Goal: Task Accomplishment & Management: Manage account settings

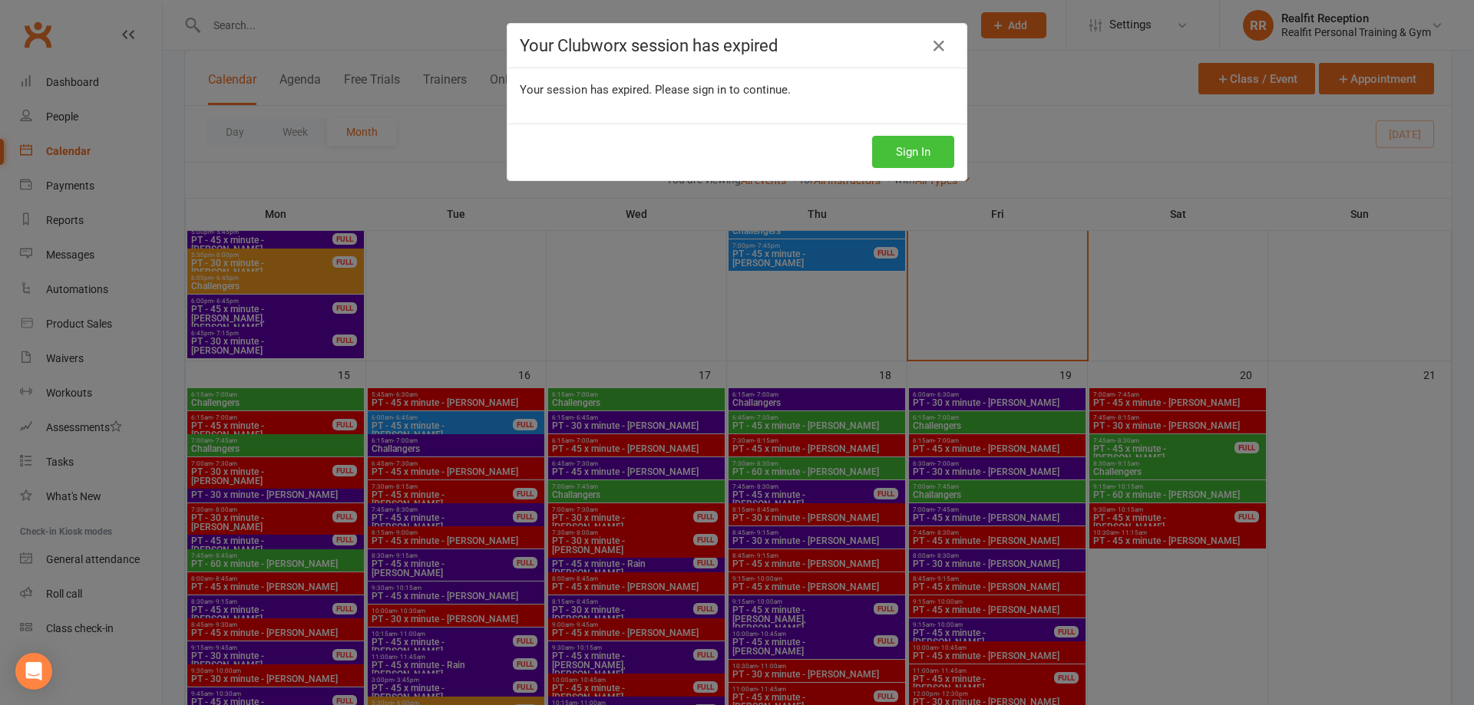
scroll to position [1151, 0]
click at [944, 146] on button "Sign In" at bounding box center [913, 152] width 82 height 32
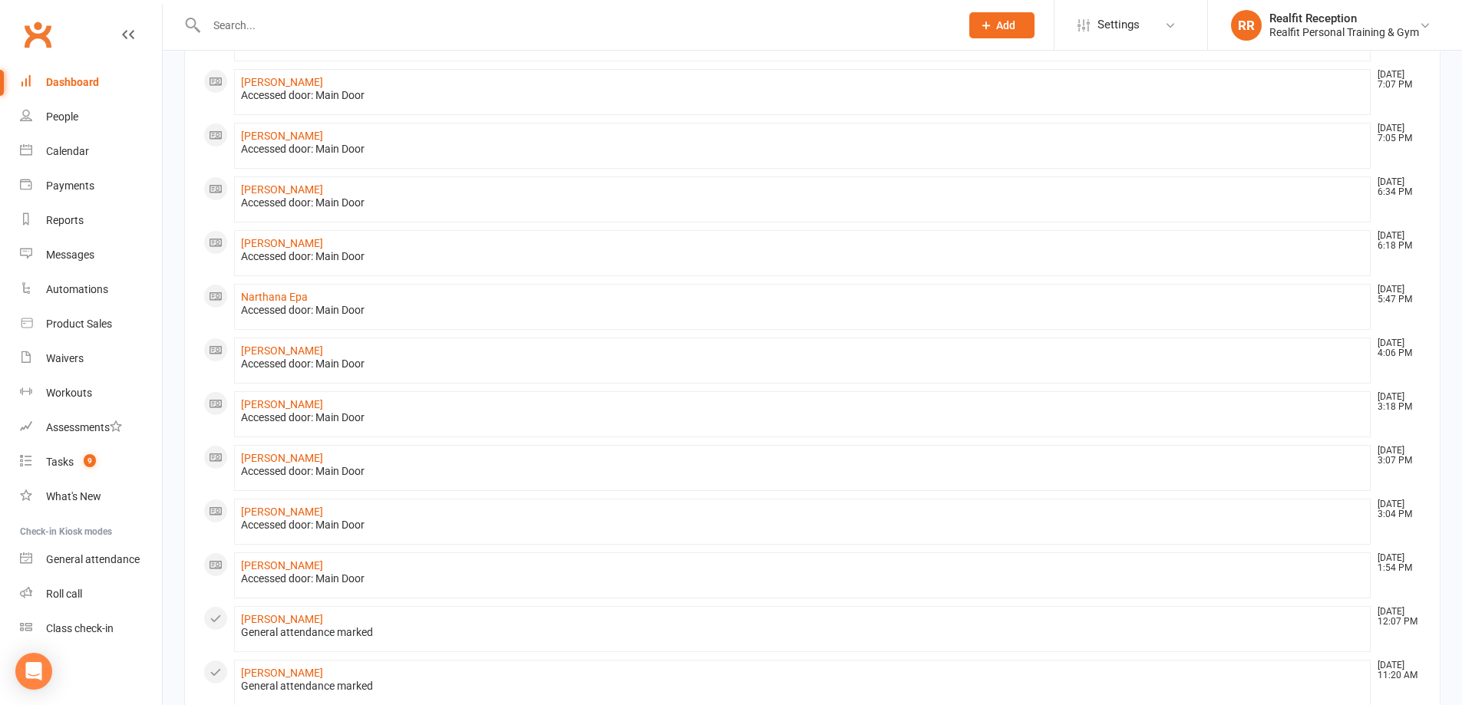
scroll to position [460, 0]
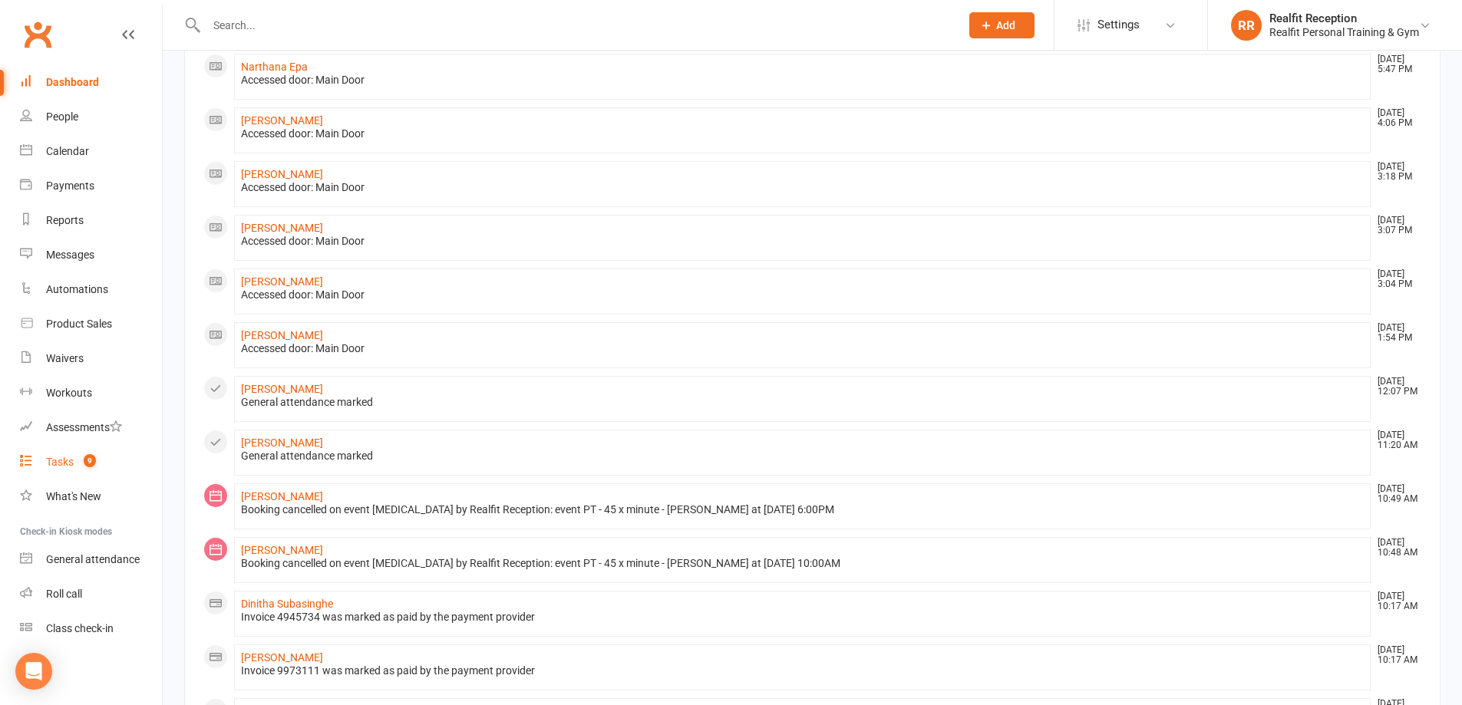
click at [58, 464] on div "Tasks" at bounding box center [60, 462] width 28 height 12
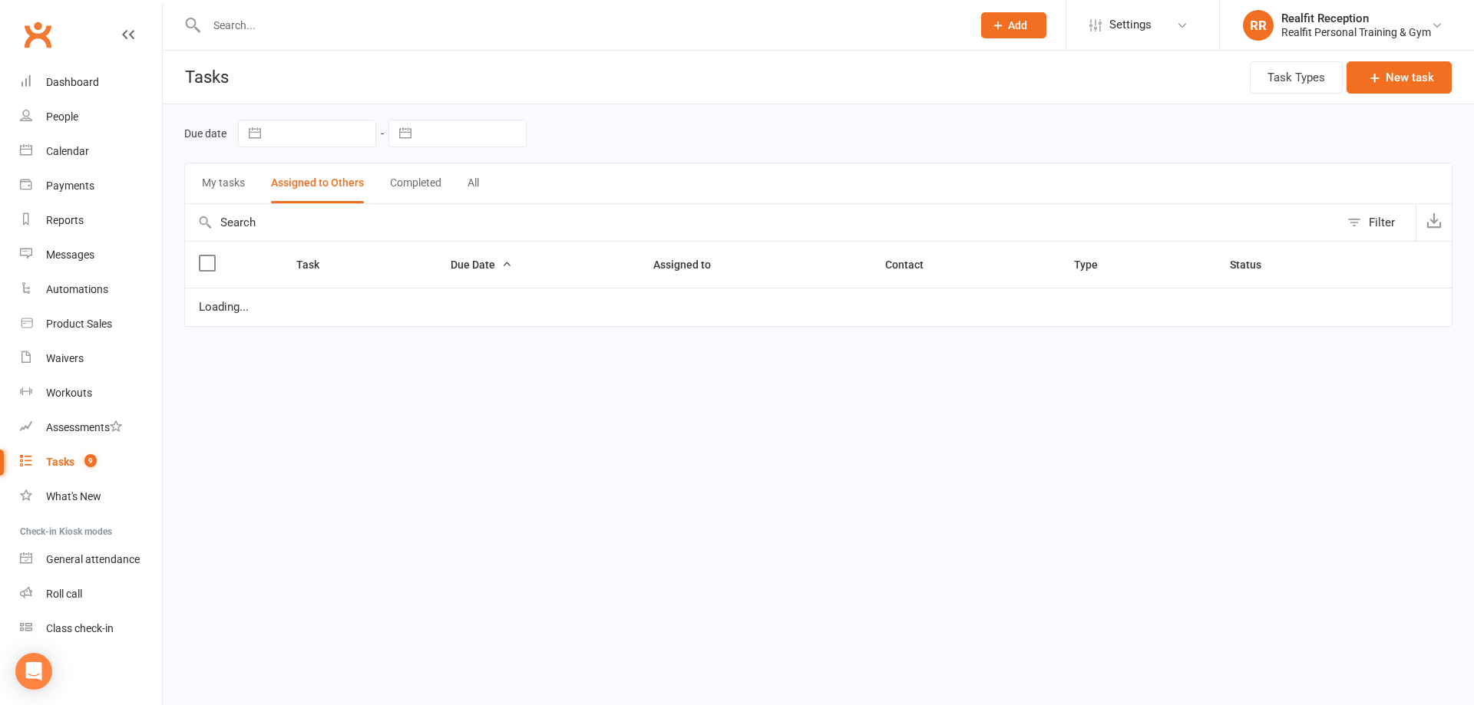
select select "started"
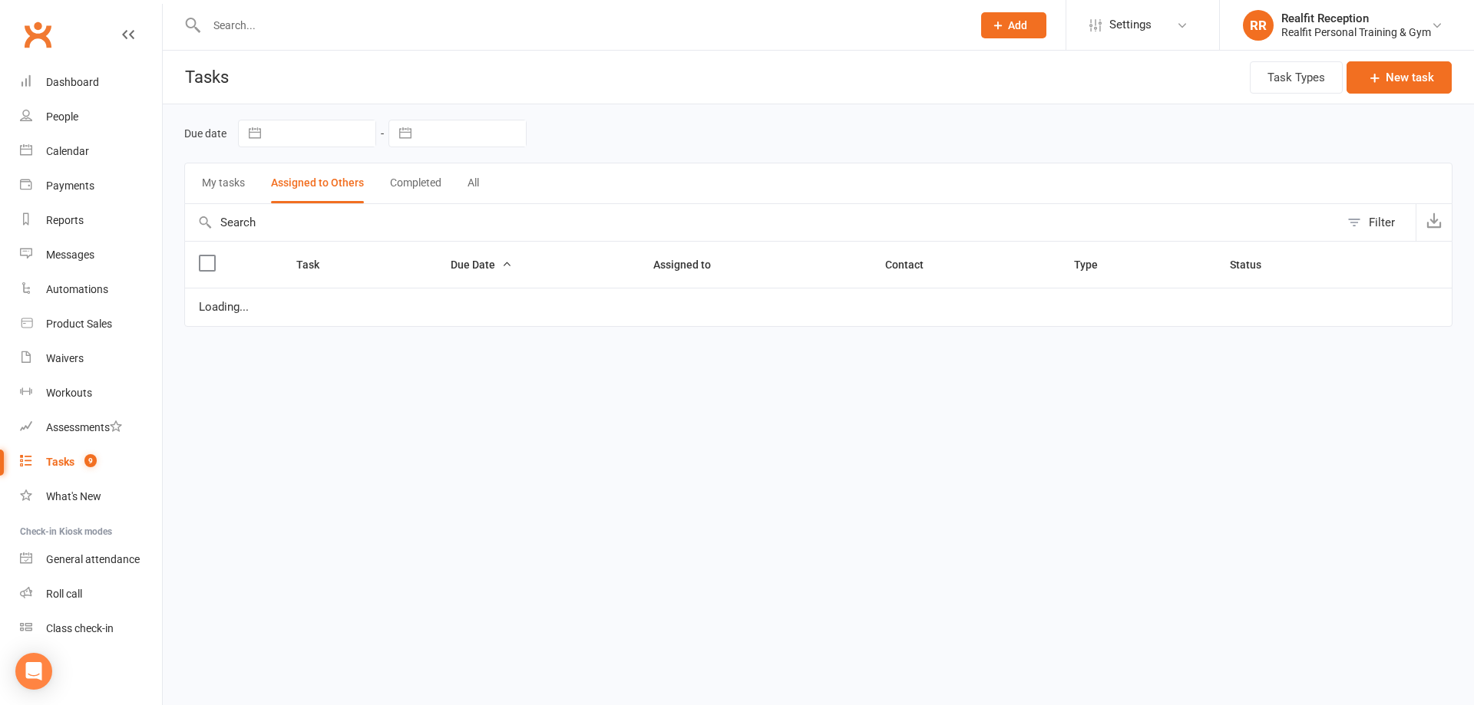
select select "started"
select select "waiting"
select select "started"
select select "waiting"
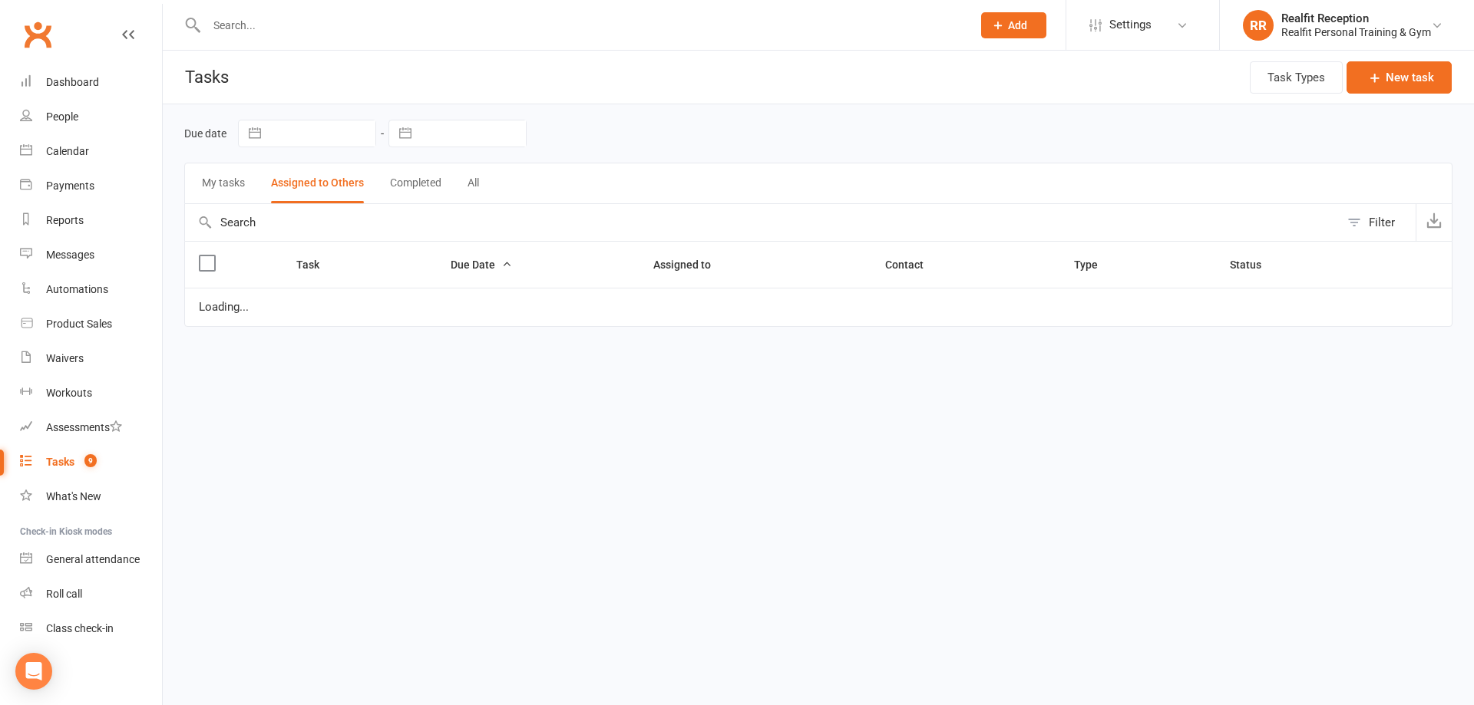
select select "waiting"
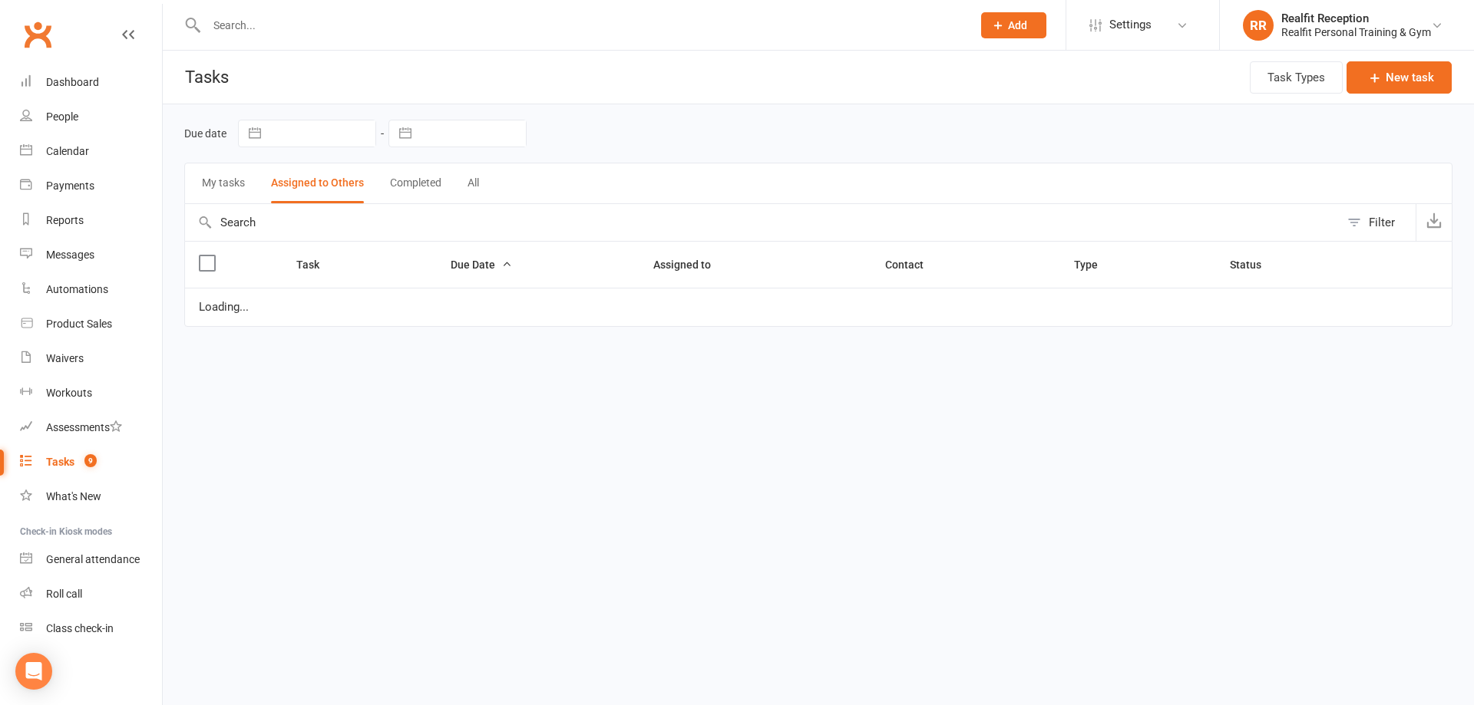
select select "started"
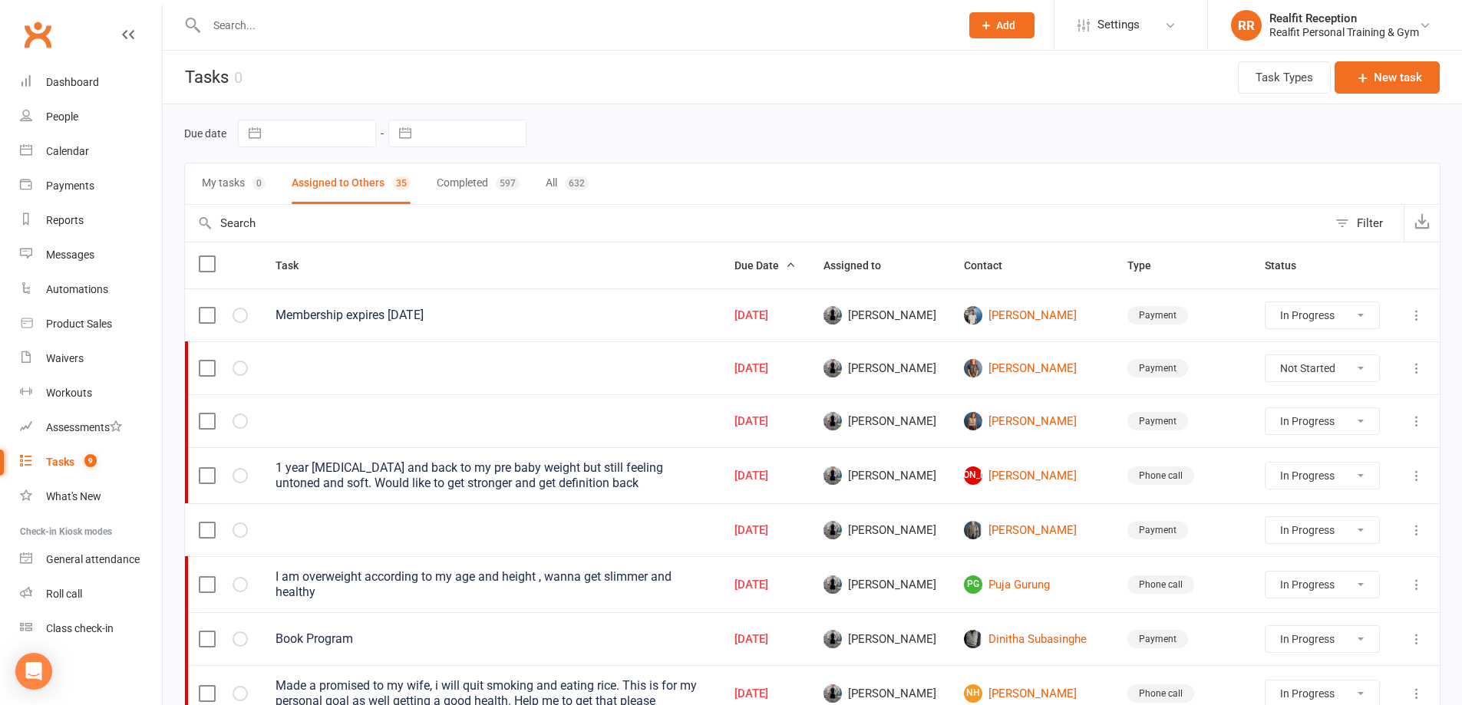
click at [1411, 317] on icon at bounding box center [1416, 315] width 15 height 15
click at [1328, 380] on link "Edit" at bounding box center [1338, 375] width 152 height 31
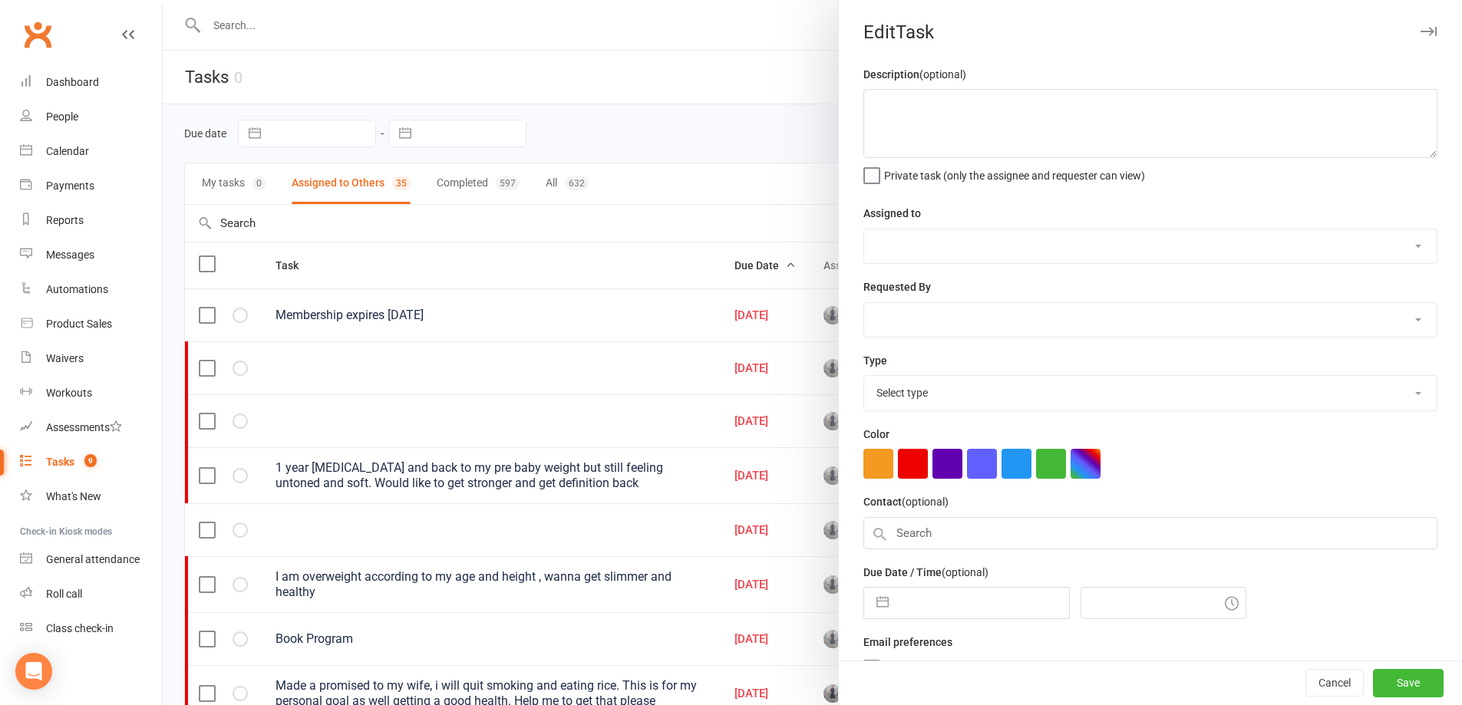
type textarea "Membership expires [DATE]"
select select "49223"
type input "[DATE]"
type input "4:45am"
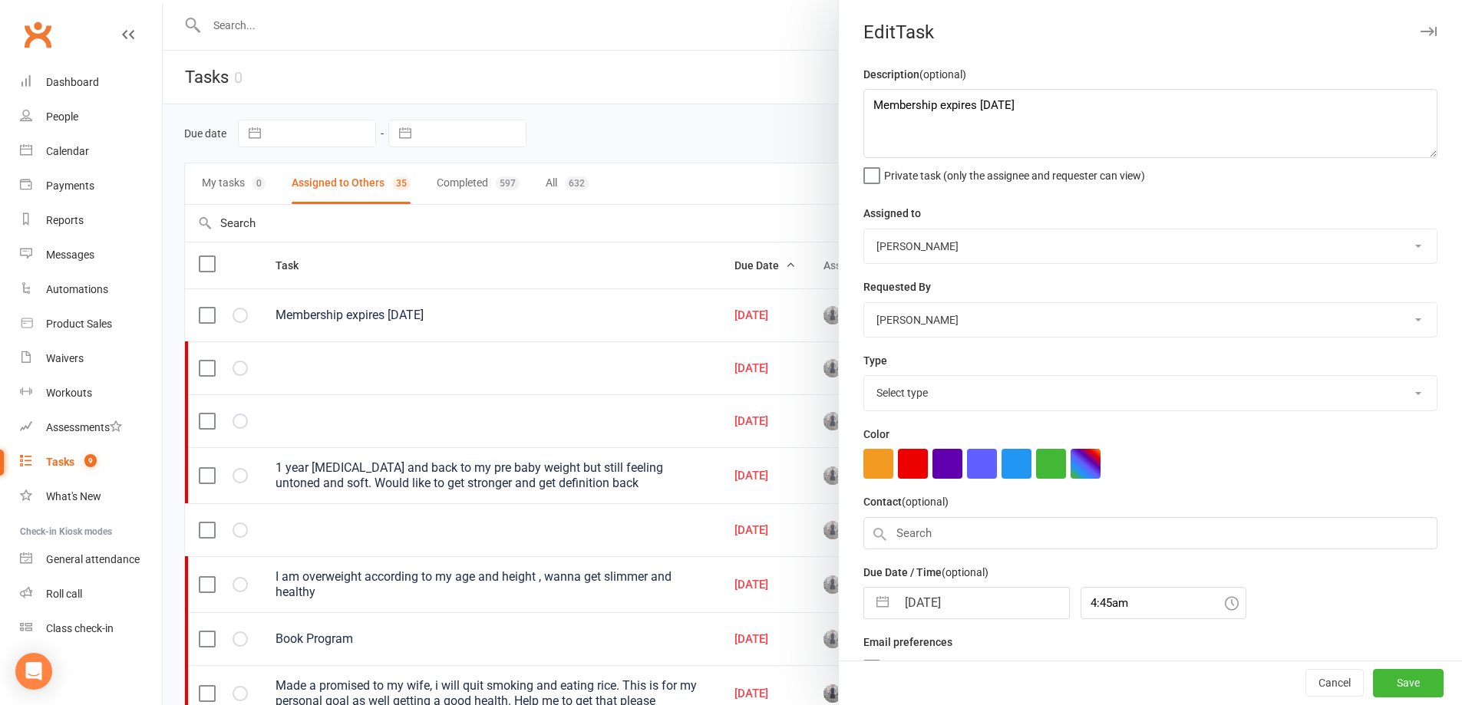
select select "30000"
click at [1001, 612] on input "[DATE]" at bounding box center [982, 599] width 173 height 31
select select "7"
select select "2025"
select select "8"
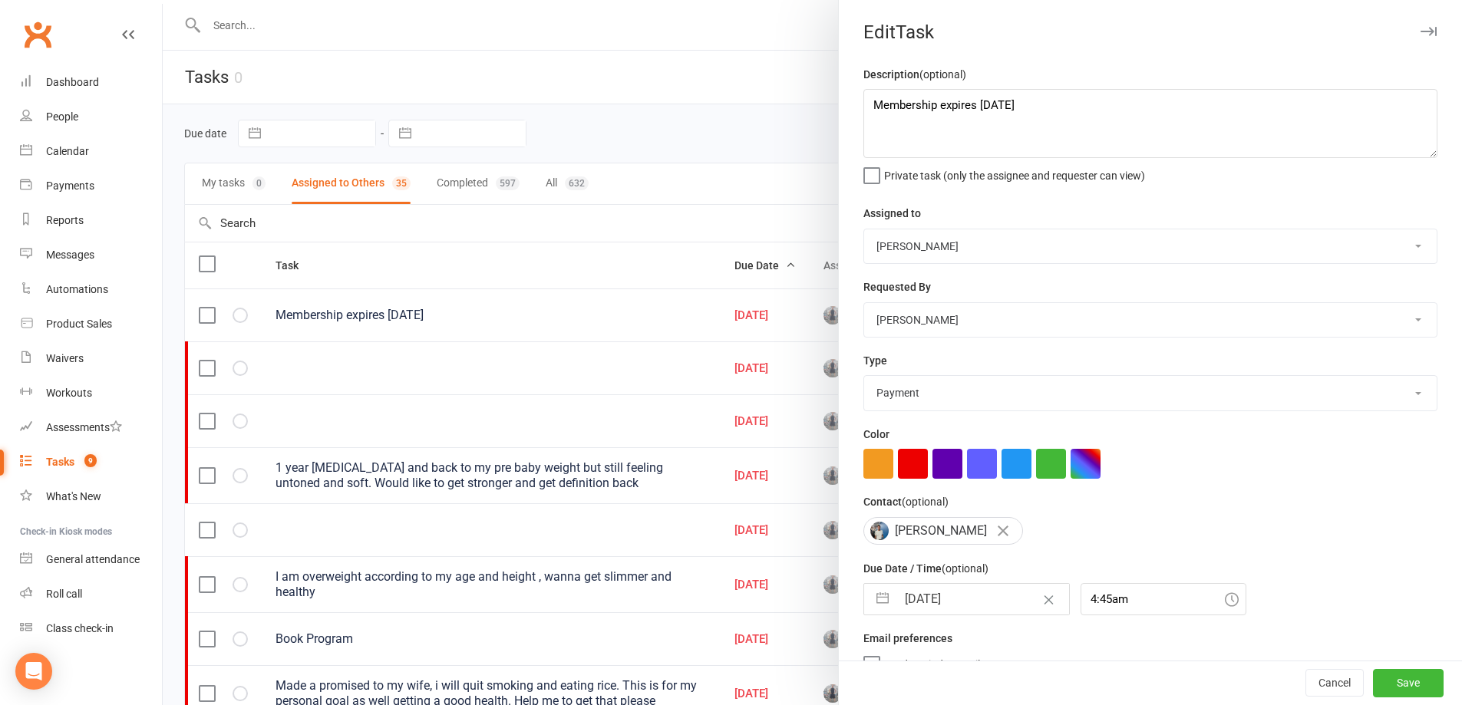
select select "2025"
select select "9"
select select "2025"
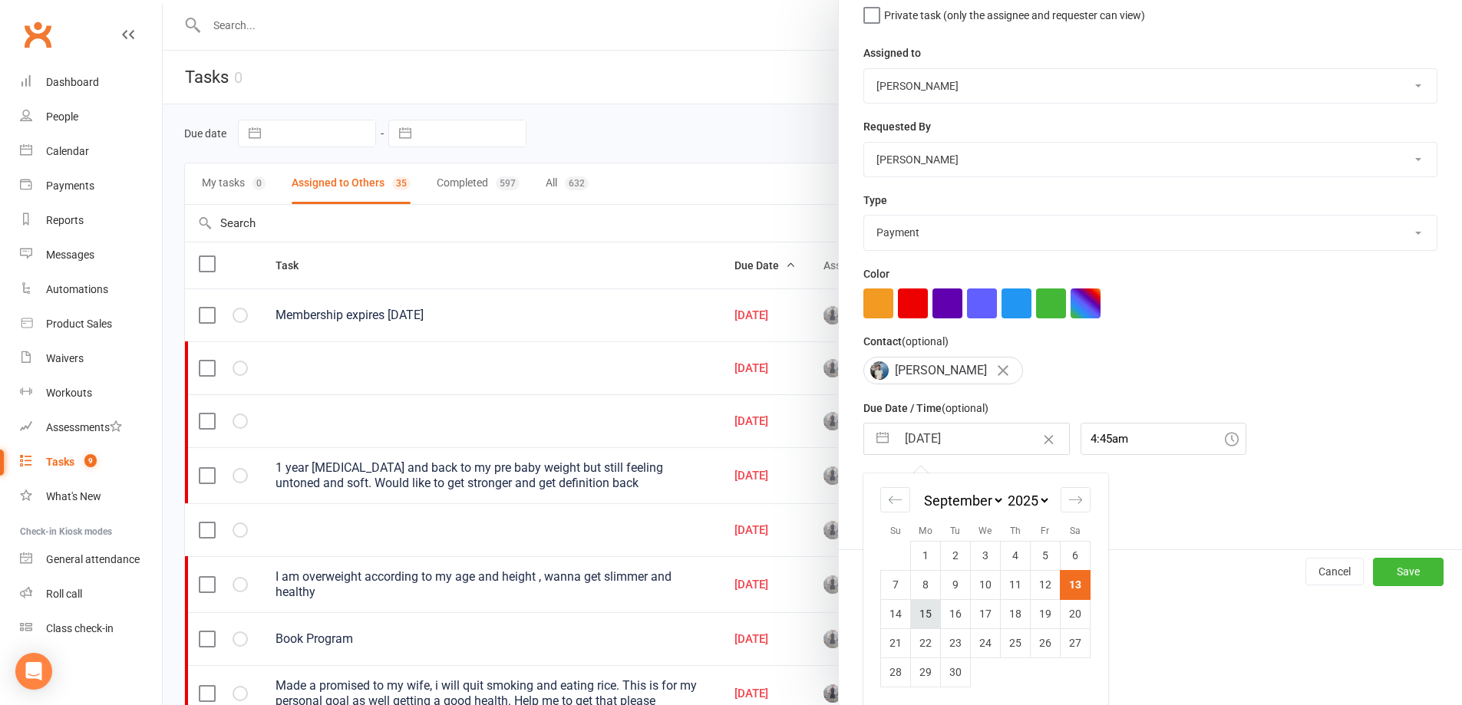
click at [923, 617] on td "15" at bounding box center [926, 613] width 30 height 29
type input "[DATE]"
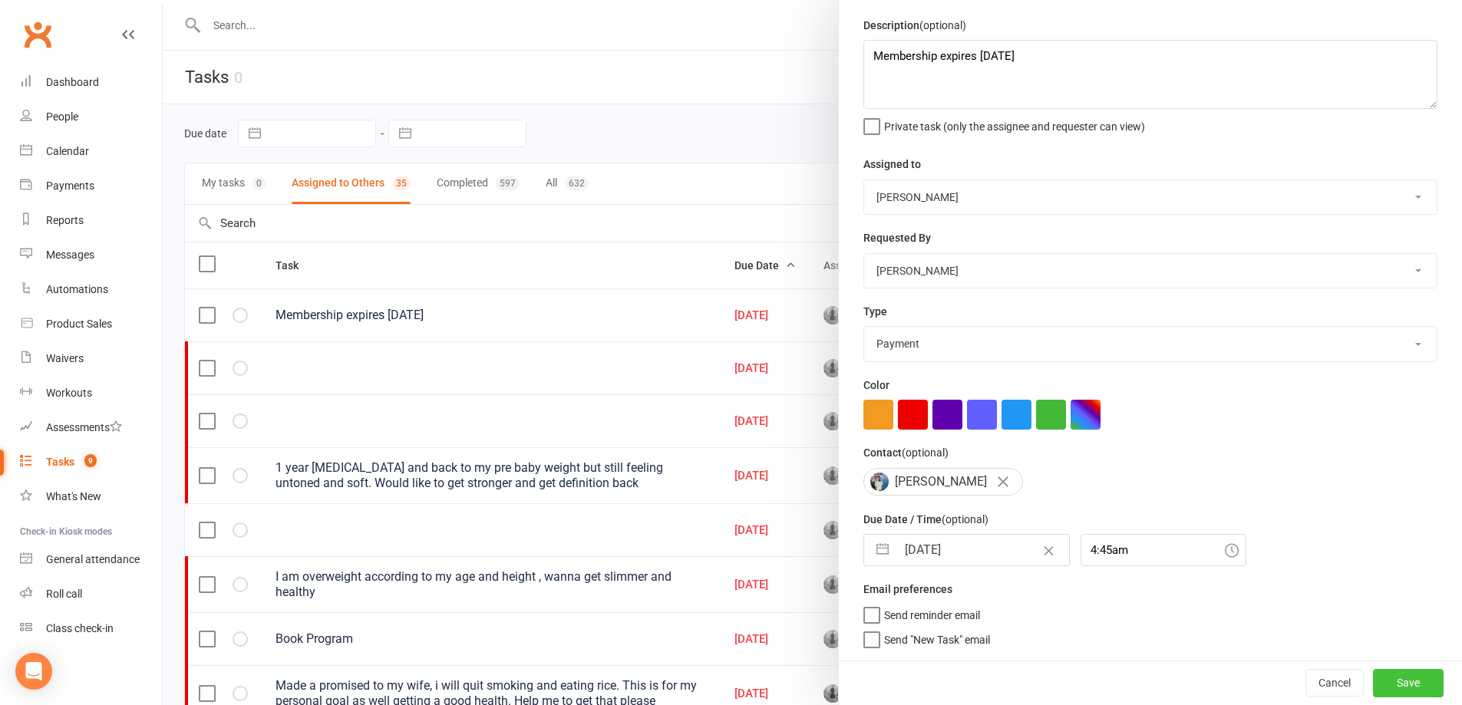
click at [1373, 685] on button "Save" at bounding box center [1408, 683] width 71 height 28
select select "started"
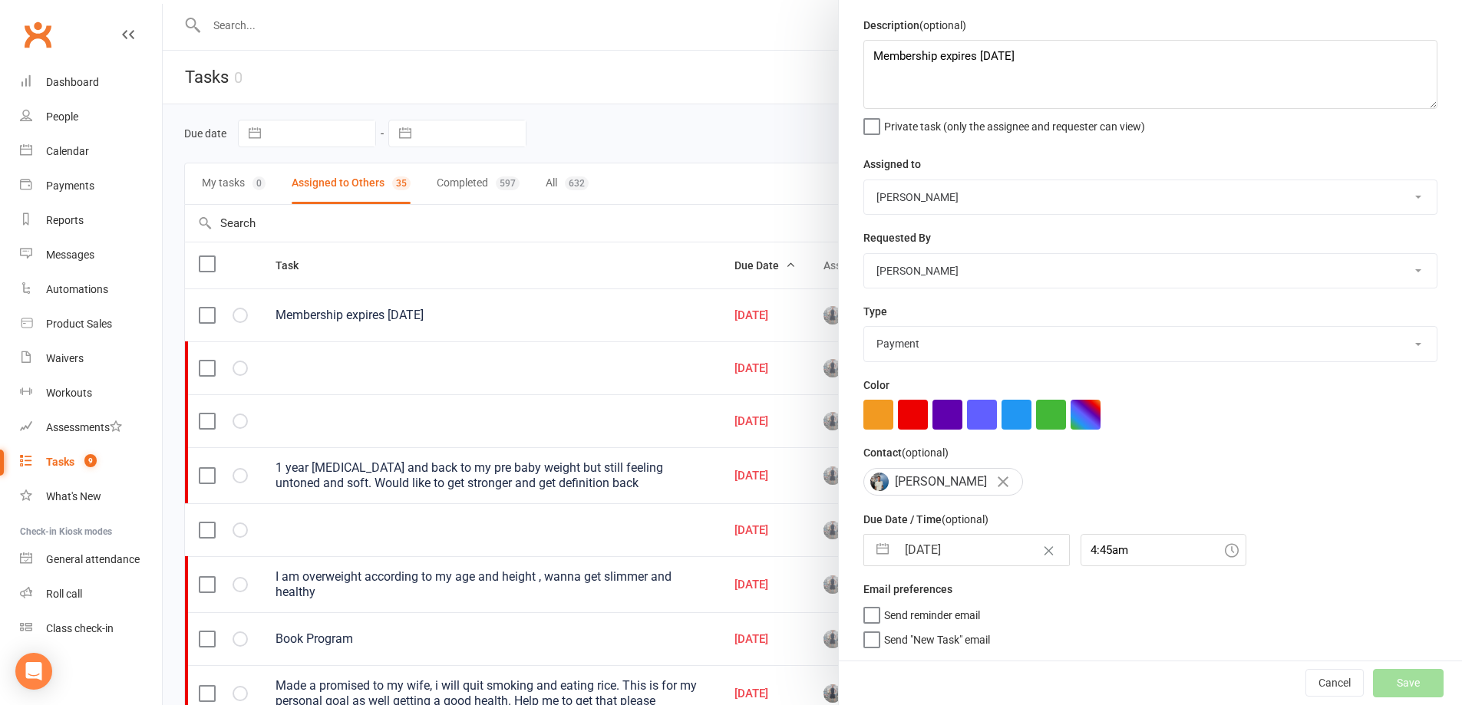
select select "started"
select select "waiting"
select select "started"
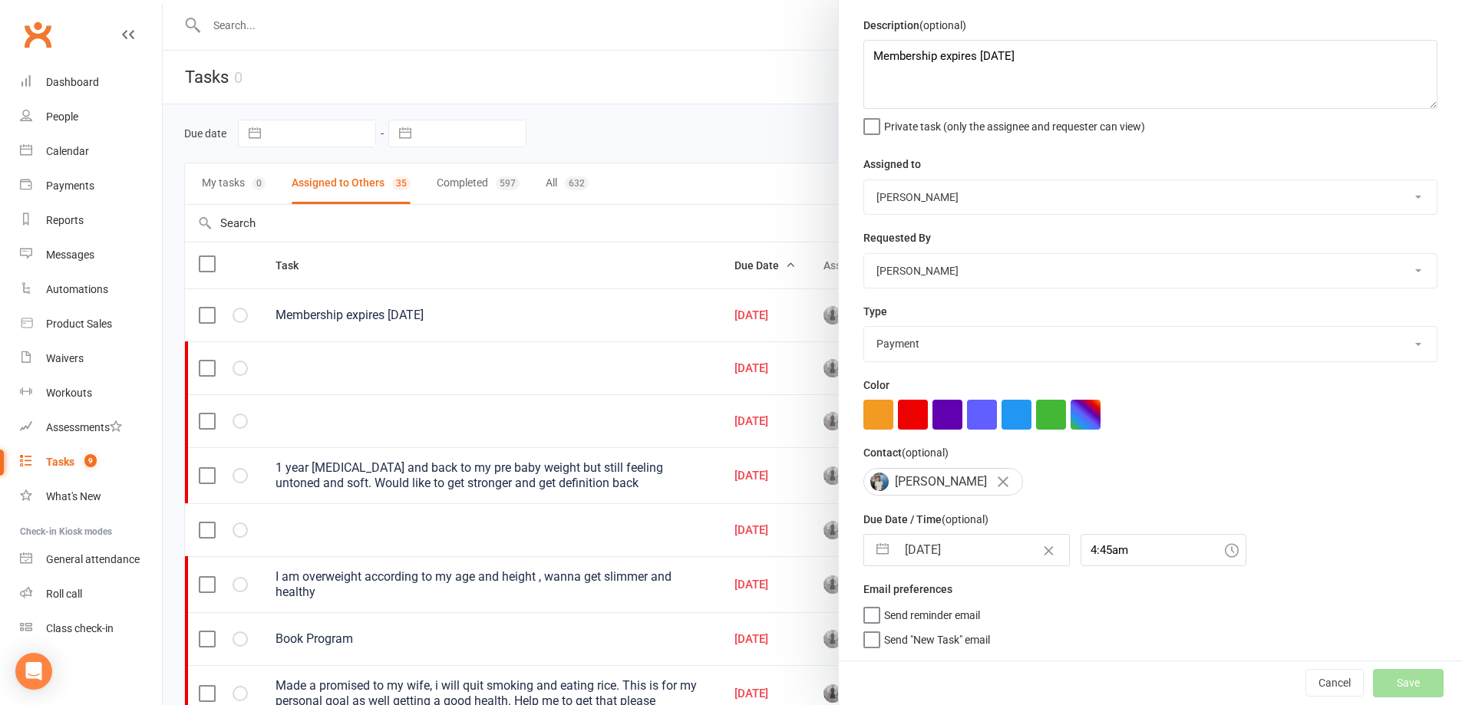
select select "waiting"
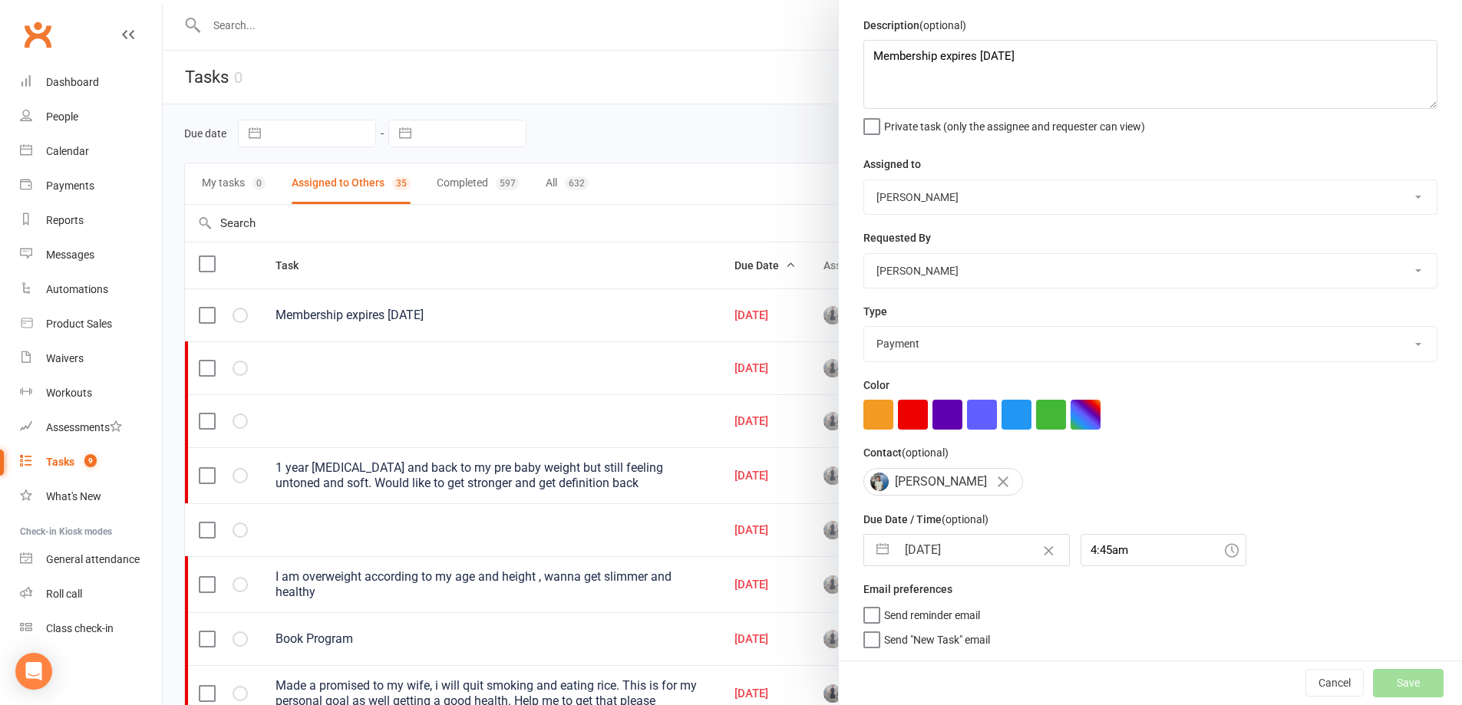
select select "waiting"
select select "started"
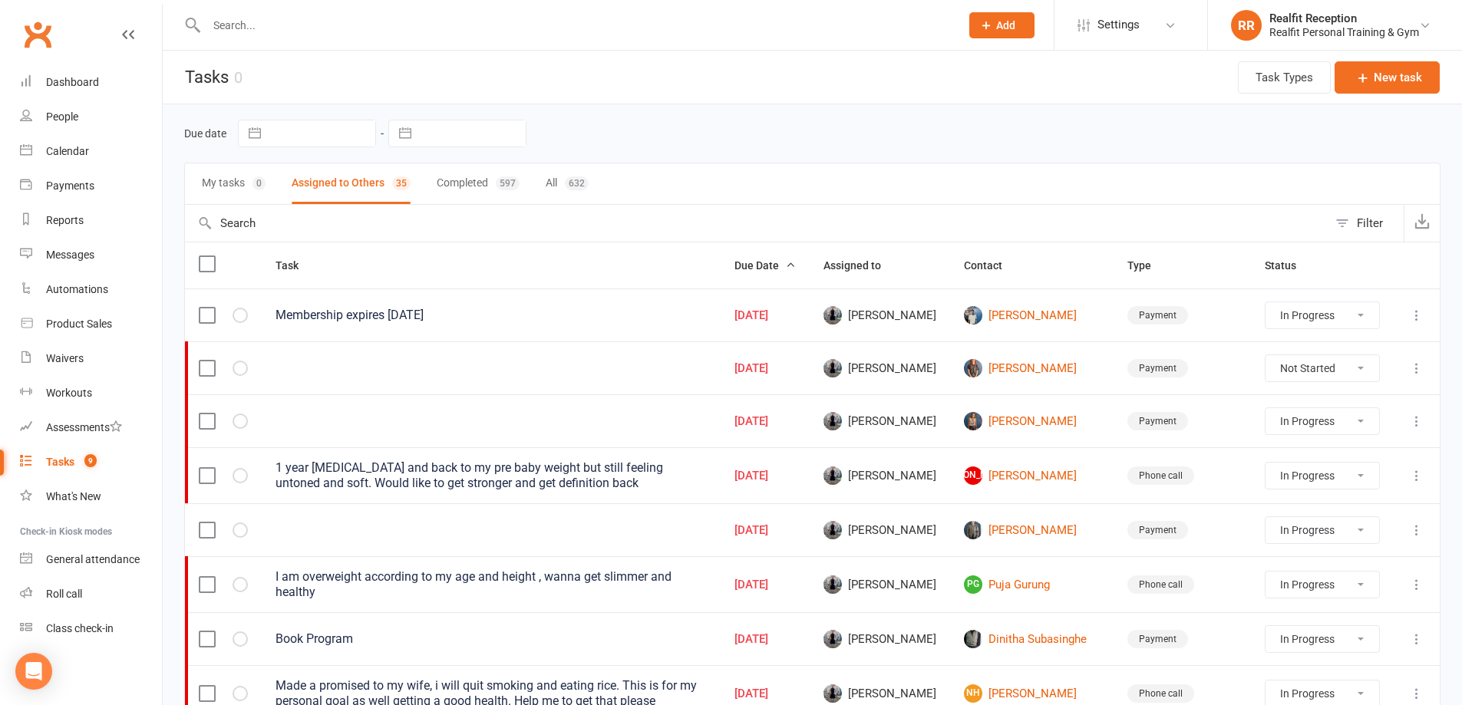
select select "started"
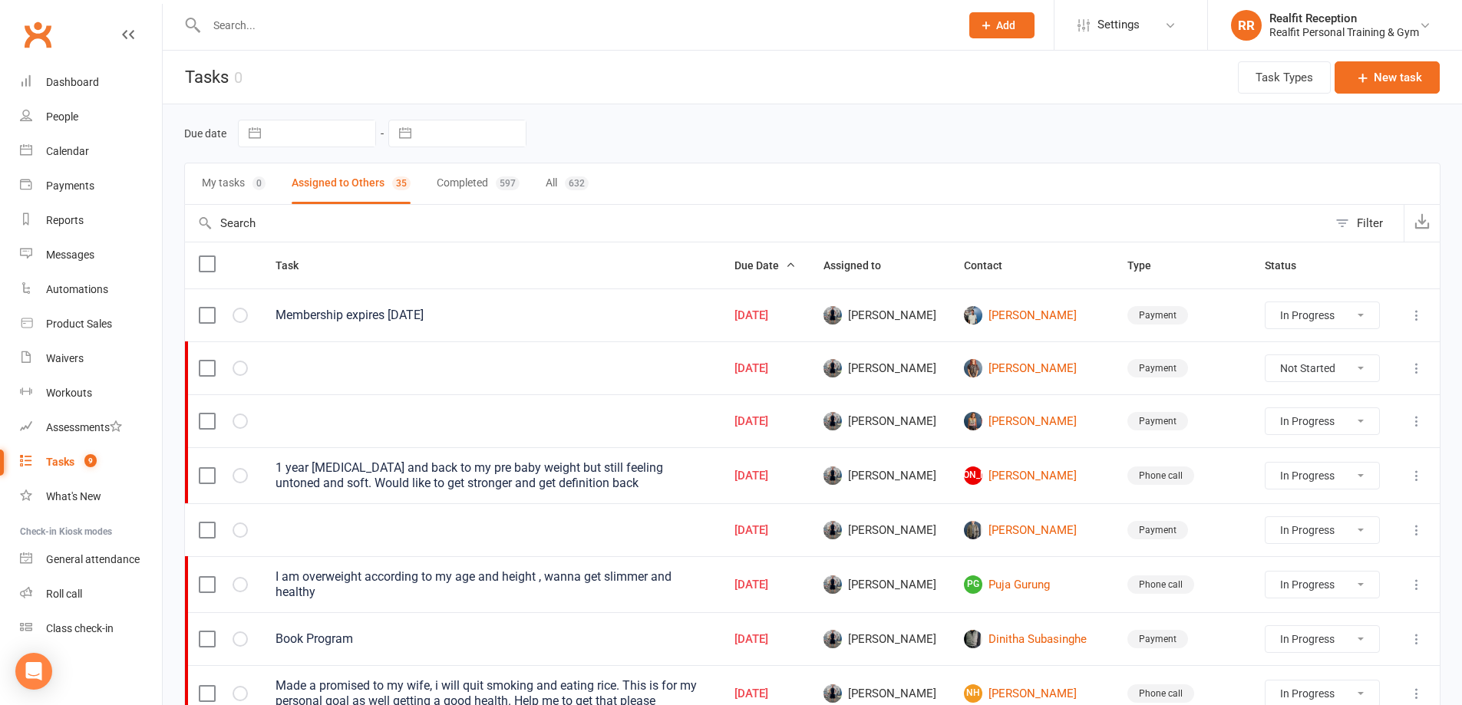
select select "started"
select select "waiting"
select select "started"
select select "waiting"
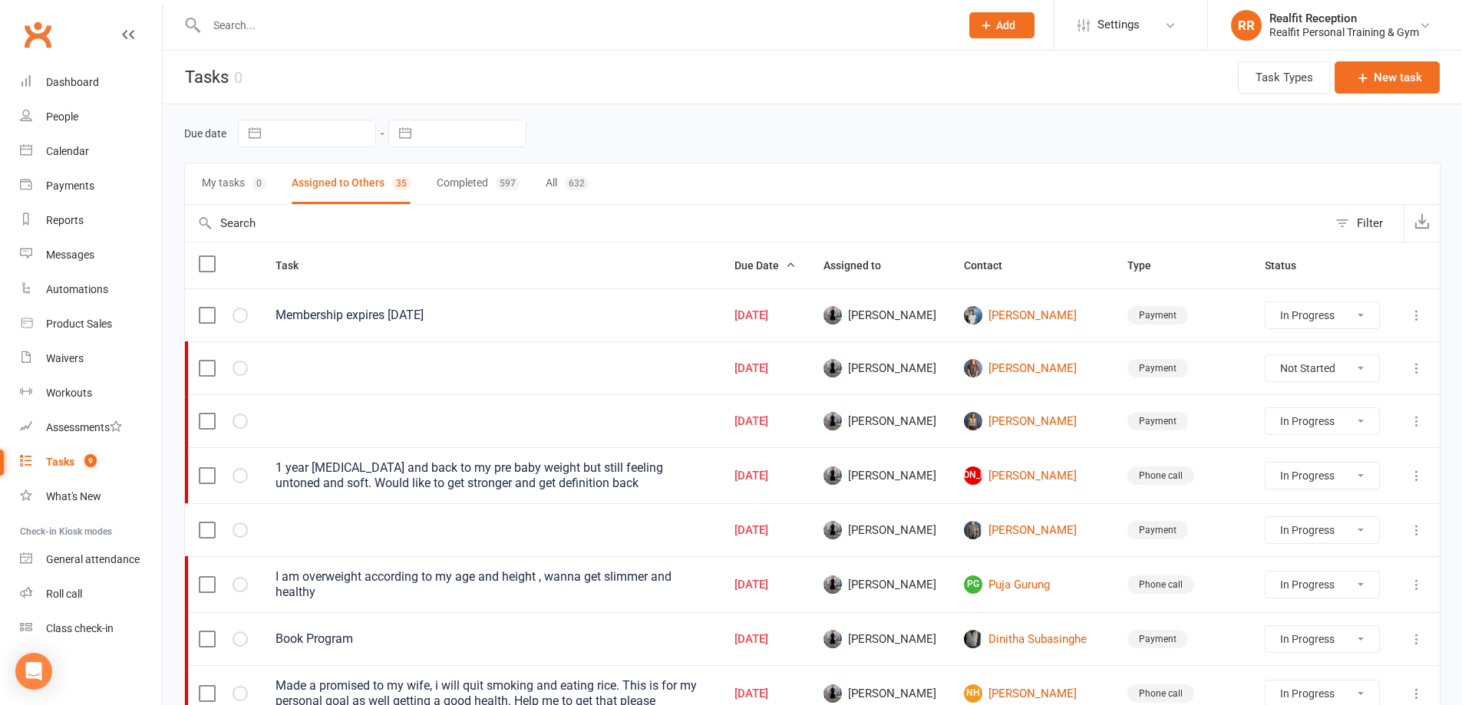
select select "waiting"
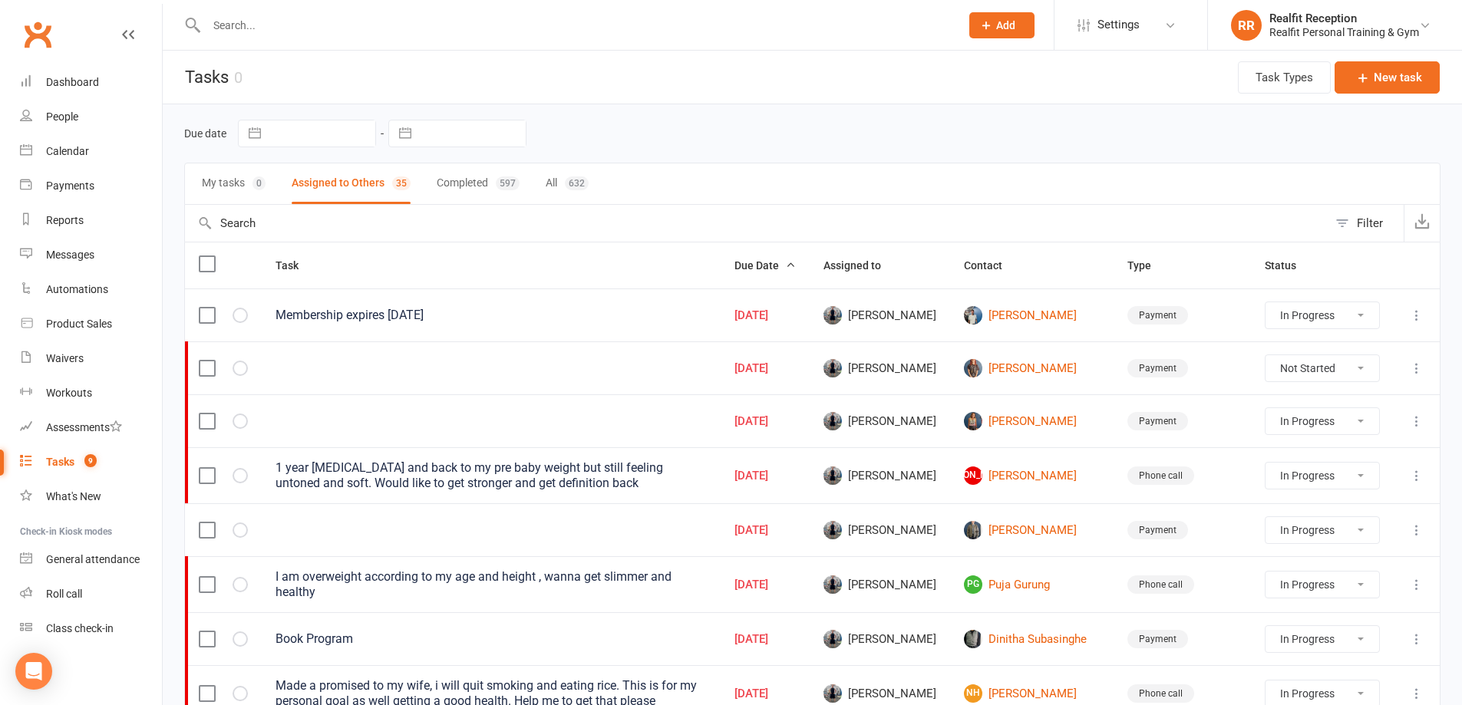
select select "started"
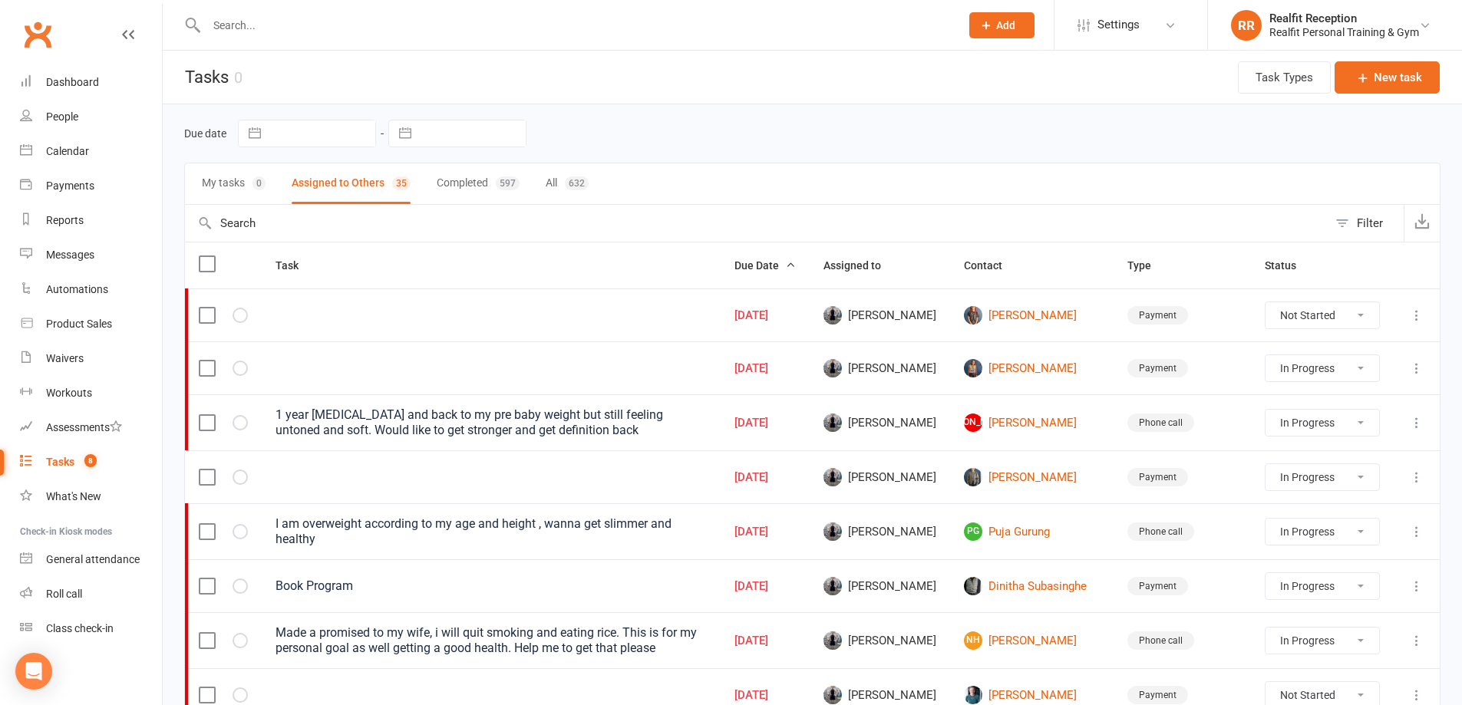
click at [1417, 318] on icon at bounding box center [1416, 315] width 15 height 15
click at [1332, 370] on link "Edit" at bounding box center [1338, 375] width 152 height 31
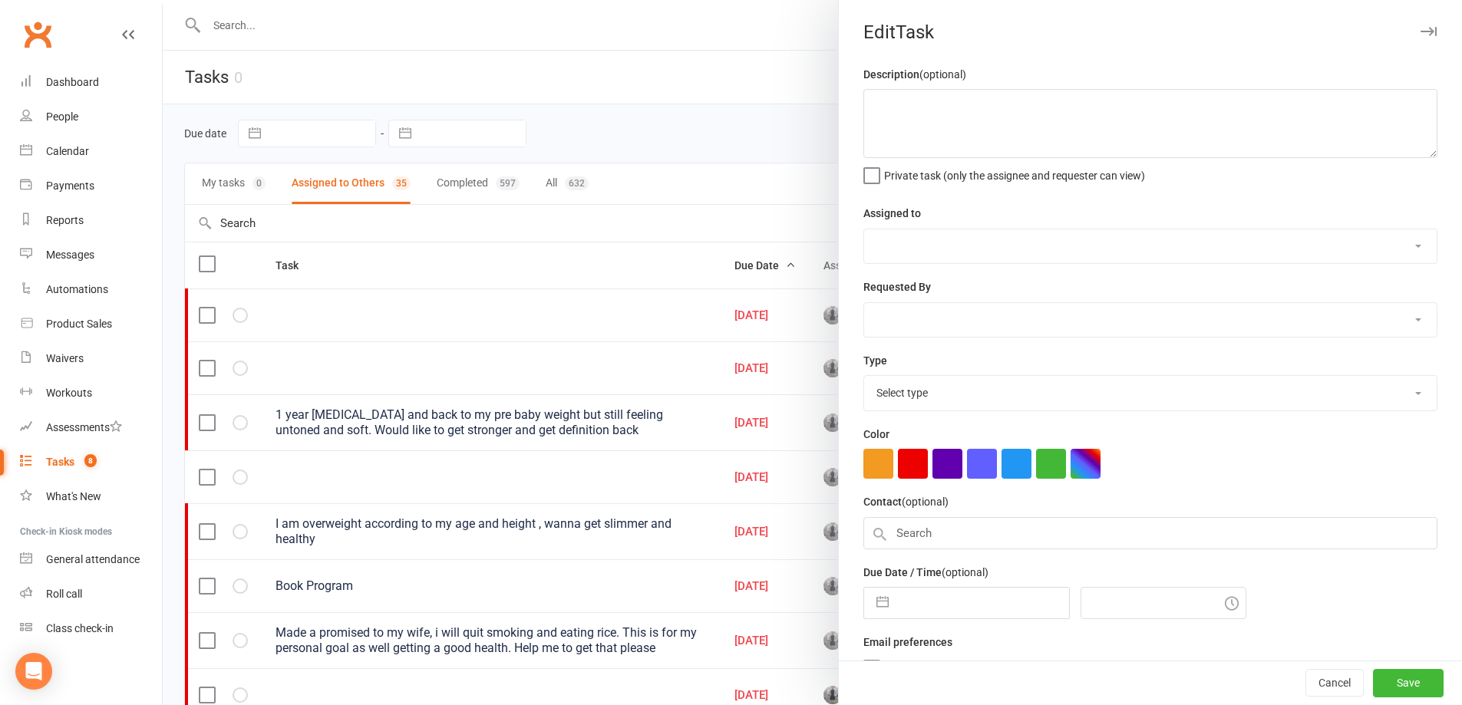
select select "49223"
type input "[DATE]"
type input "7:30am"
select select "30000"
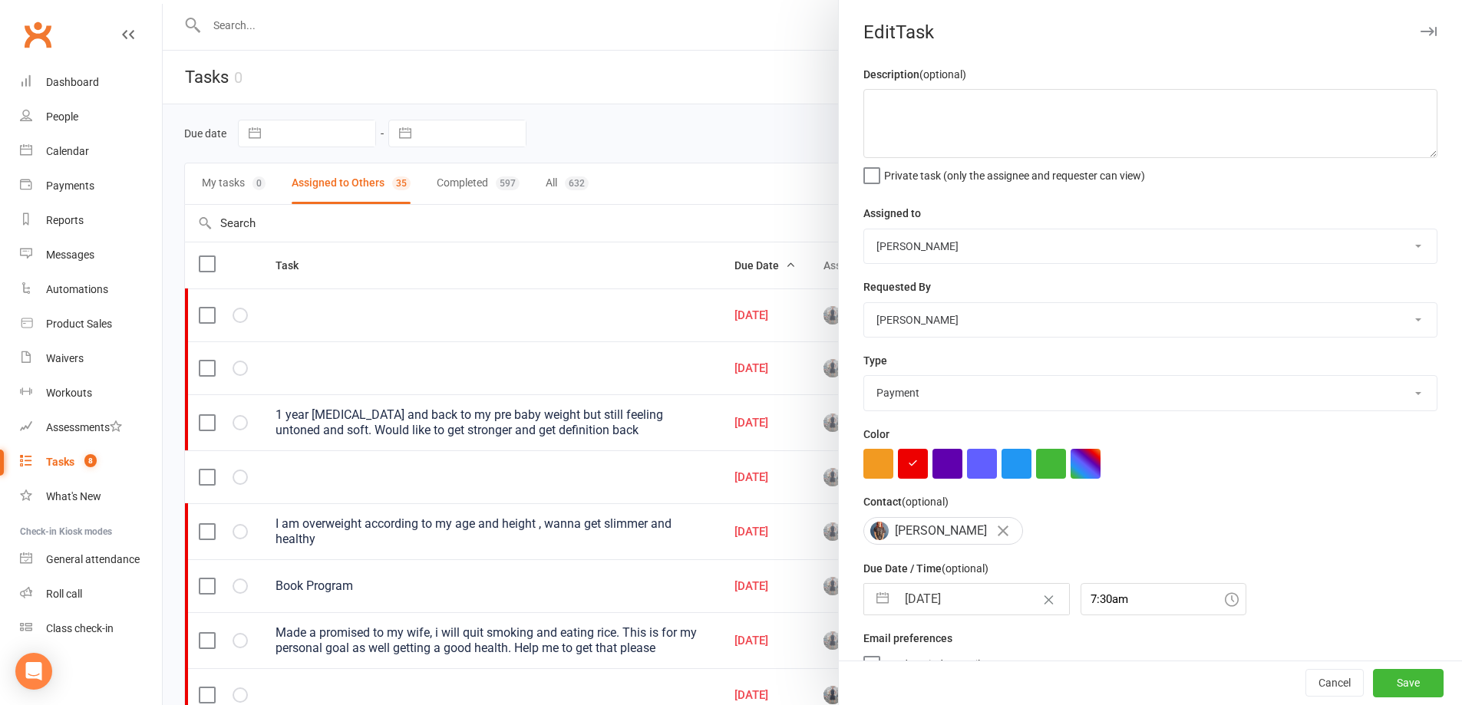
select select "7"
select select "2025"
select select "8"
select select "2025"
select select "9"
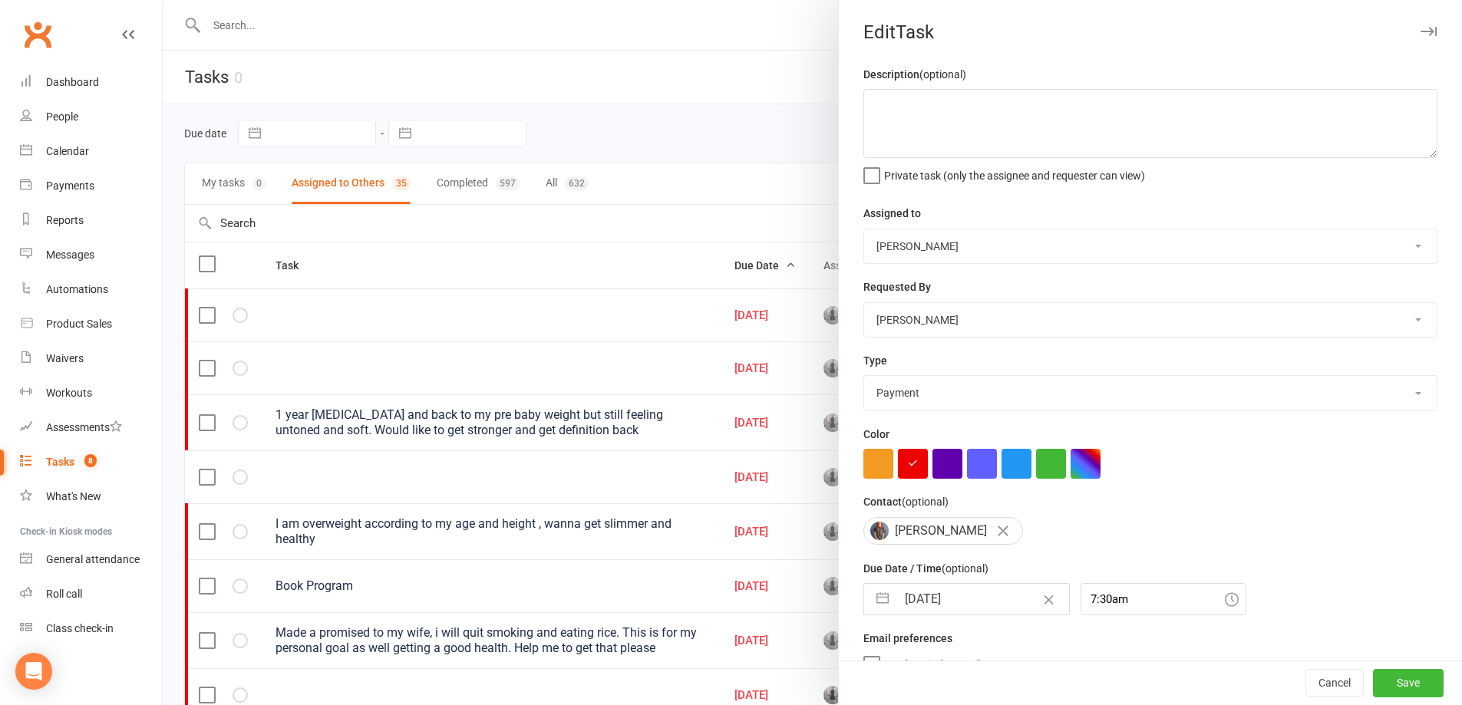
select select "2025"
click at [991, 599] on input "[DATE]" at bounding box center [982, 599] width 173 height 31
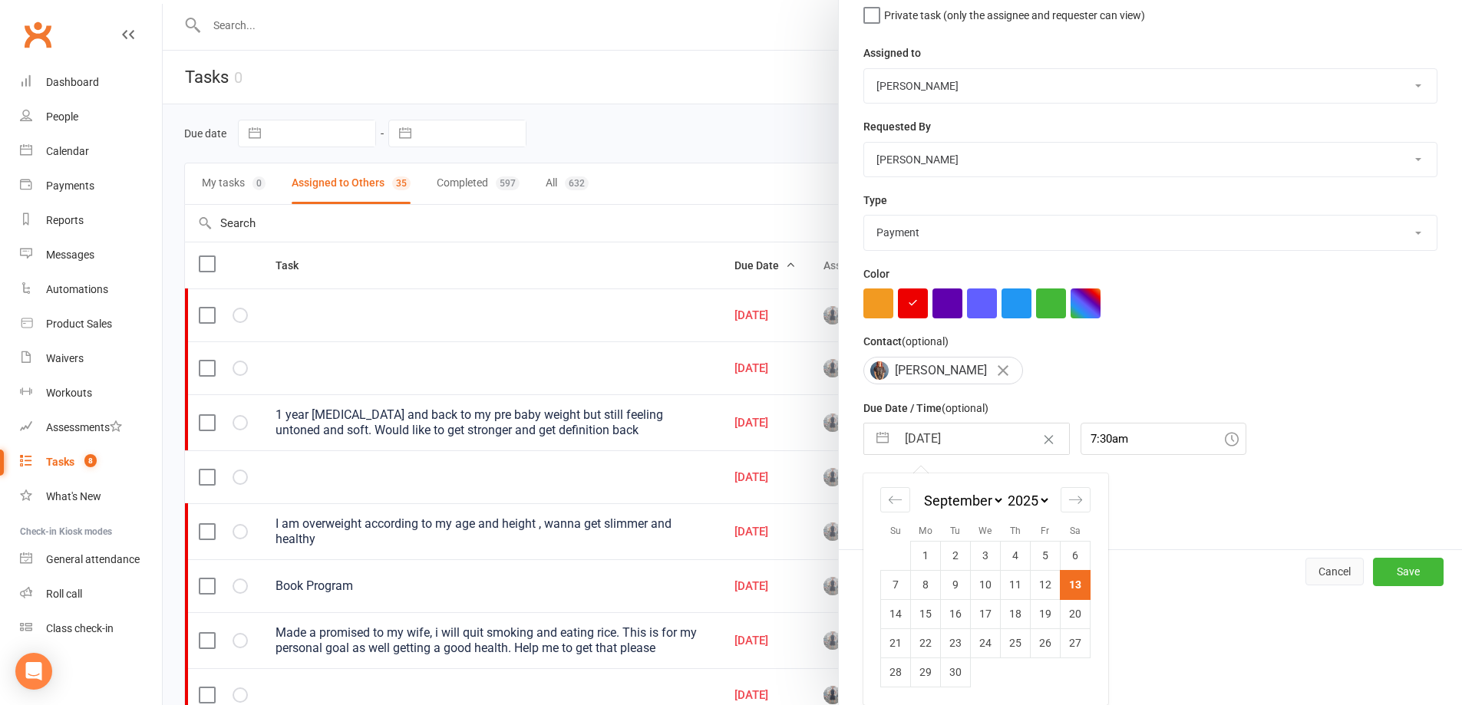
click at [1317, 576] on button "Cancel" at bounding box center [1334, 572] width 58 height 28
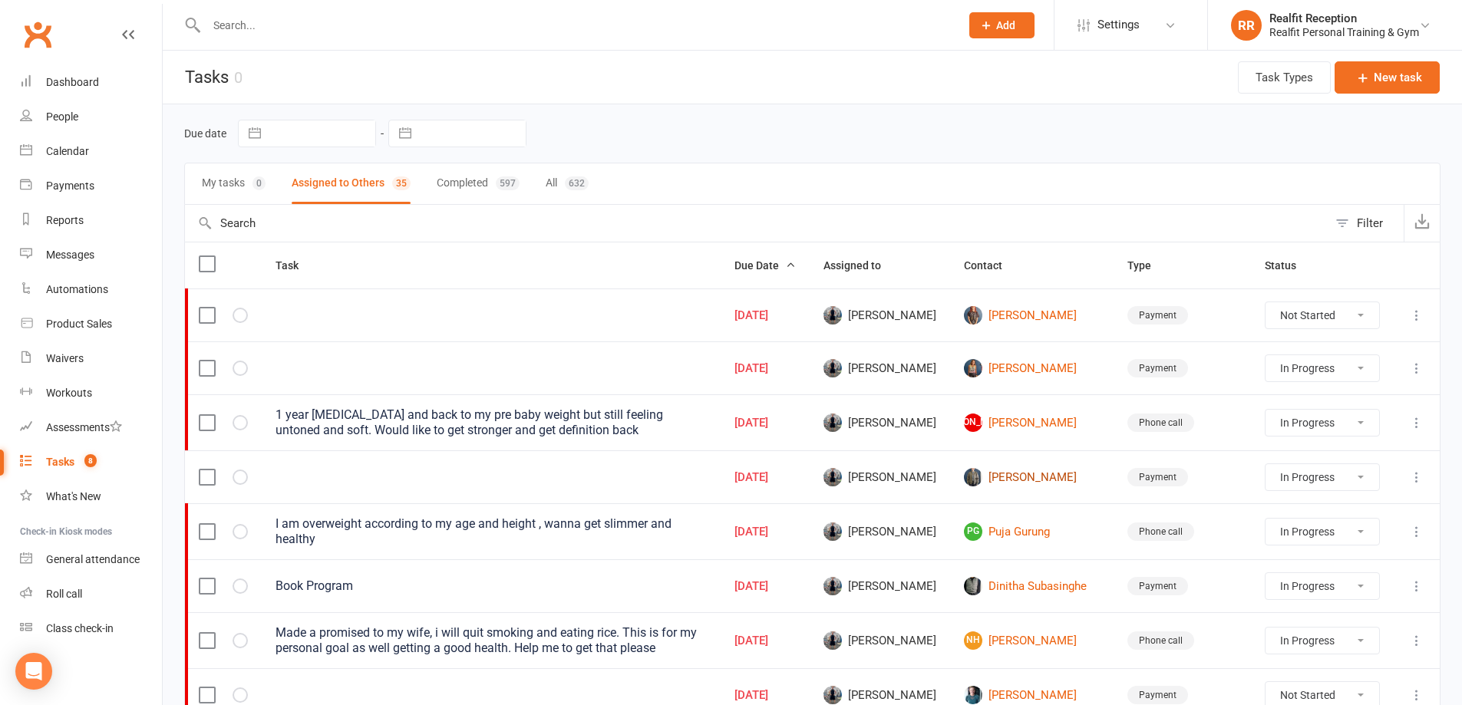
click at [1062, 477] on link "[PERSON_NAME]" at bounding box center [1032, 477] width 136 height 18
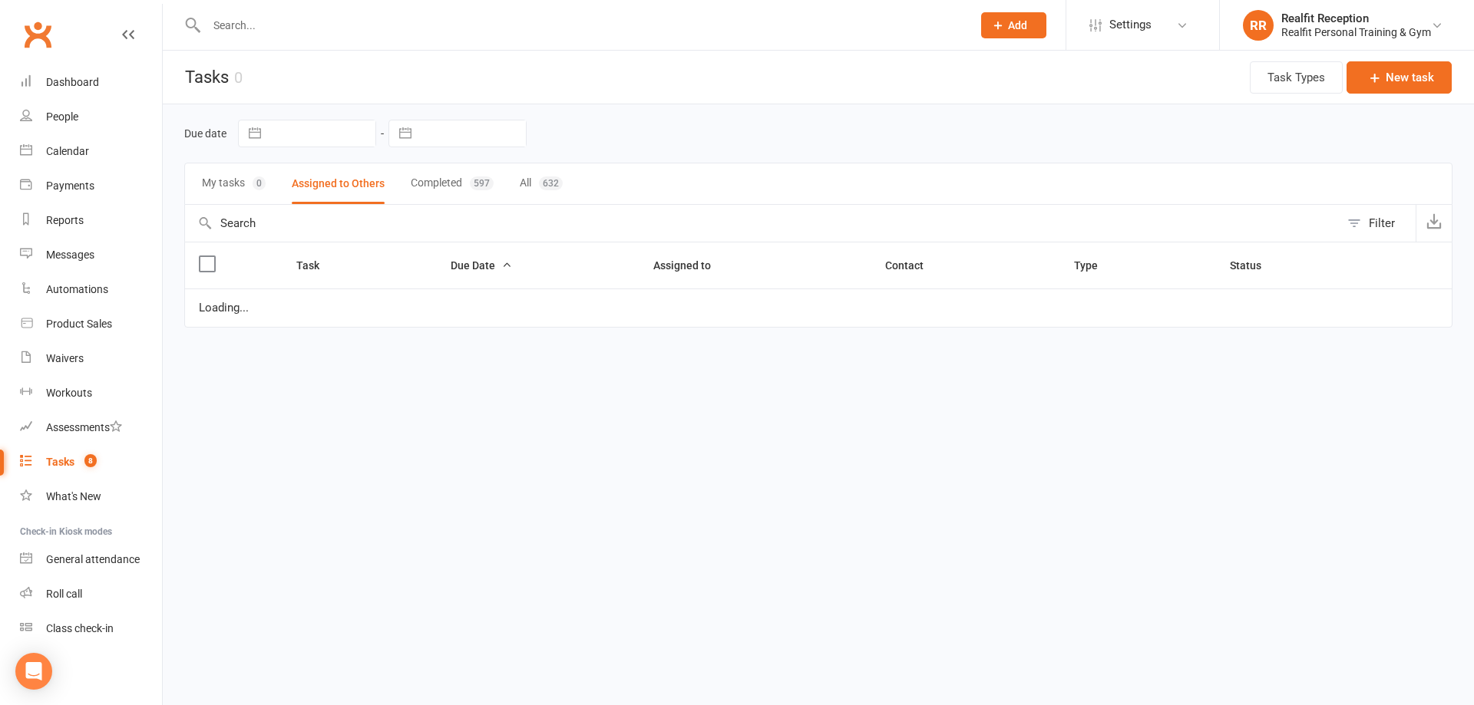
select select "started"
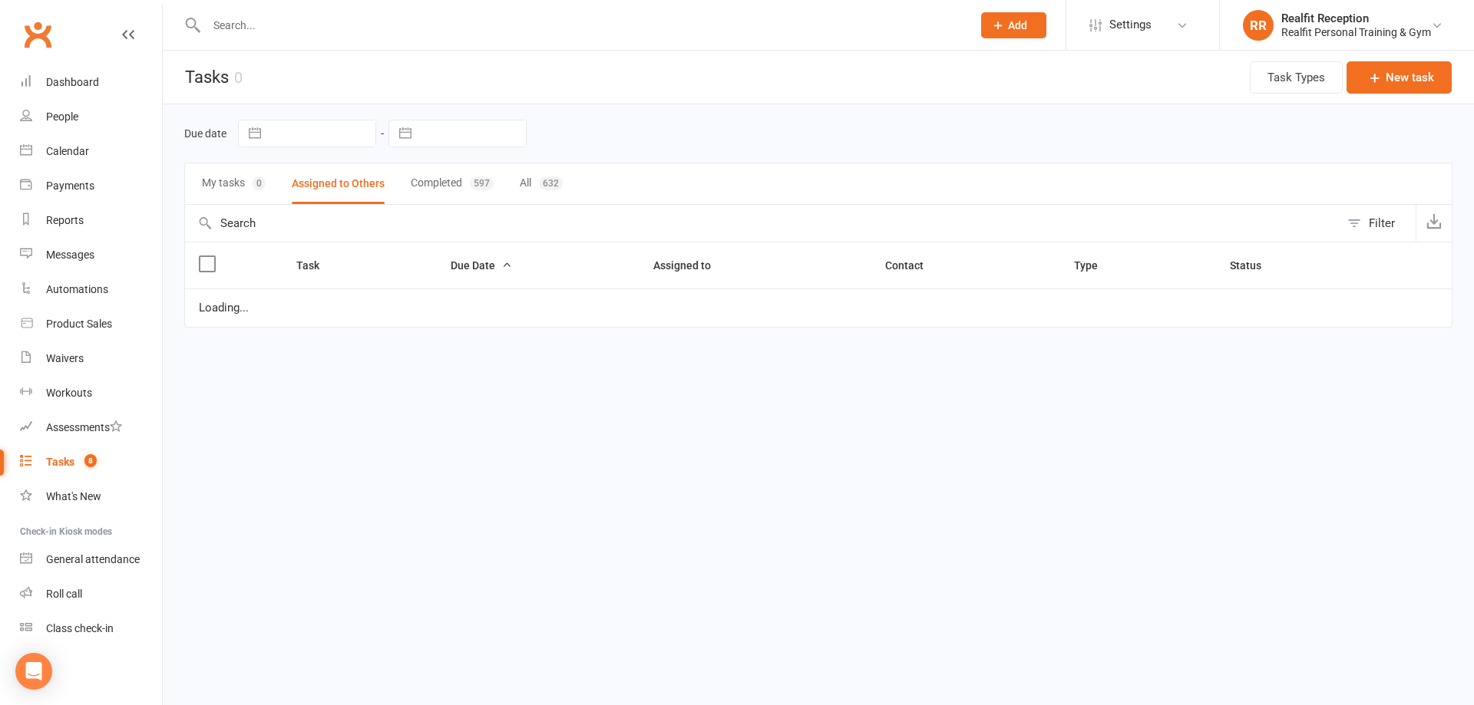
select select "started"
select select "waiting"
select select "started"
select select "waiting"
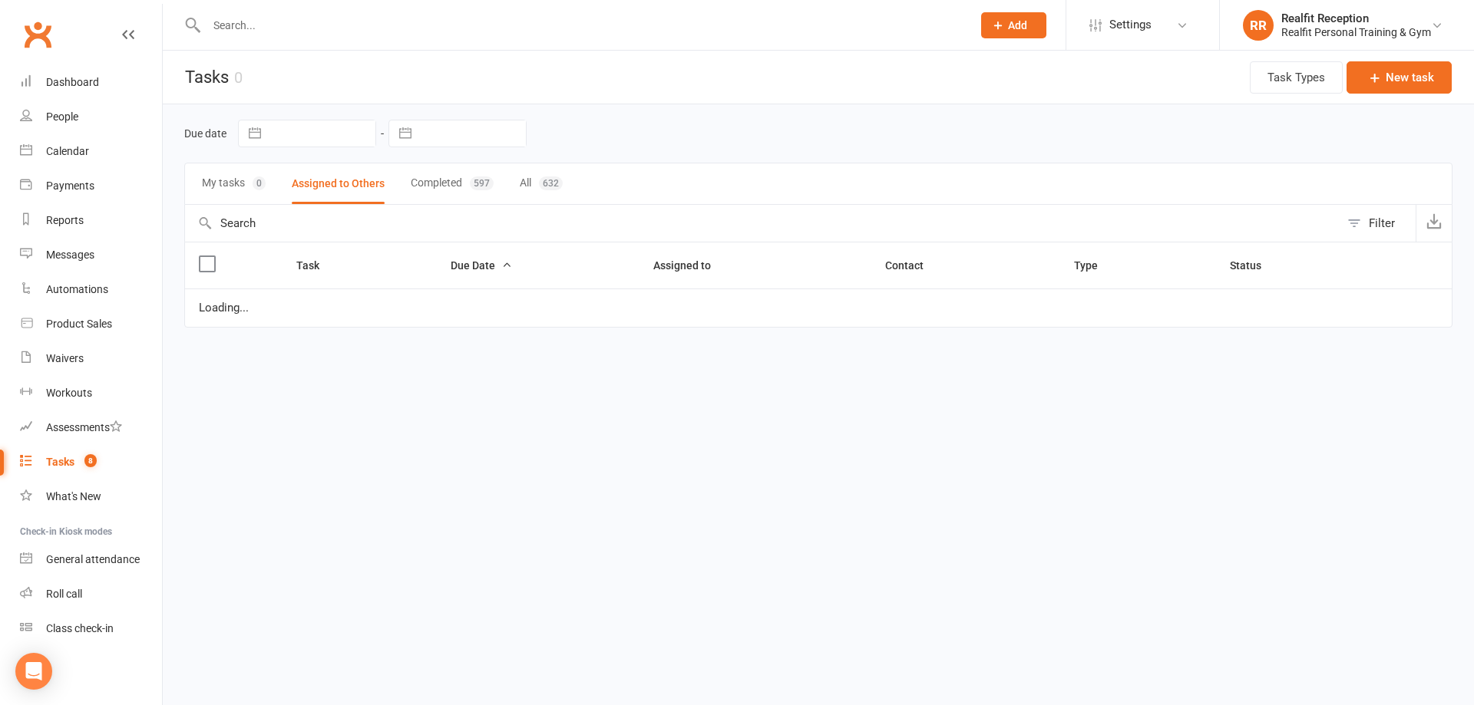
select select "waiting"
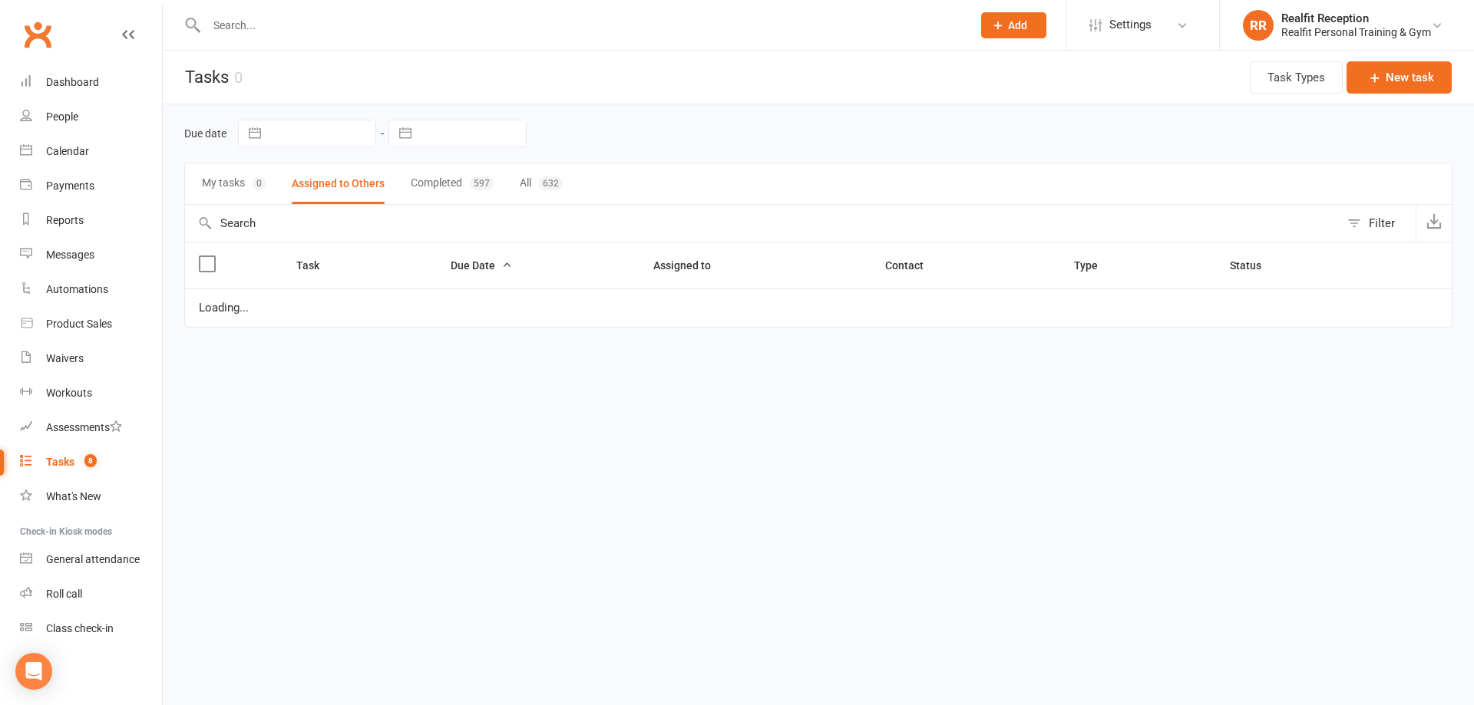
select select "started"
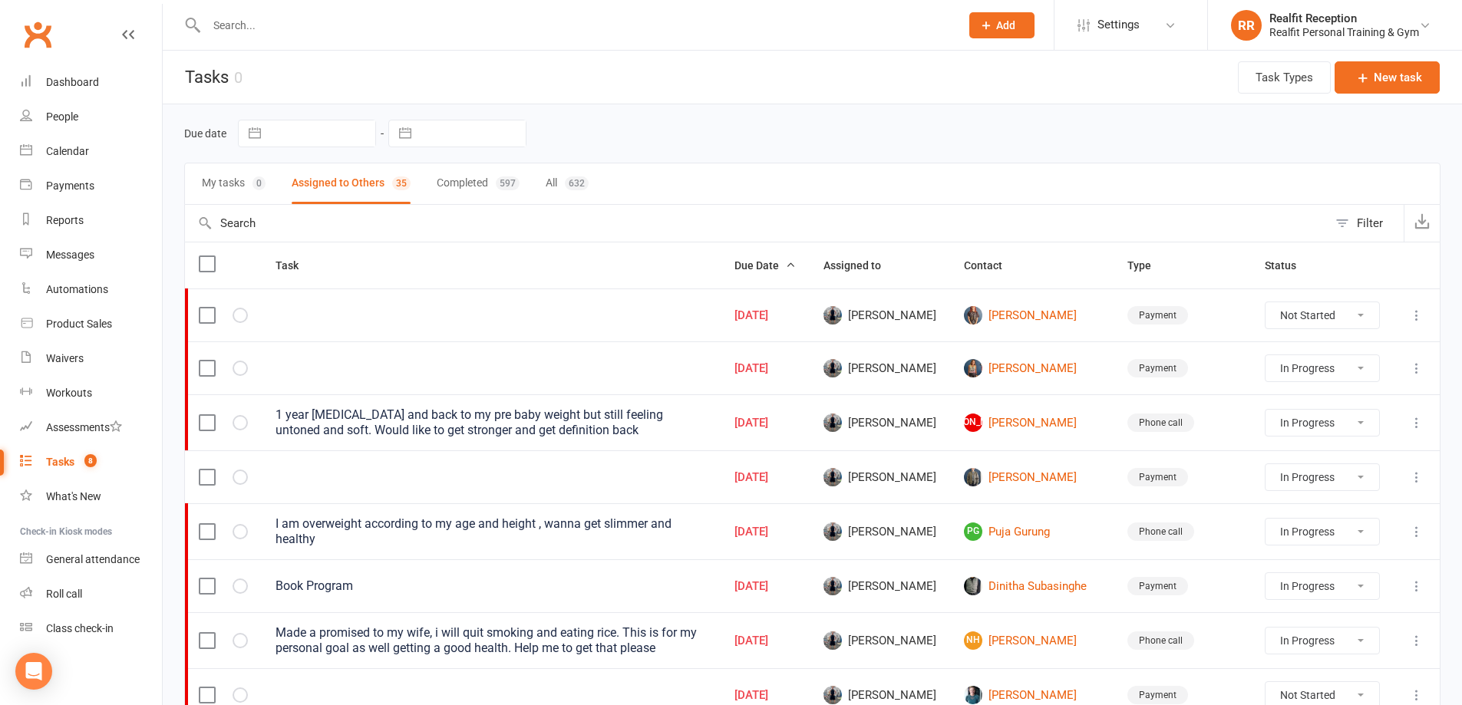
scroll to position [230, 0]
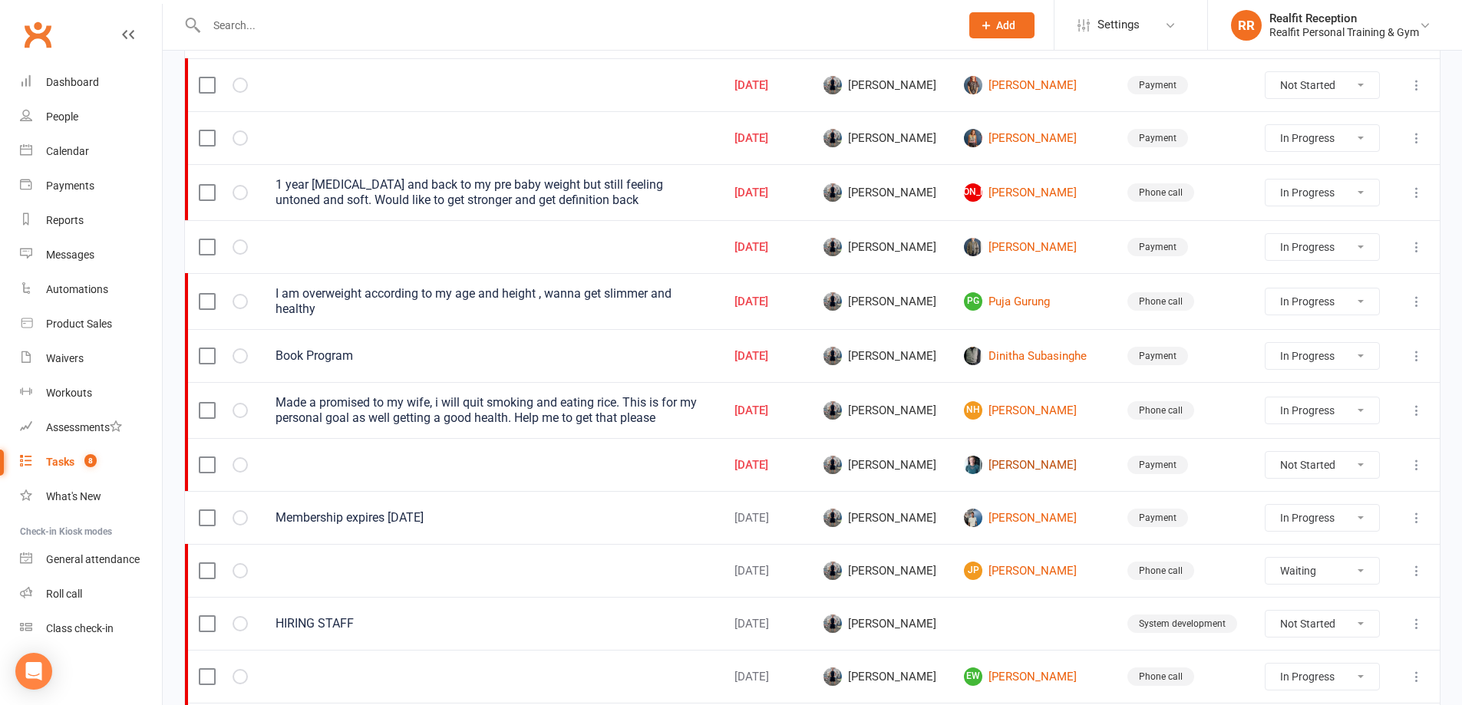
click at [1041, 463] on link "[PERSON_NAME]" at bounding box center [1032, 465] width 136 height 18
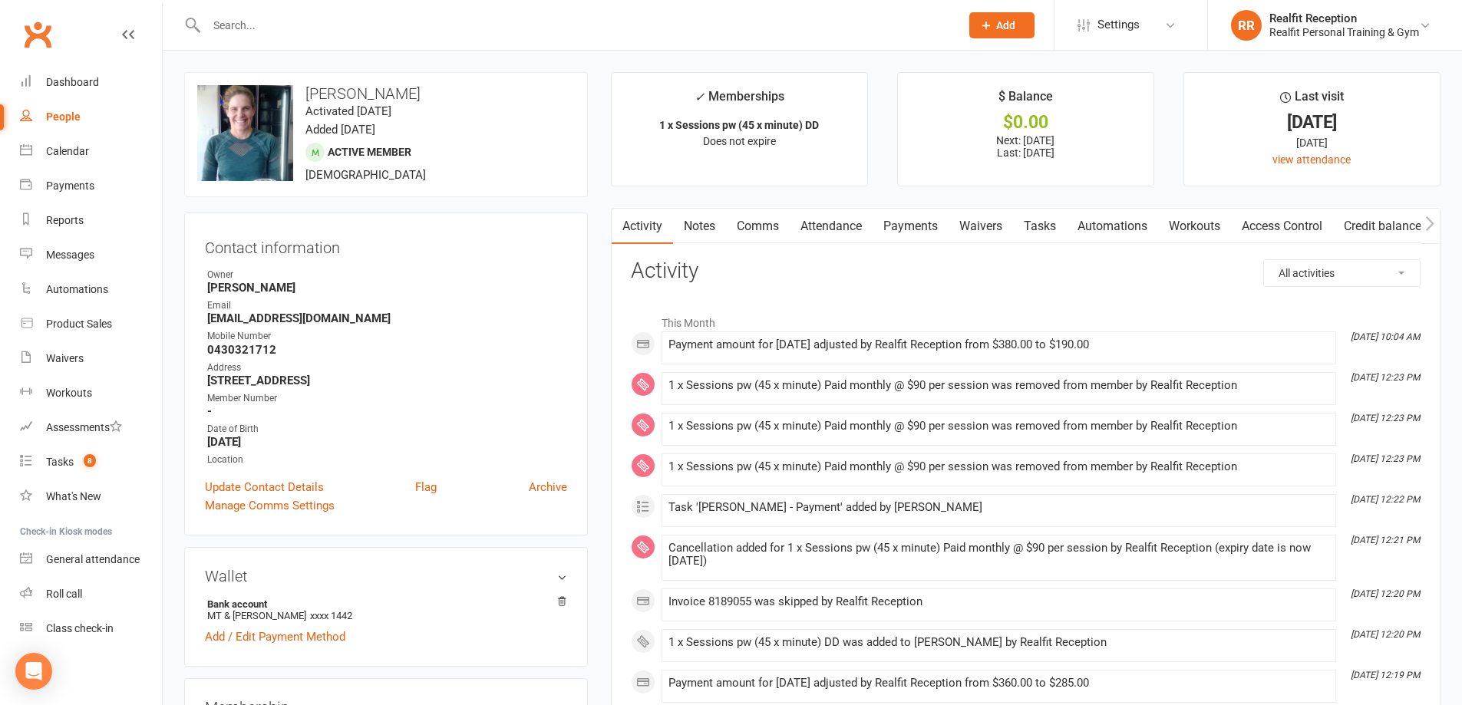
click at [915, 229] on link "Payments" at bounding box center [911, 226] width 76 height 35
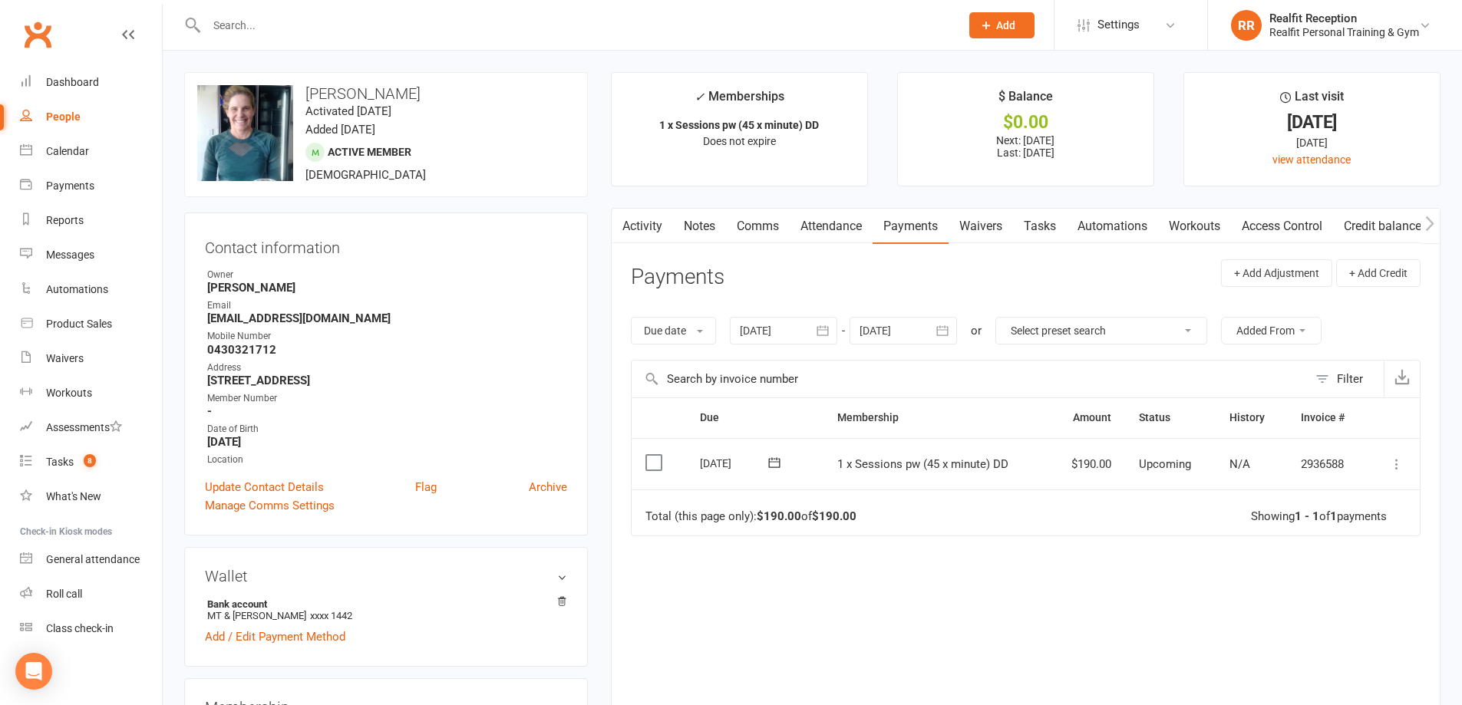
click at [1041, 226] on link "Tasks" at bounding box center [1040, 226] width 54 height 35
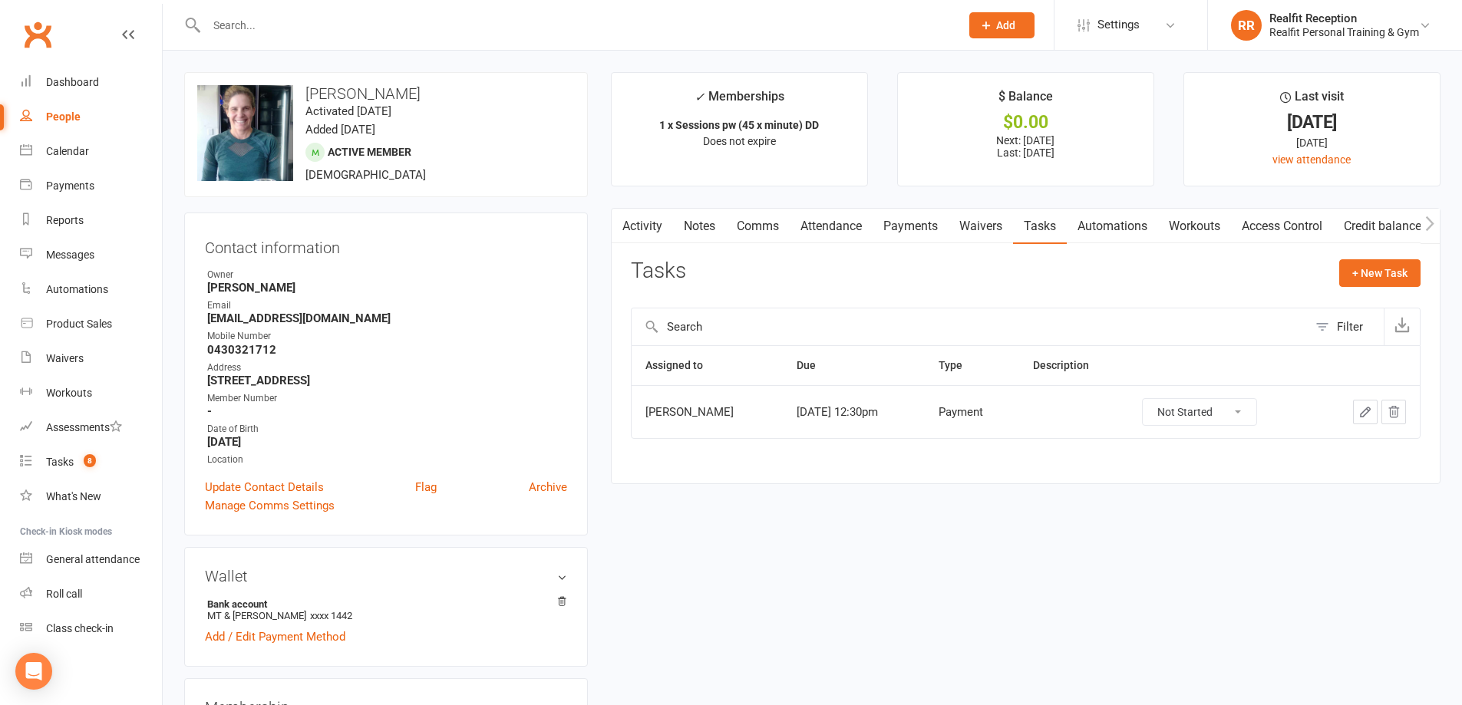
click at [1240, 412] on select "Not Started In Progress Waiting Complete" at bounding box center [1200, 412] width 114 height 26
click at [1156, 399] on select "Not Started In Progress Waiting Complete" at bounding box center [1200, 412] width 114 height 26
select select "unstarted"
click at [71, 467] on div "Tasks" at bounding box center [60, 462] width 28 height 12
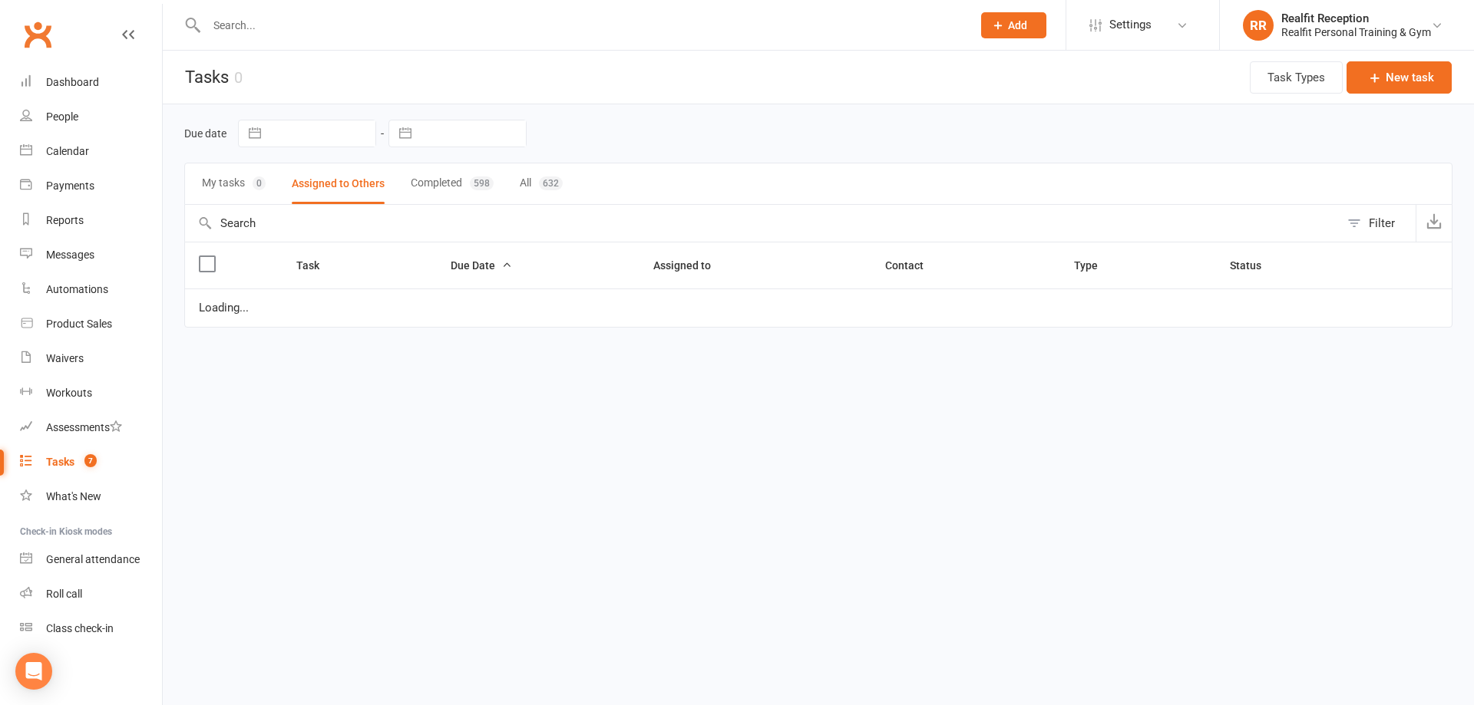
select select "started"
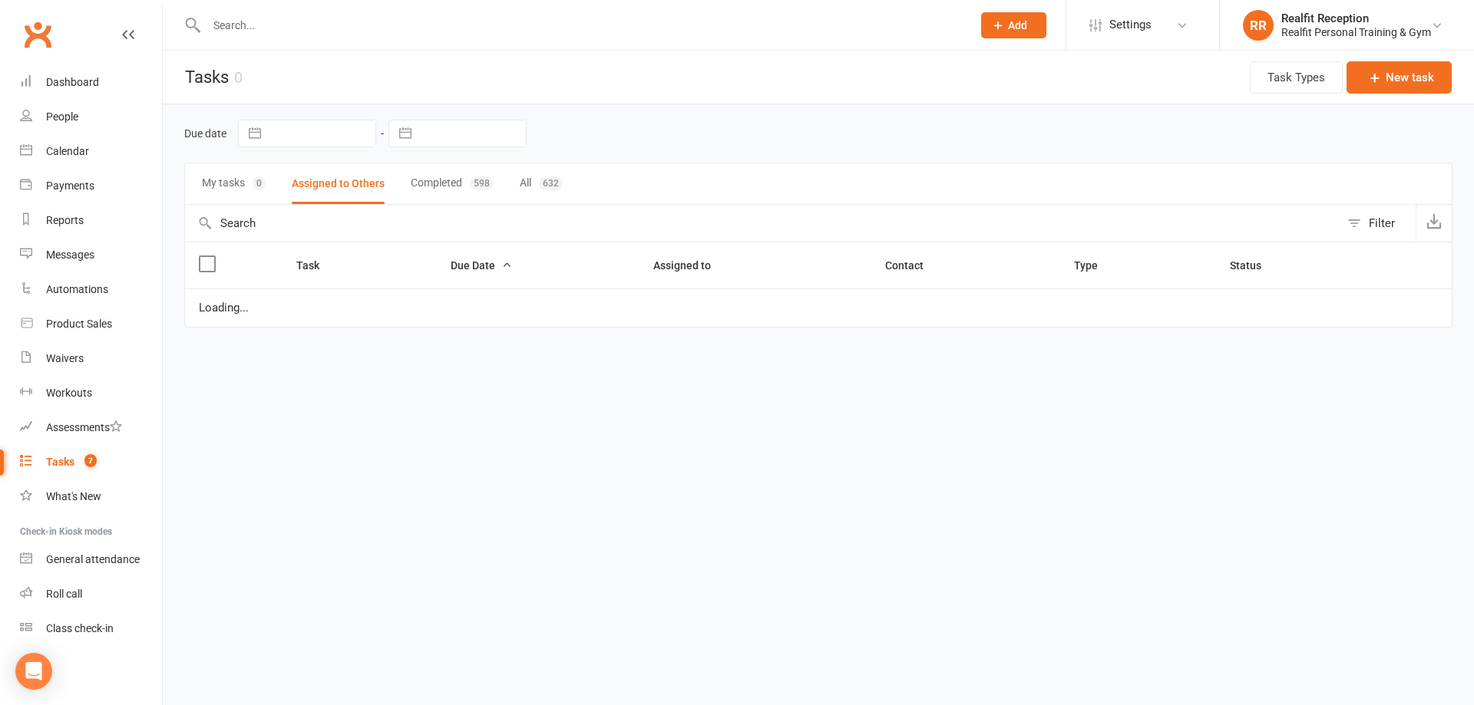
select select "started"
select select "waiting"
select select "started"
select select "waiting"
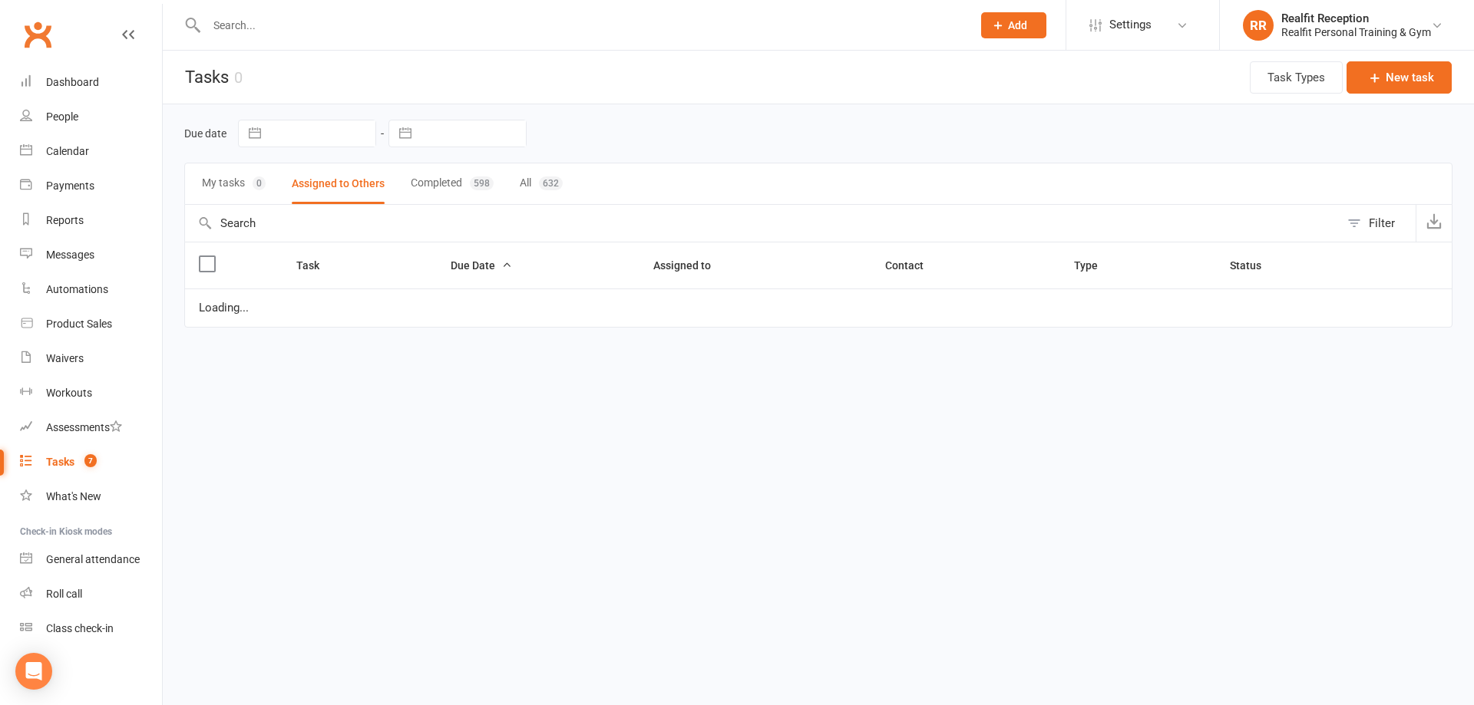
select select "waiting"
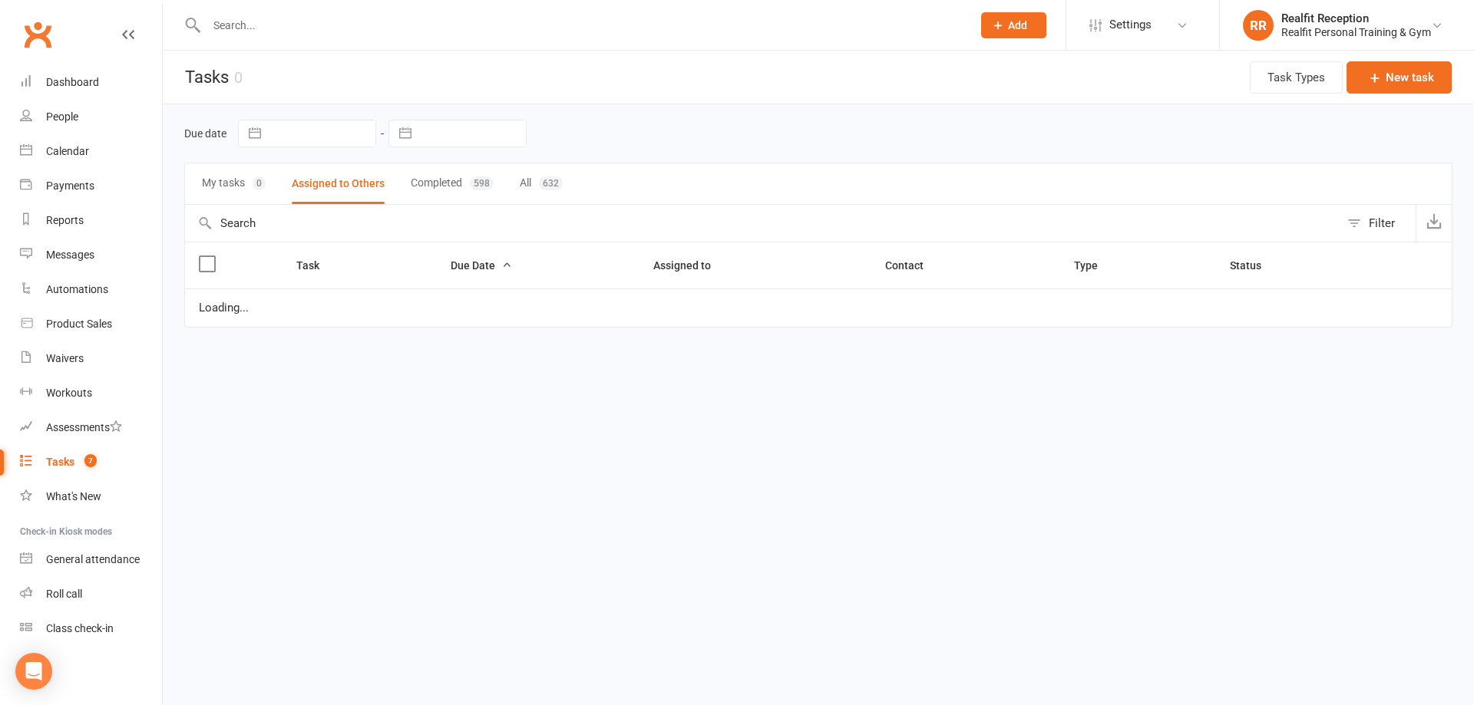
select select "started"
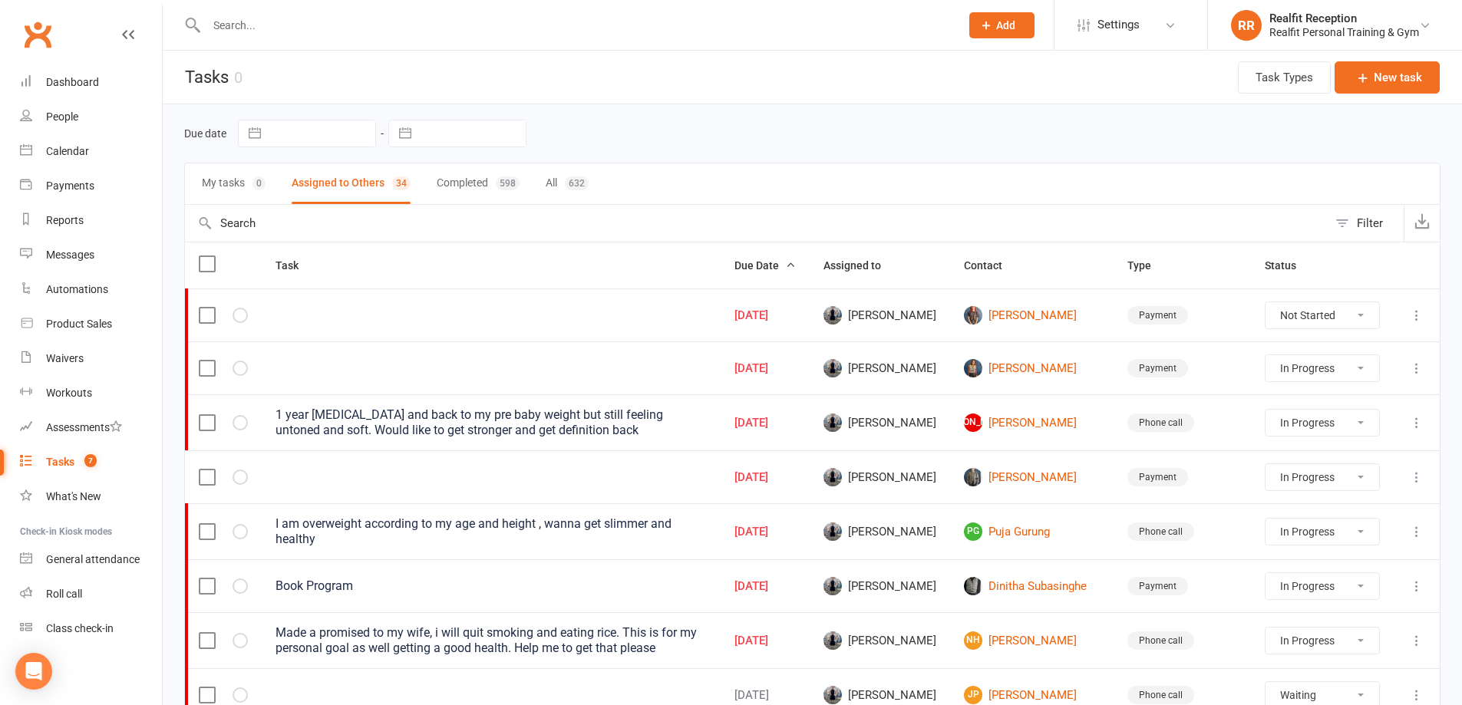
scroll to position [153, 0]
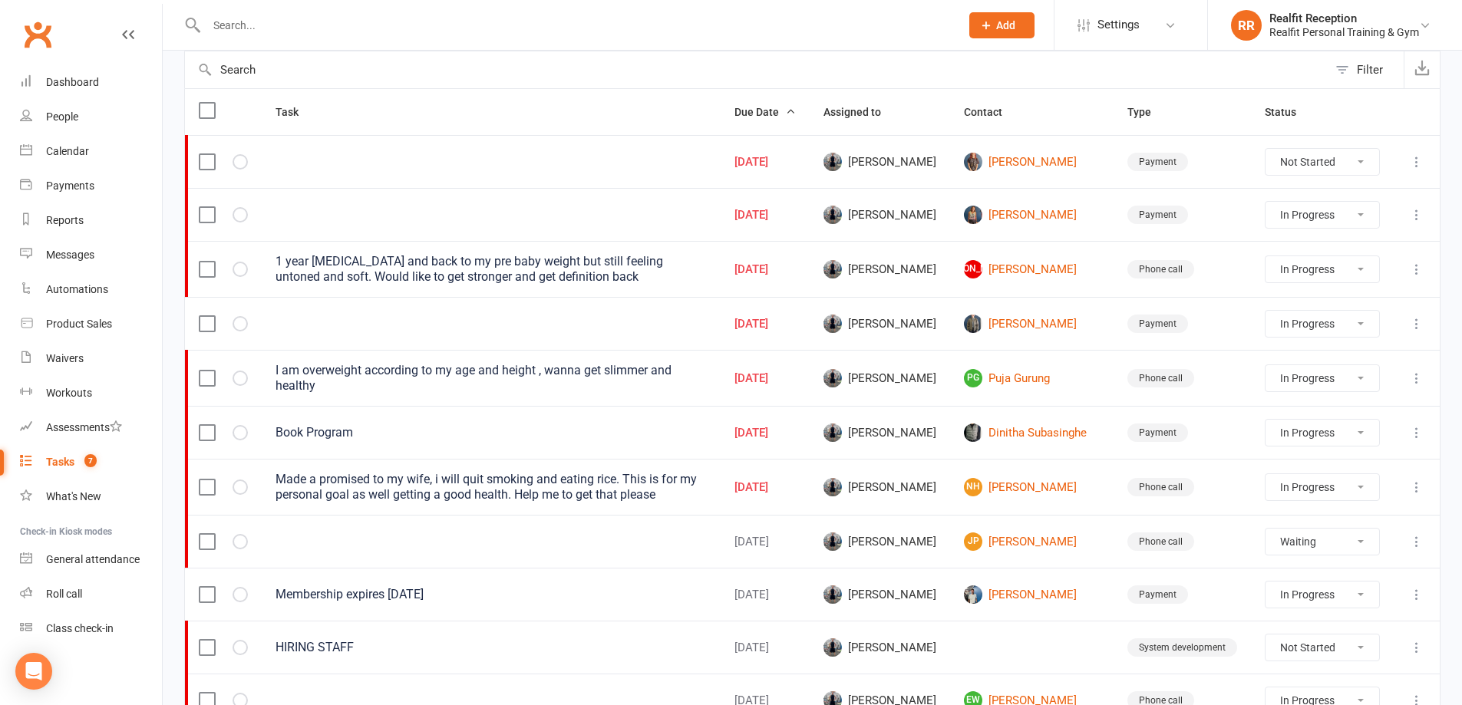
click at [1409, 433] on icon at bounding box center [1416, 432] width 15 height 15
click at [1355, 484] on link "Edit" at bounding box center [1338, 489] width 152 height 31
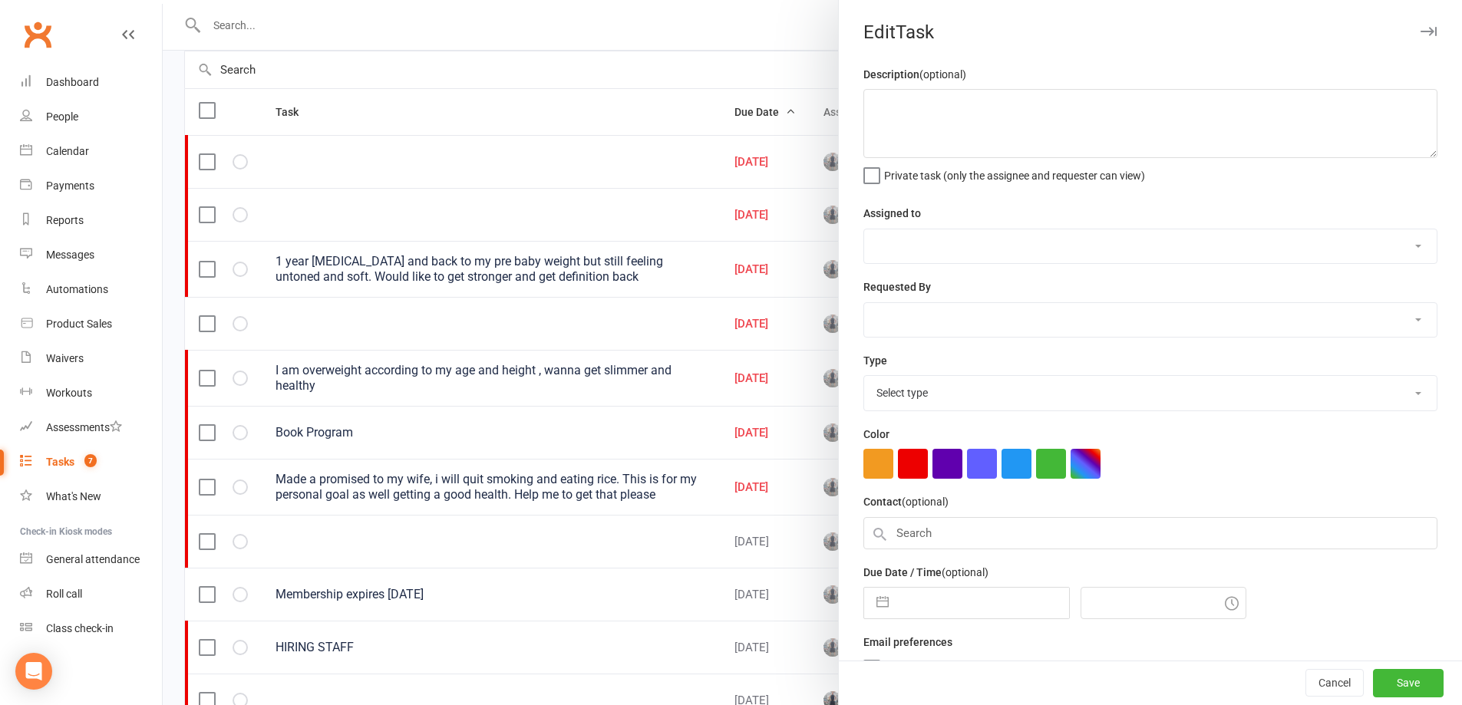
type textarea "Book Program"
select select "49223"
type input "[DATE]"
type input "11:45am"
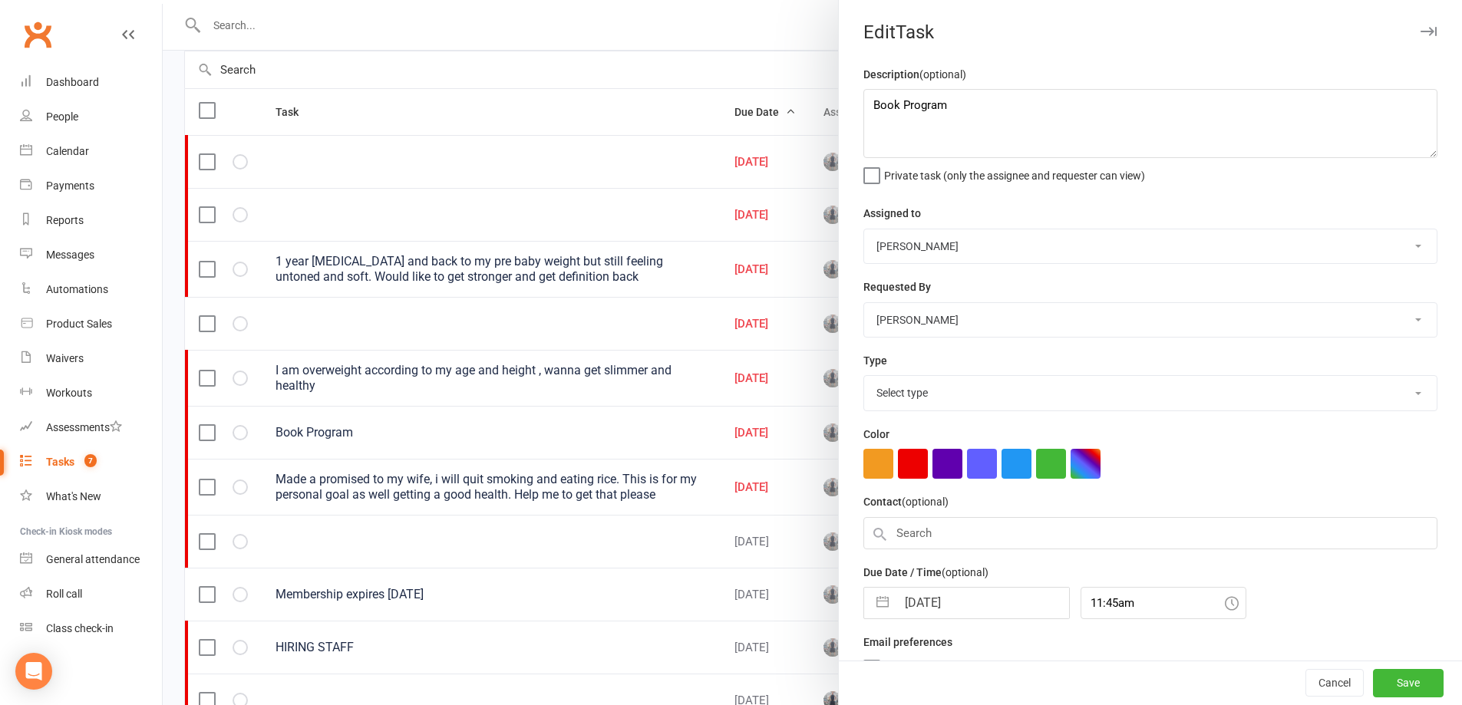
select select "30000"
click at [980, 602] on input "[DATE]" at bounding box center [982, 599] width 173 height 31
select select "7"
select select "2025"
select select "8"
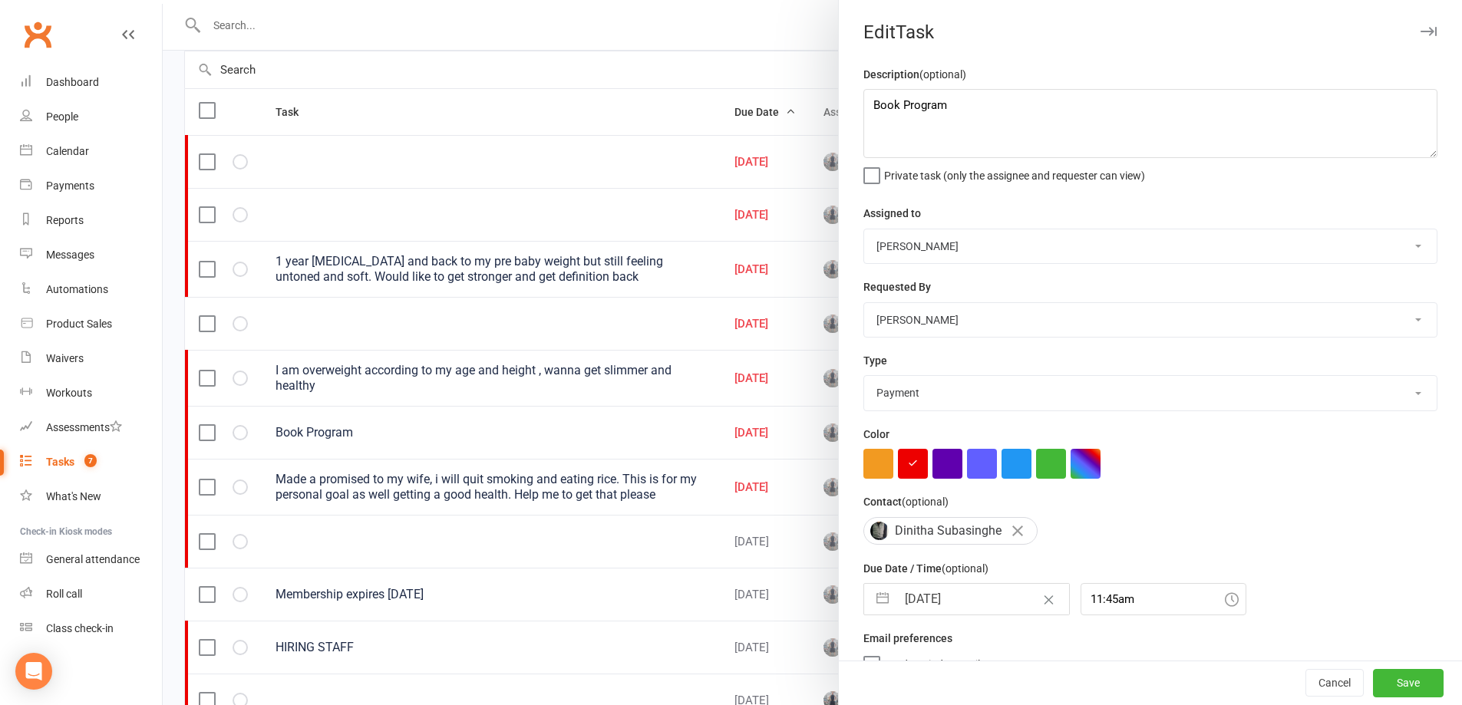
select select "2025"
select select "9"
select select "2025"
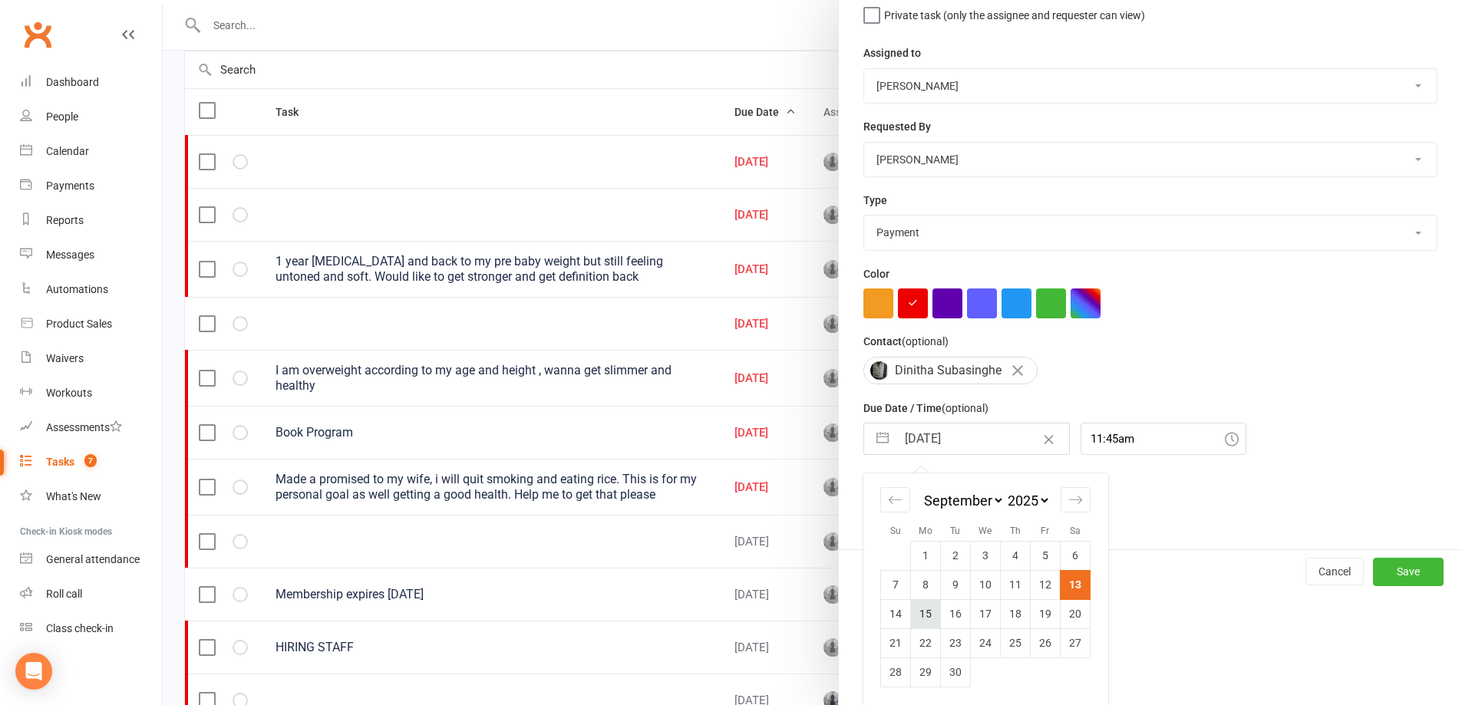
click at [919, 616] on td "15" at bounding box center [926, 613] width 30 height 29
type input "[DATE]"
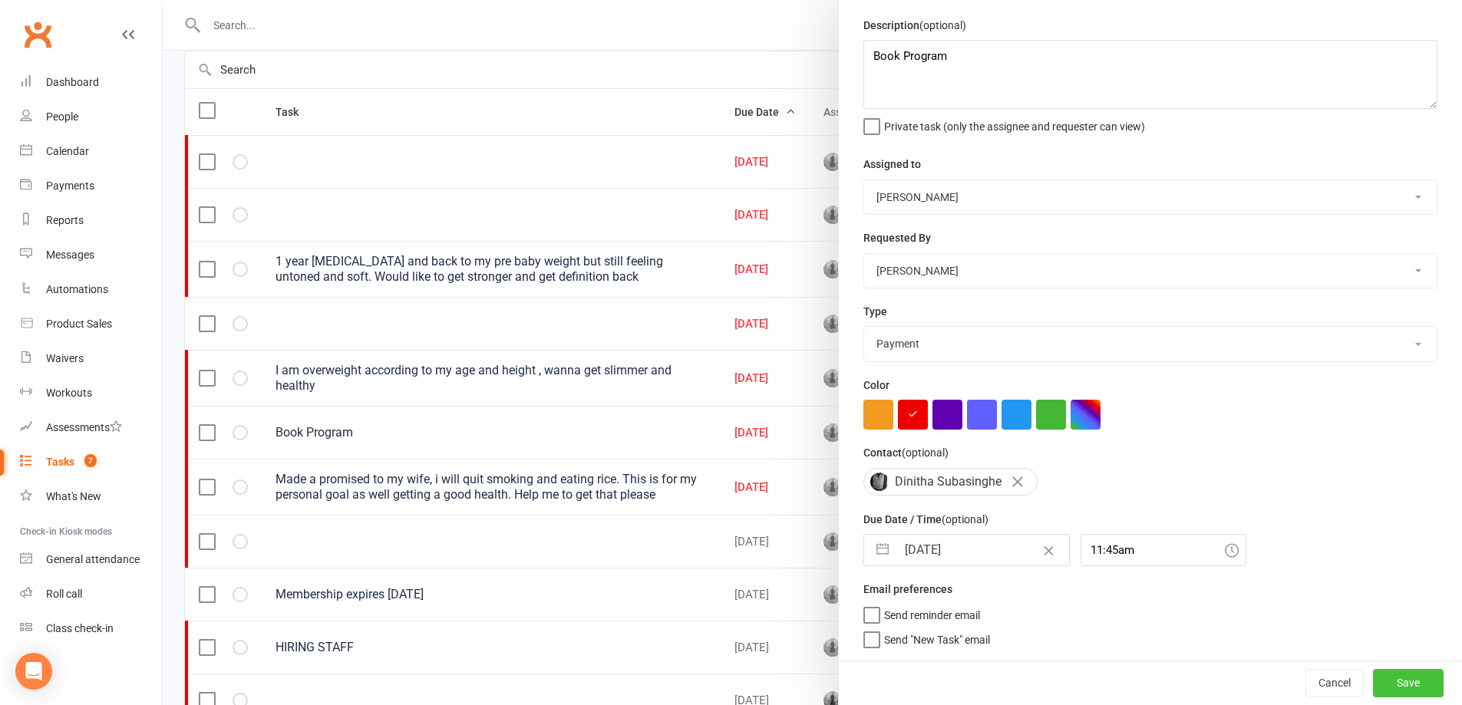
click at [1383, 675] on button "Save" at bounding box center [1408, 683] width 71 height 28
select select "started"
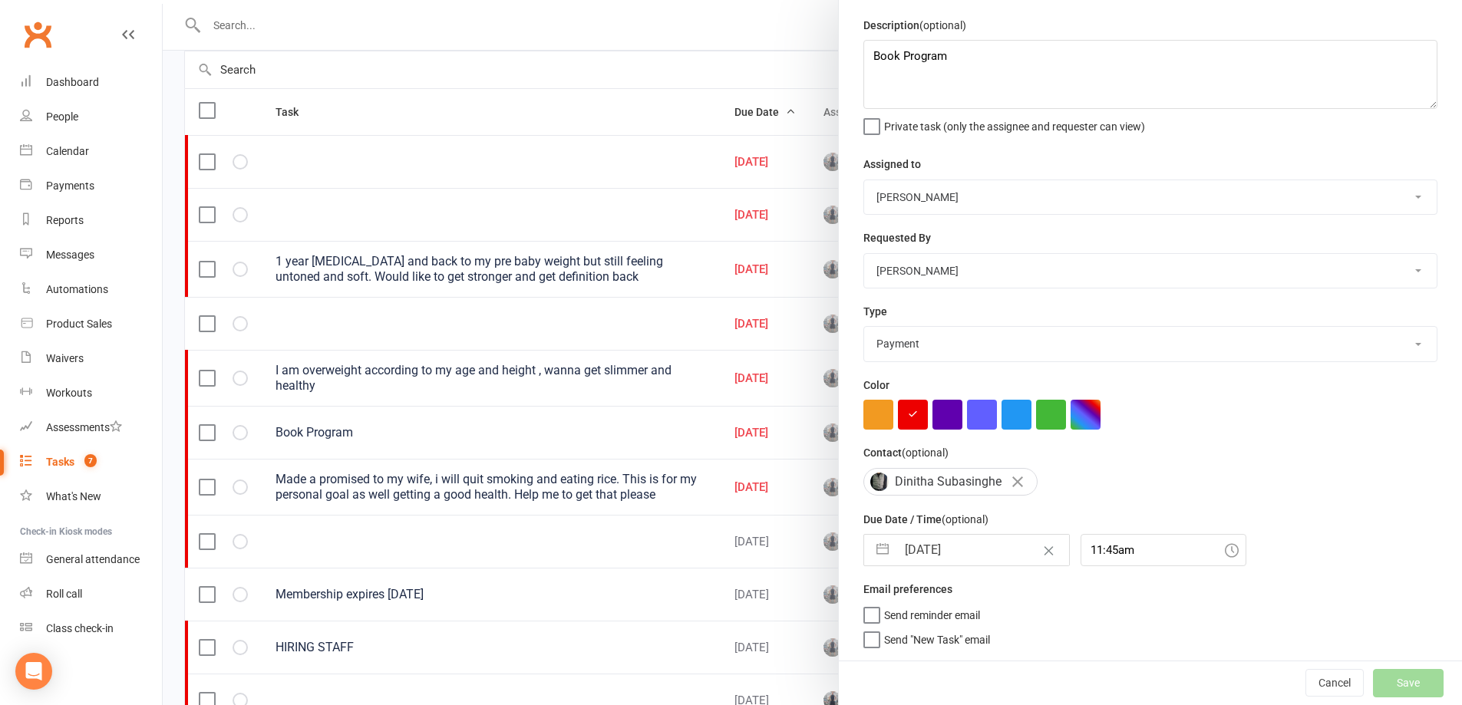
select select "started"
select select "waiting"
select select "started"
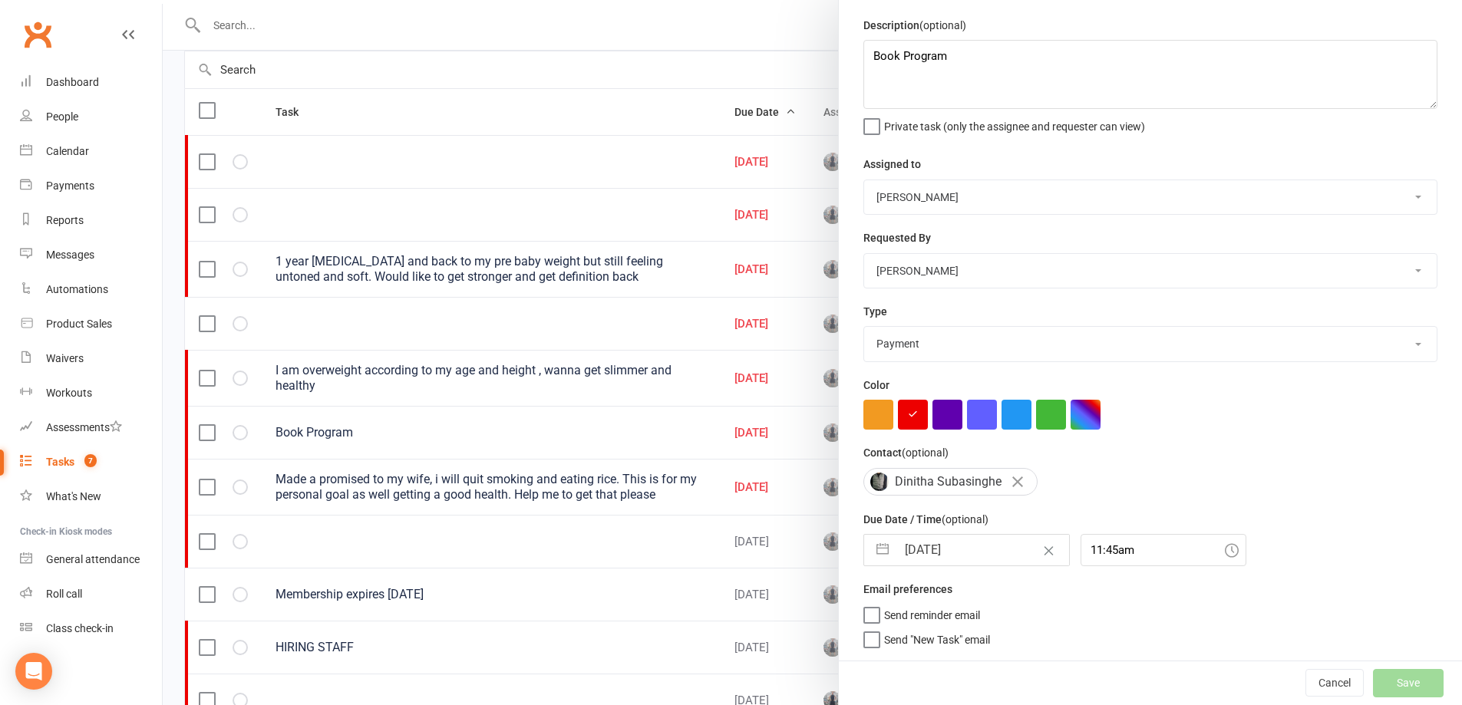
select select "waiting"
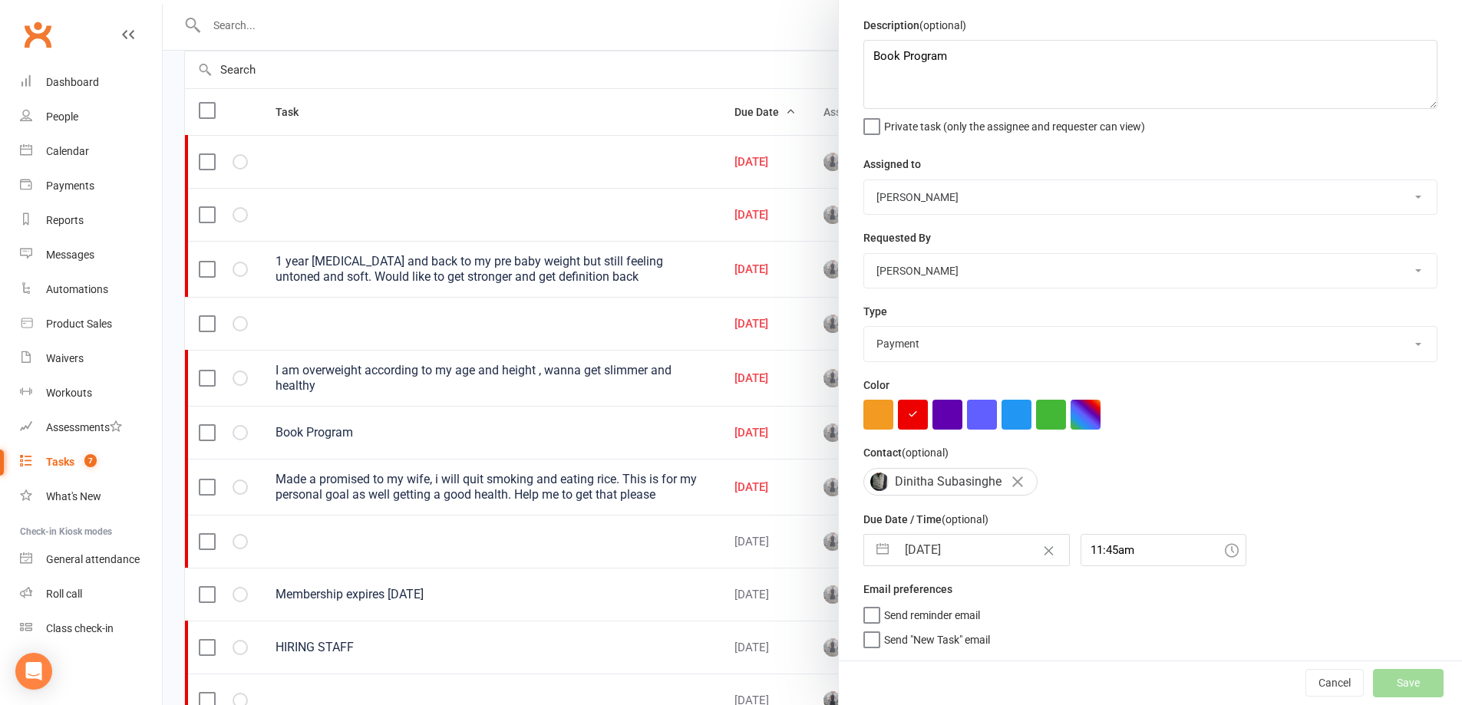
select select "waiting"
select select "started"
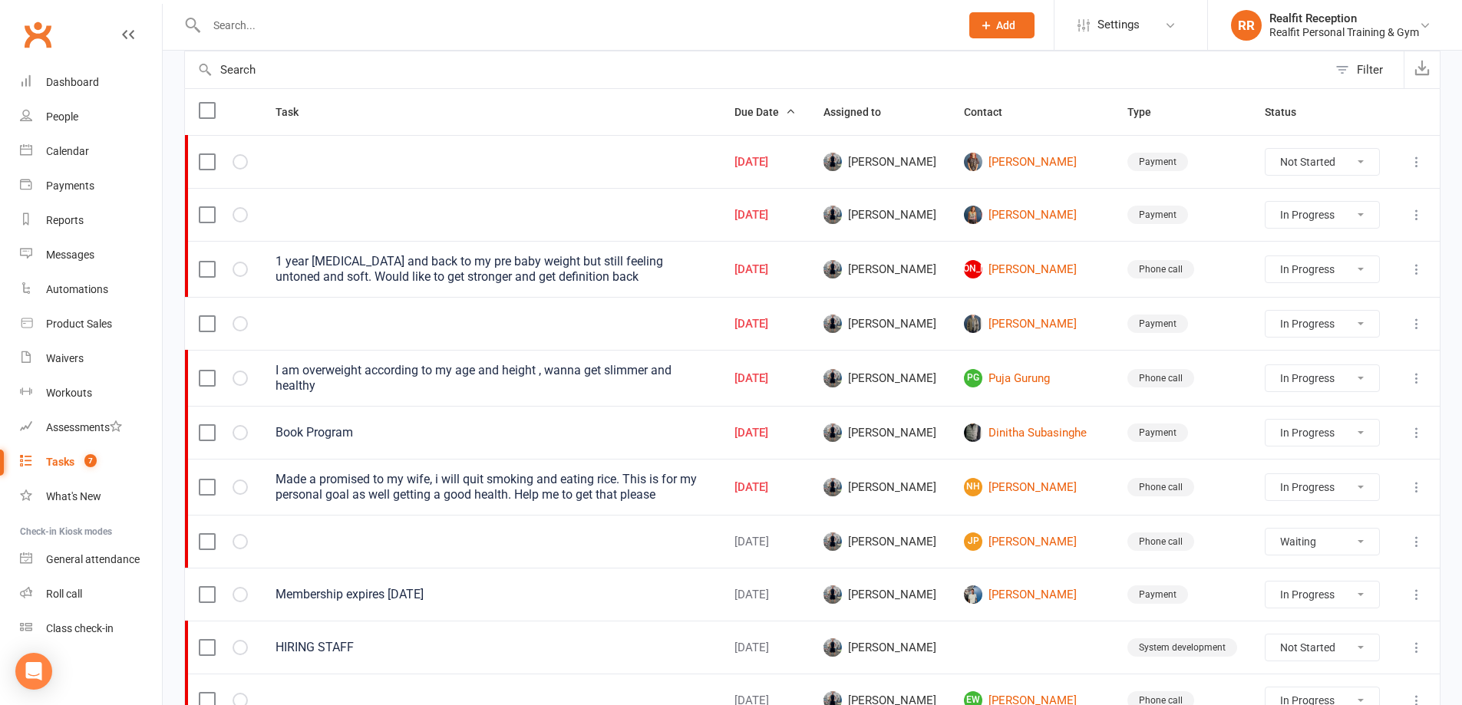
select select "started"
select select "waiting"
select select "started"
select select "waiting"
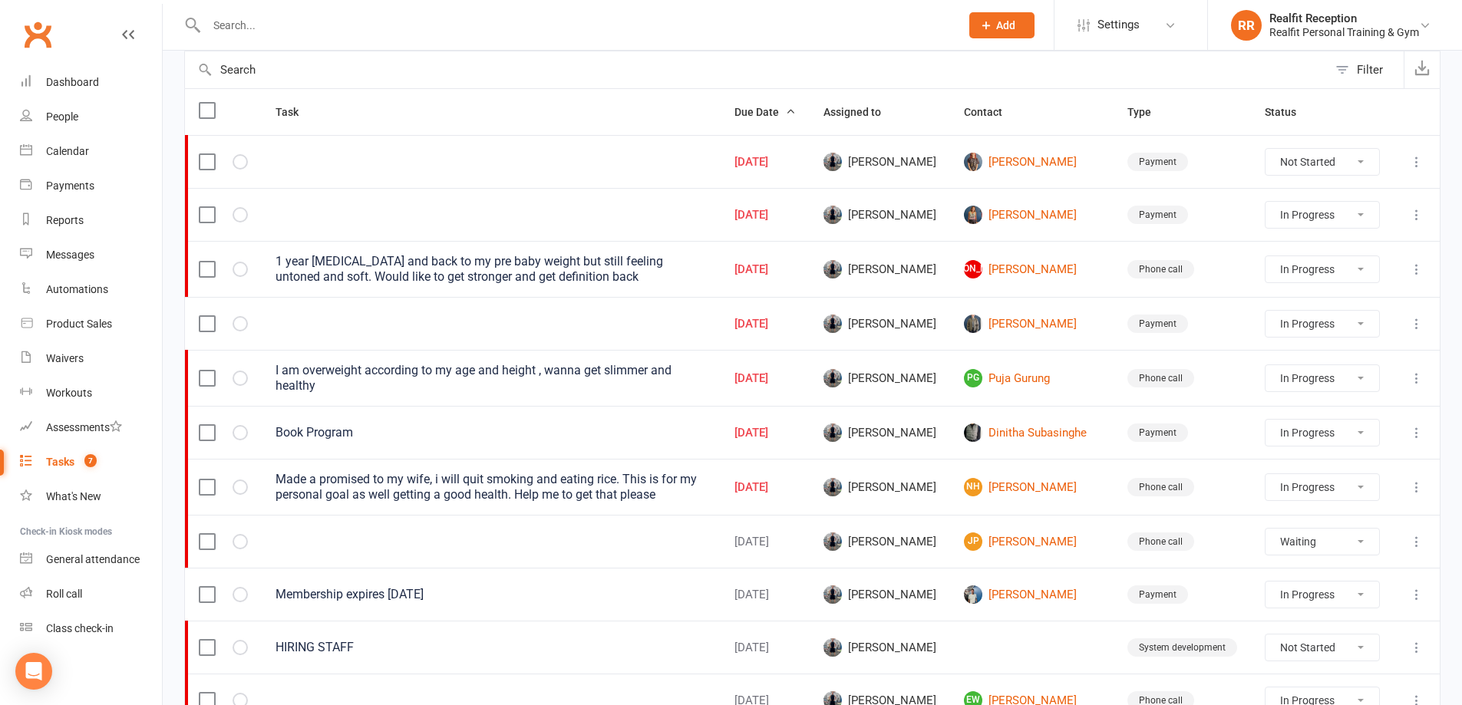
select select "waiting"
select select "started"
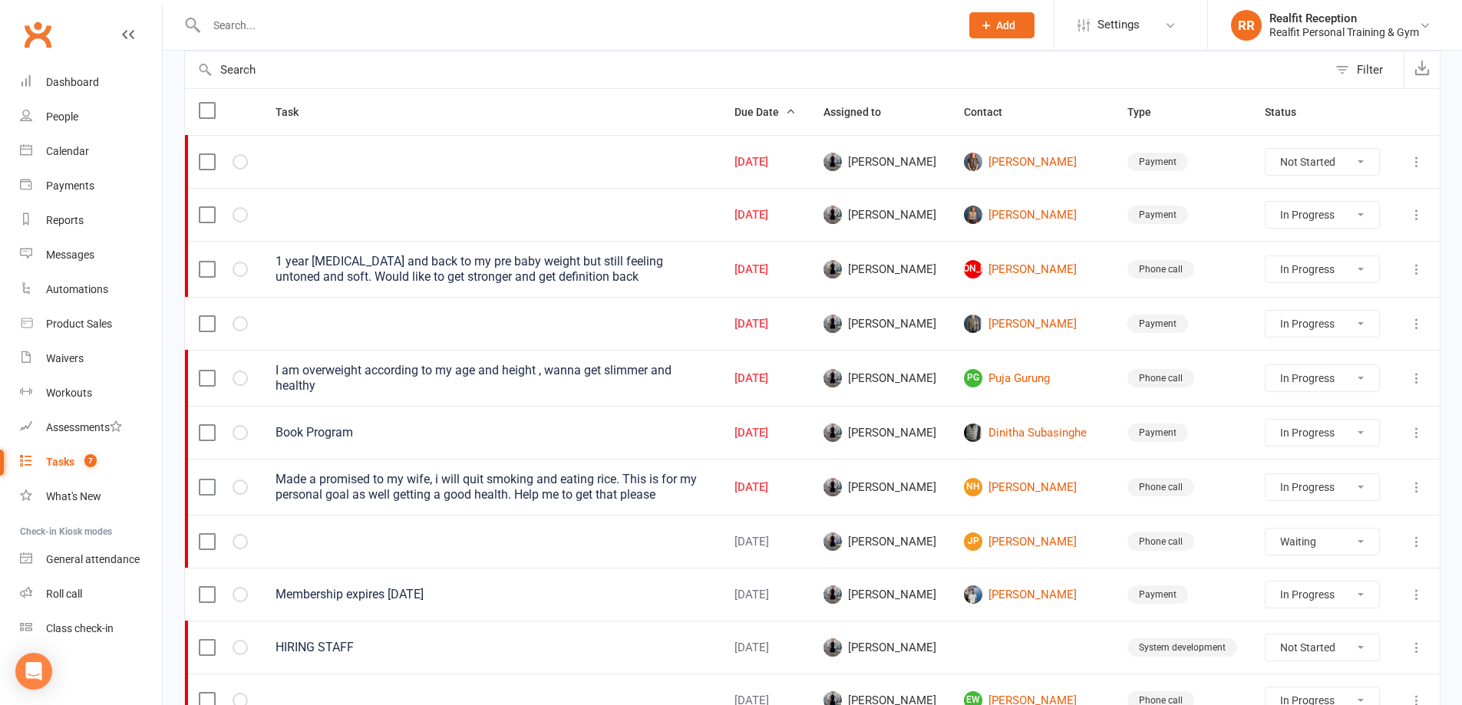
select select "started"
select select "waiting"
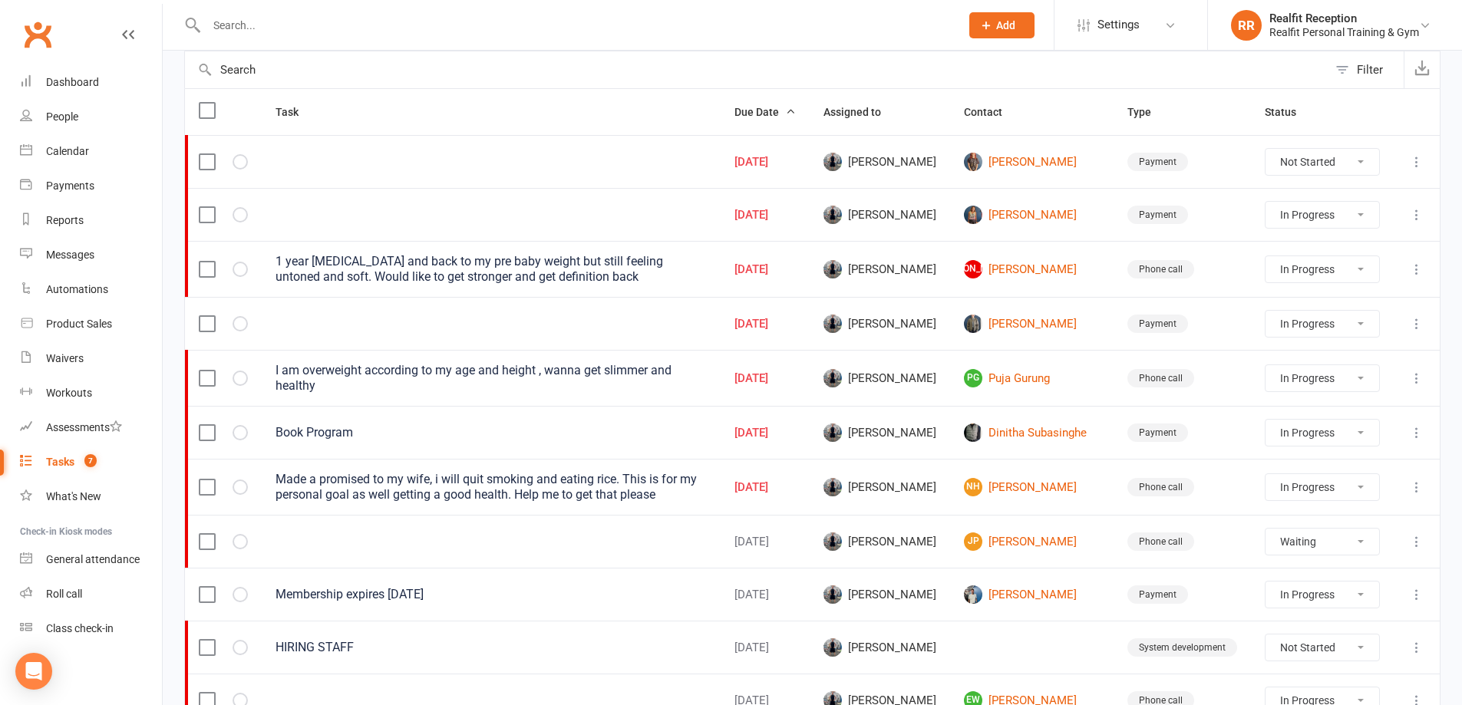
select select "started"
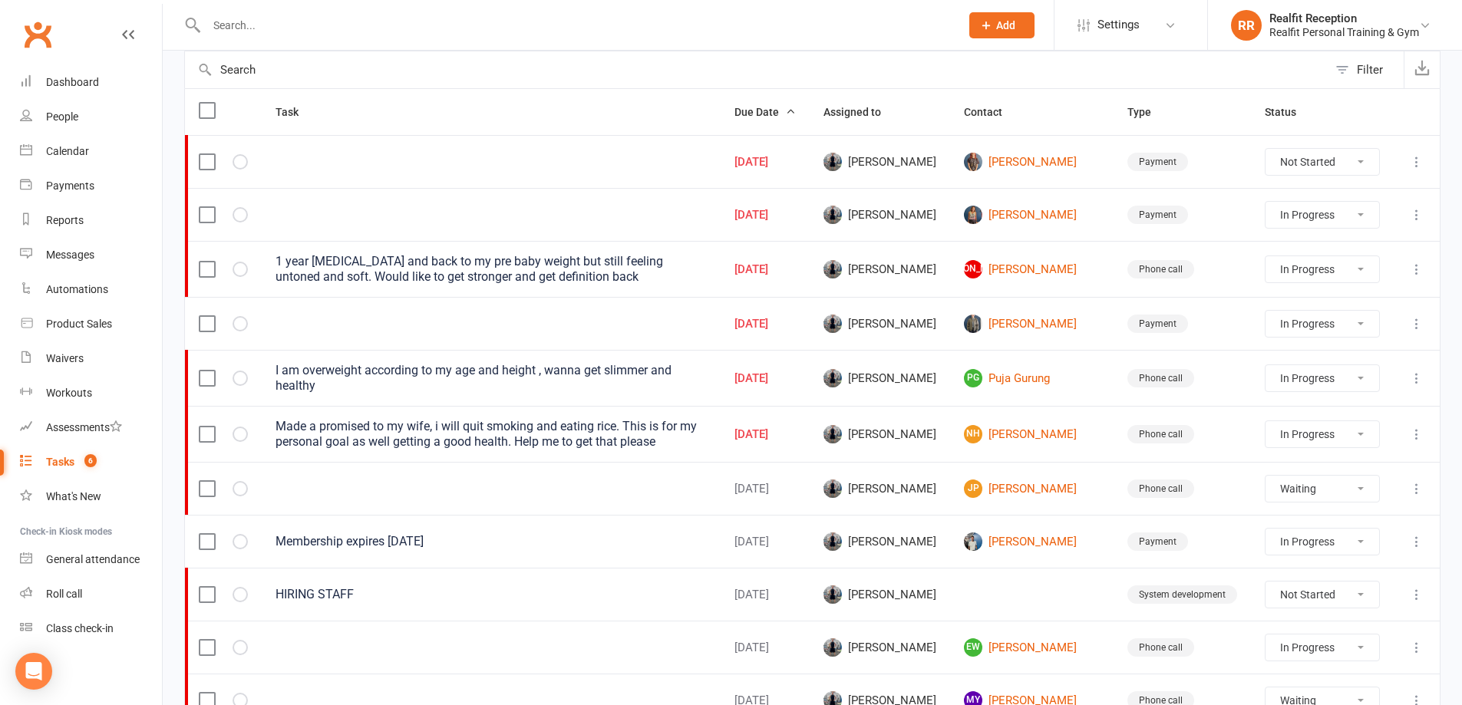
click at [1419, 433] on icon at bounding box center [1416, 434] width 15 height 15
click at [1299, 496] on link "Edit" at bounding box center [1338, 491] width 152 height 31
type textarea "Made a promised to my wife, i will quit smoking and eating rice. This is for my…"
select select "49223"
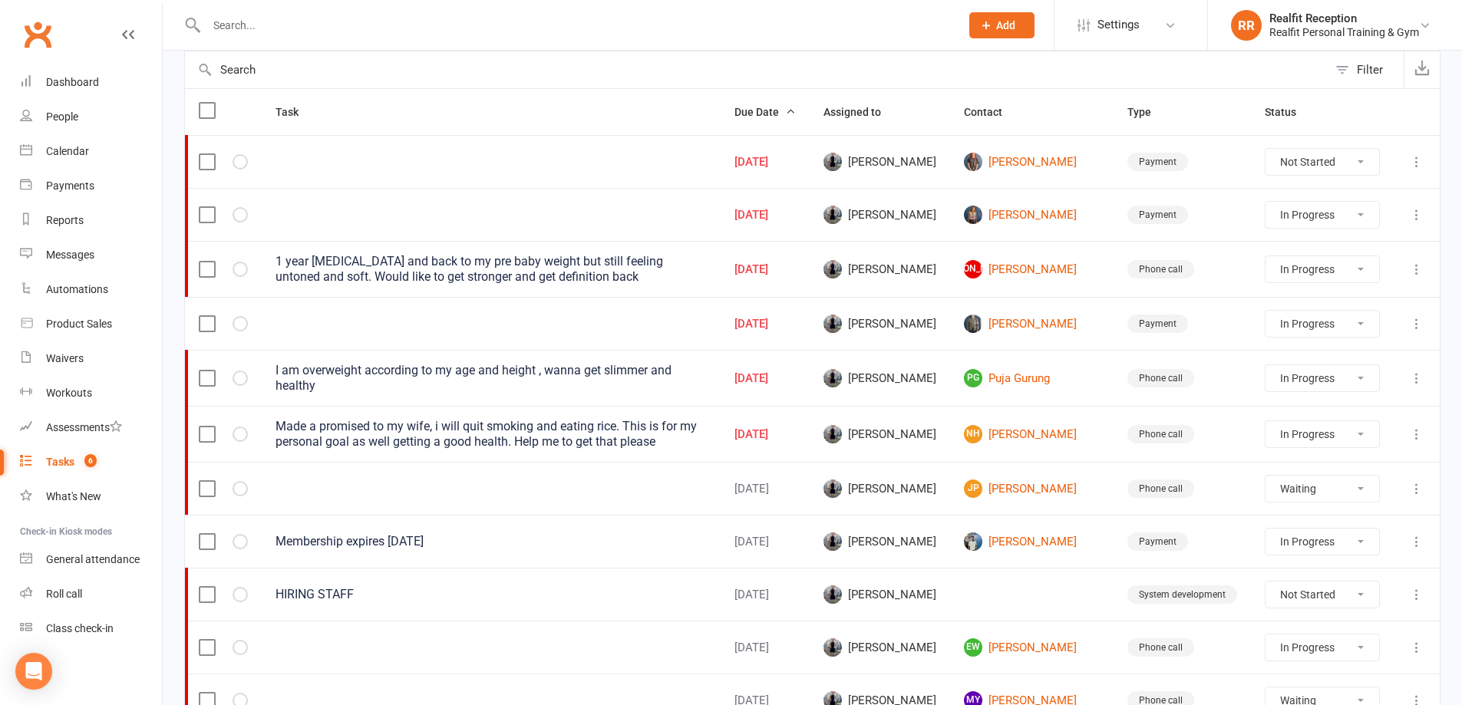
type input "[DATE]"
type input "12:15pm"
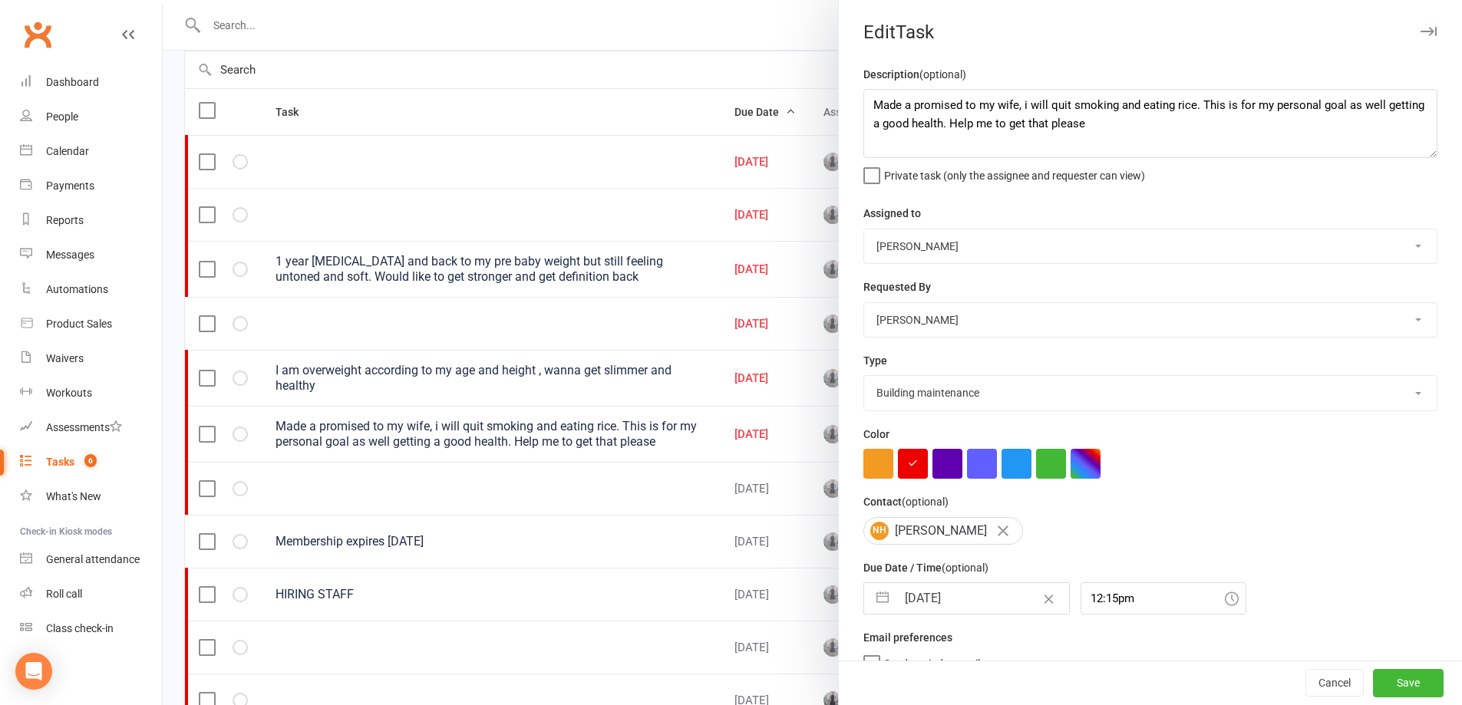
select select "26751"
click at [976, 606] on input "[DATE]" at bounding box center [982, 598] width 173 height 31
select select "7"
select select "2025"
select select "8"
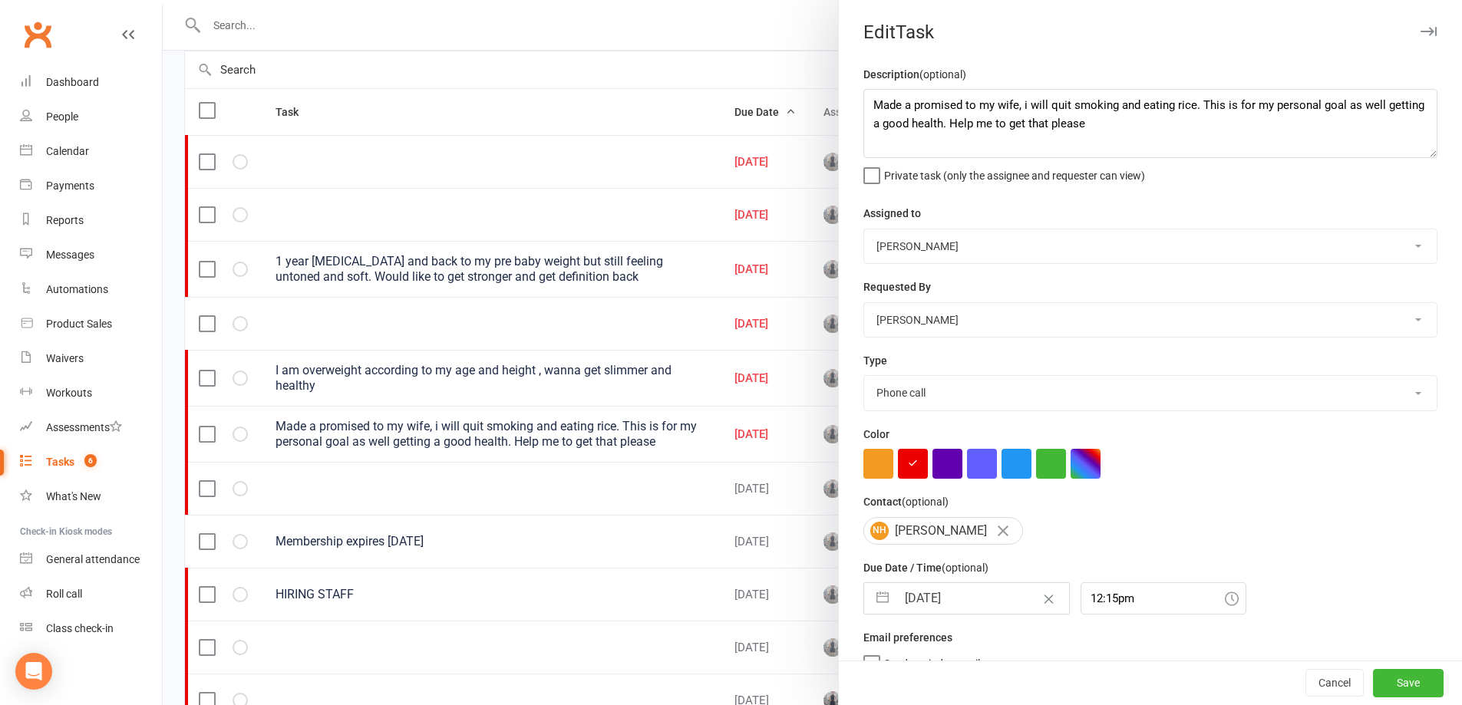
select select "2025"
select select "9"
select select "2025"
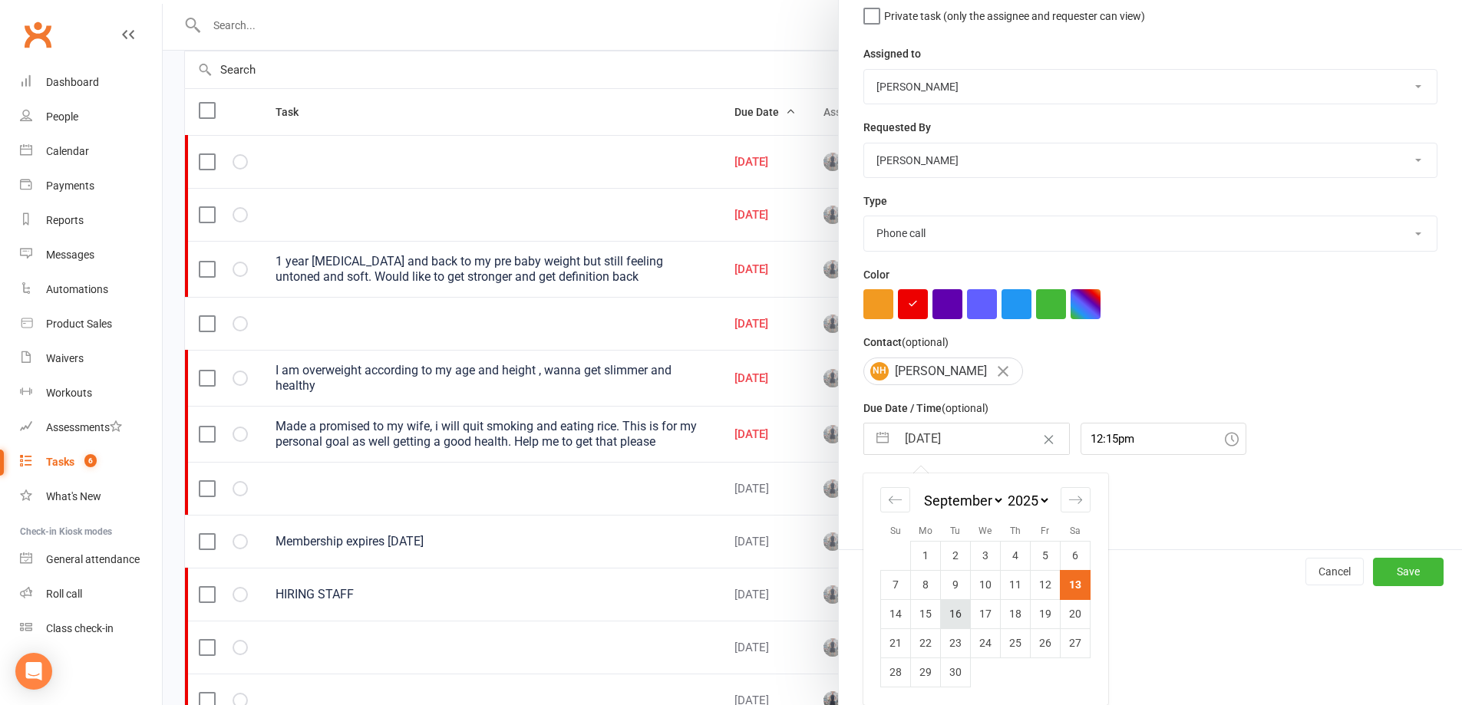
click at [952, 612] on td "16" at bounding box center [956, 613] width 30 height 29
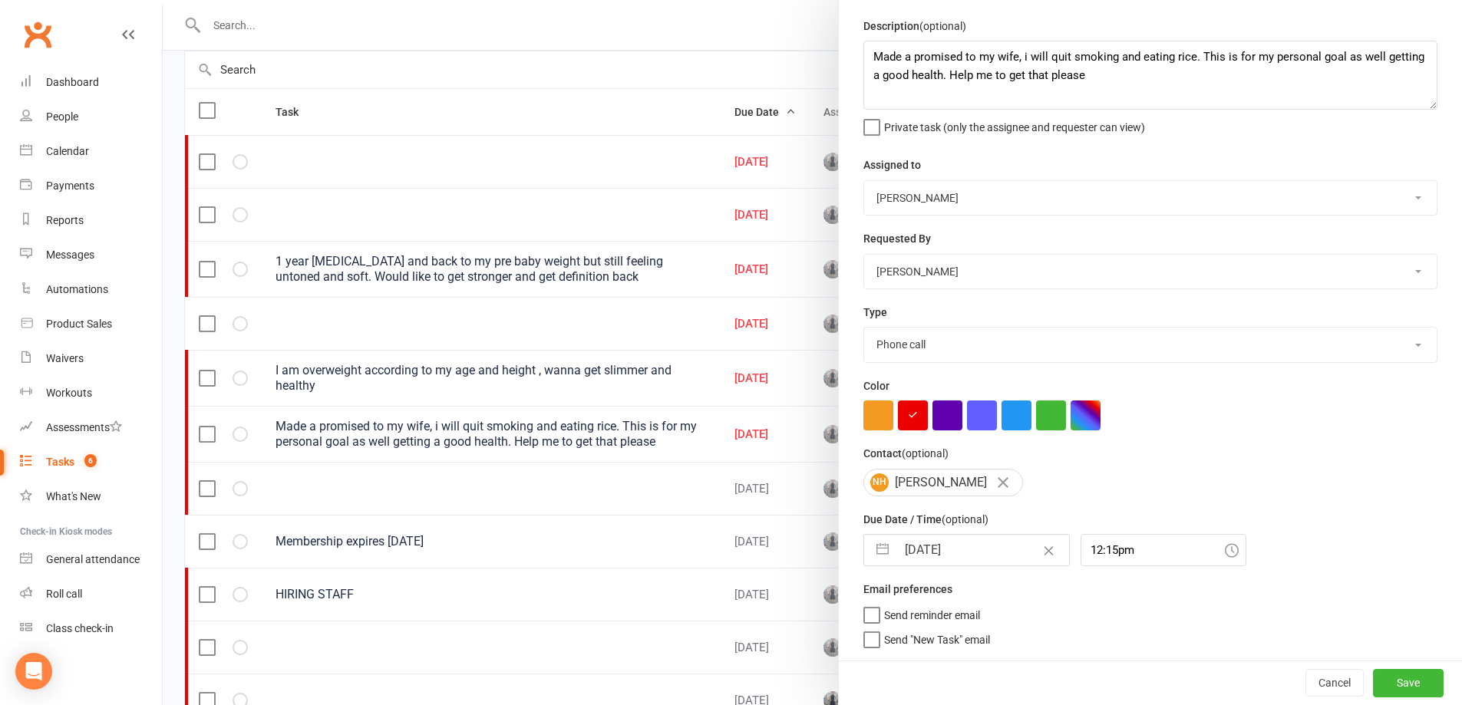
type input "[DATE]"
click at [1373, 680] on button "Save" at bounding box center [1408, 683] width 71 height 28
select select "started"
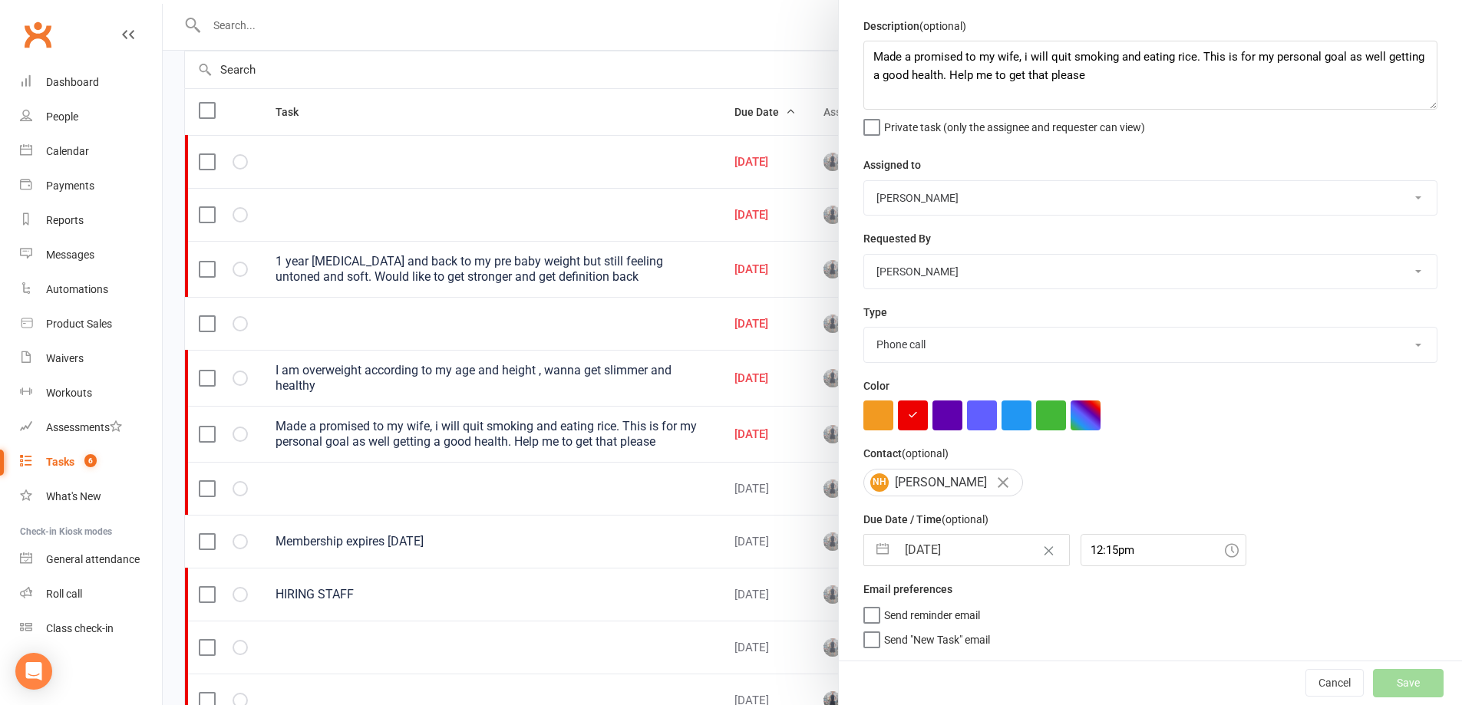
select select "started"
select select "waiting"
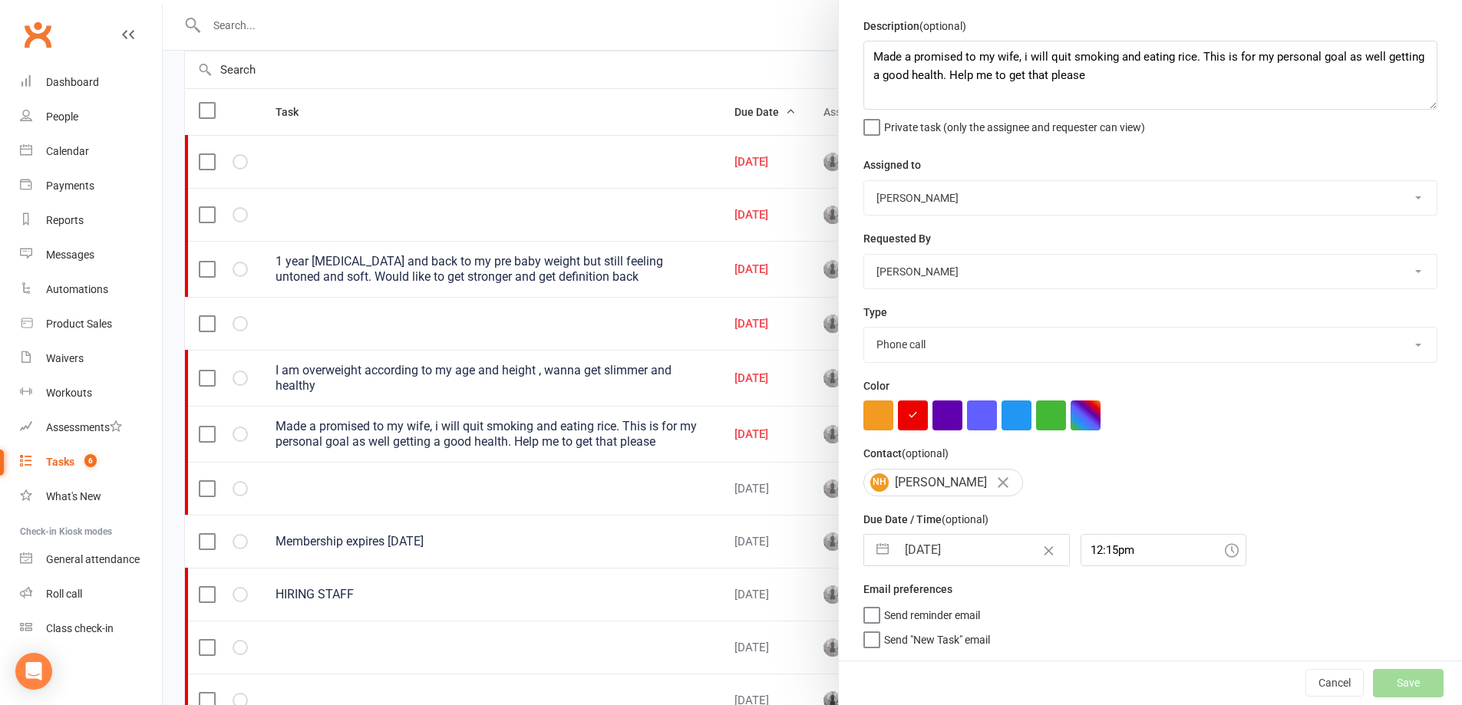
select select "started"
select select "waiting"
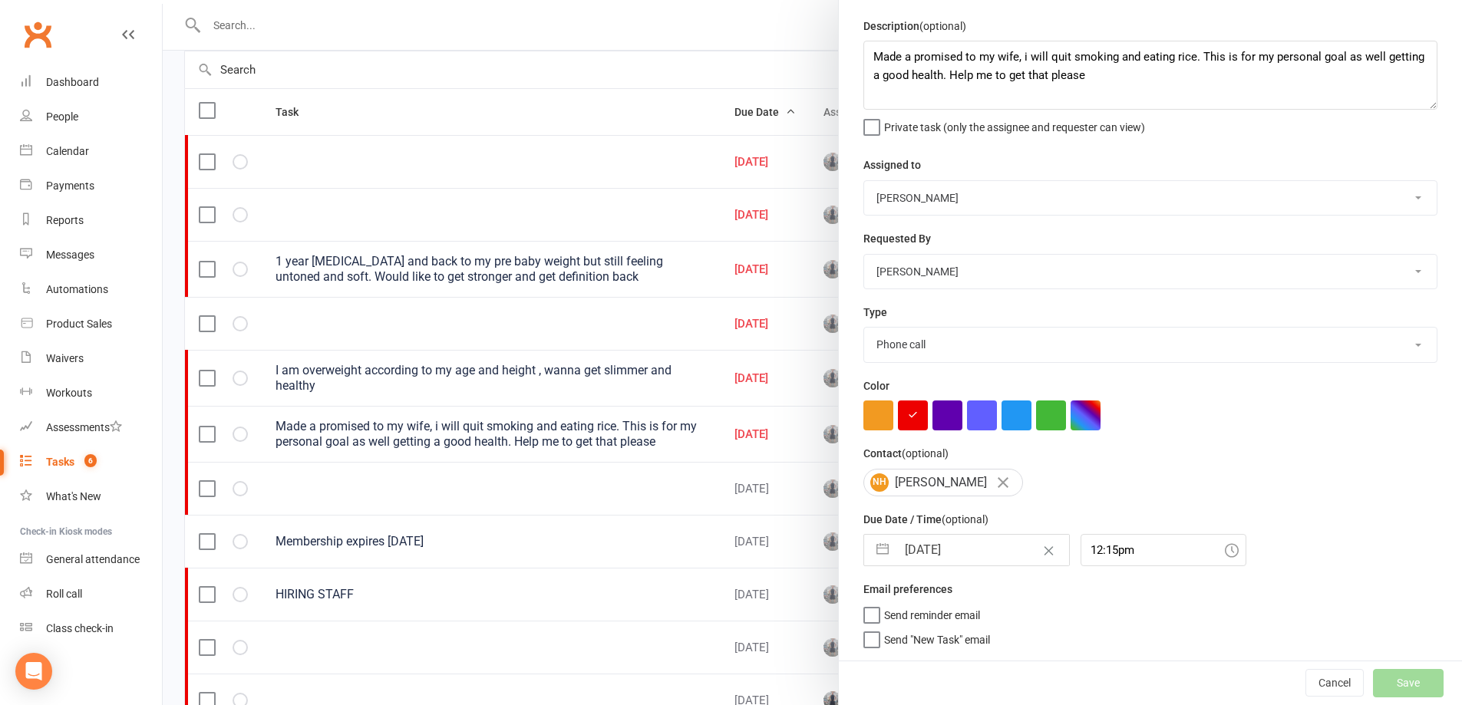
select select "started"
select select "waiting"
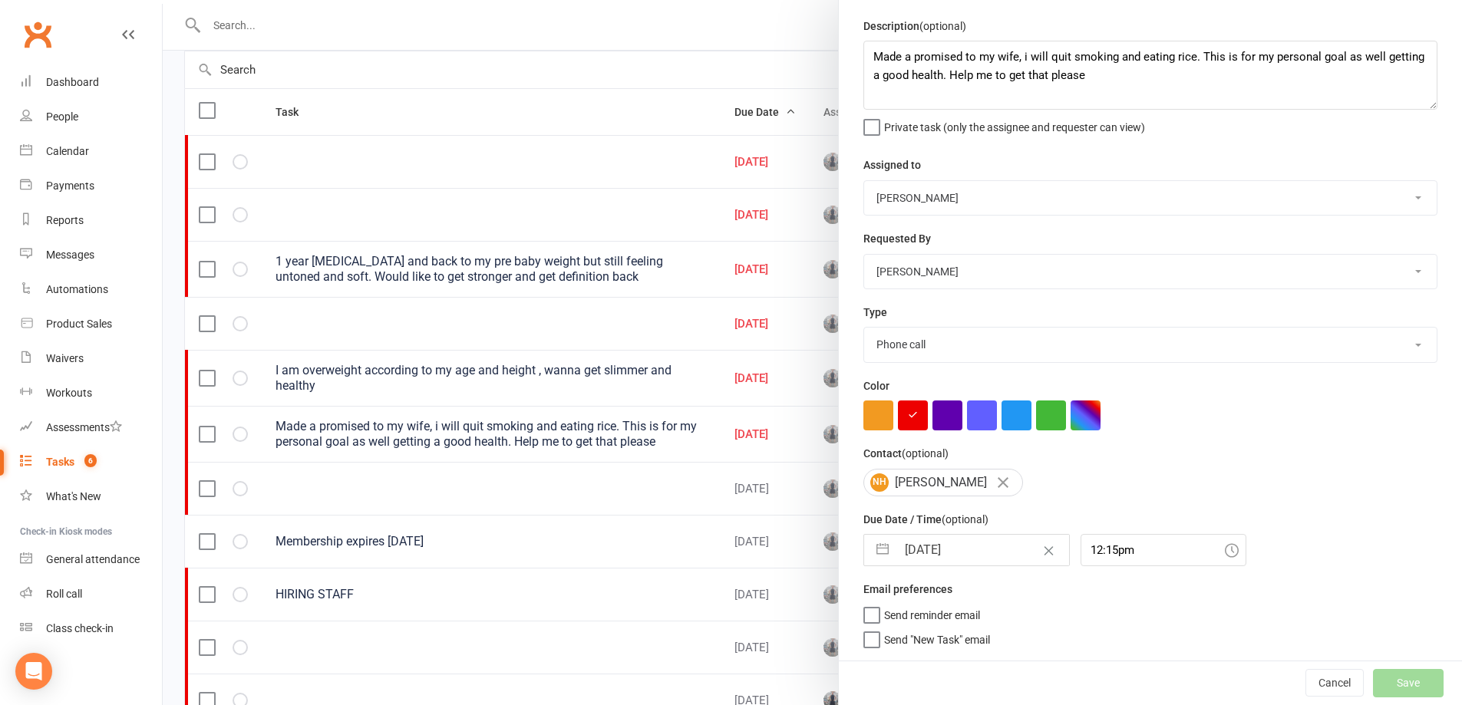
select select "started"
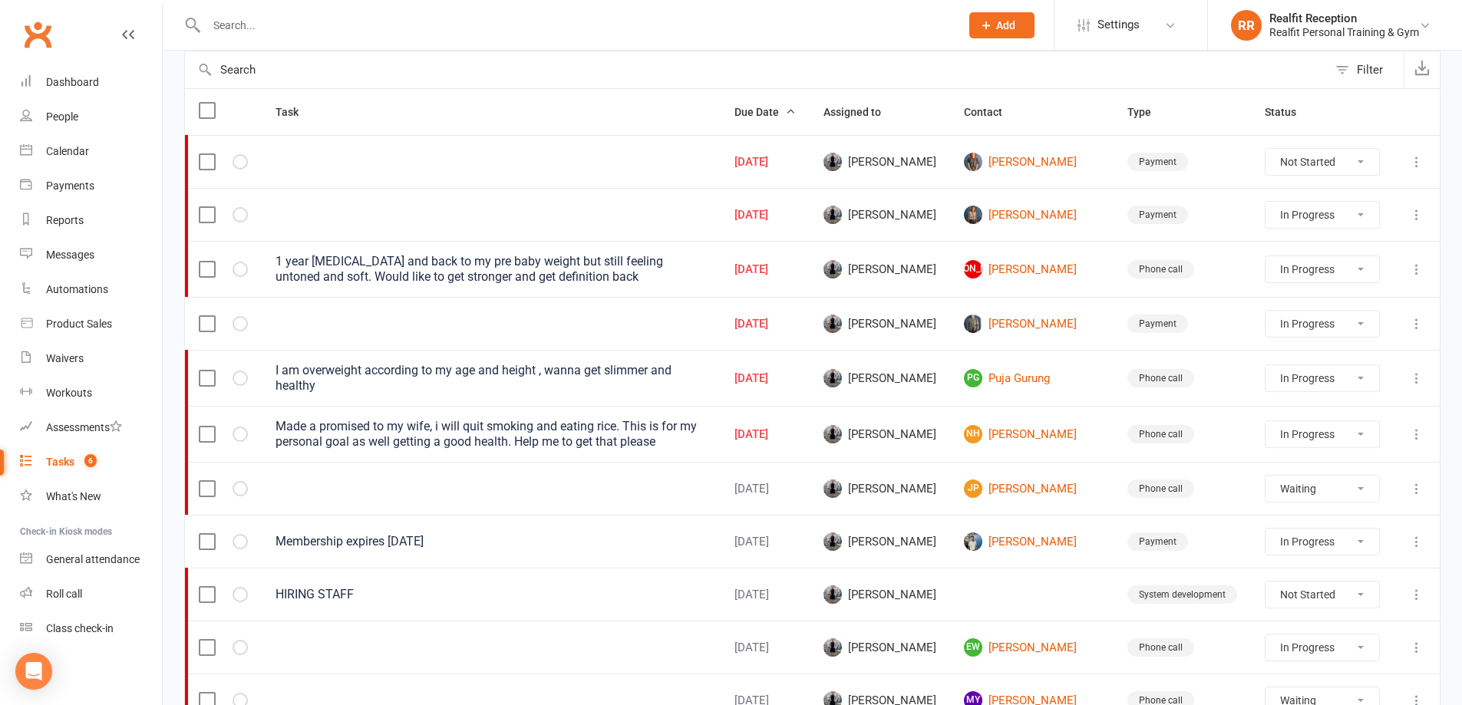
select select "started"
select select "waiting"
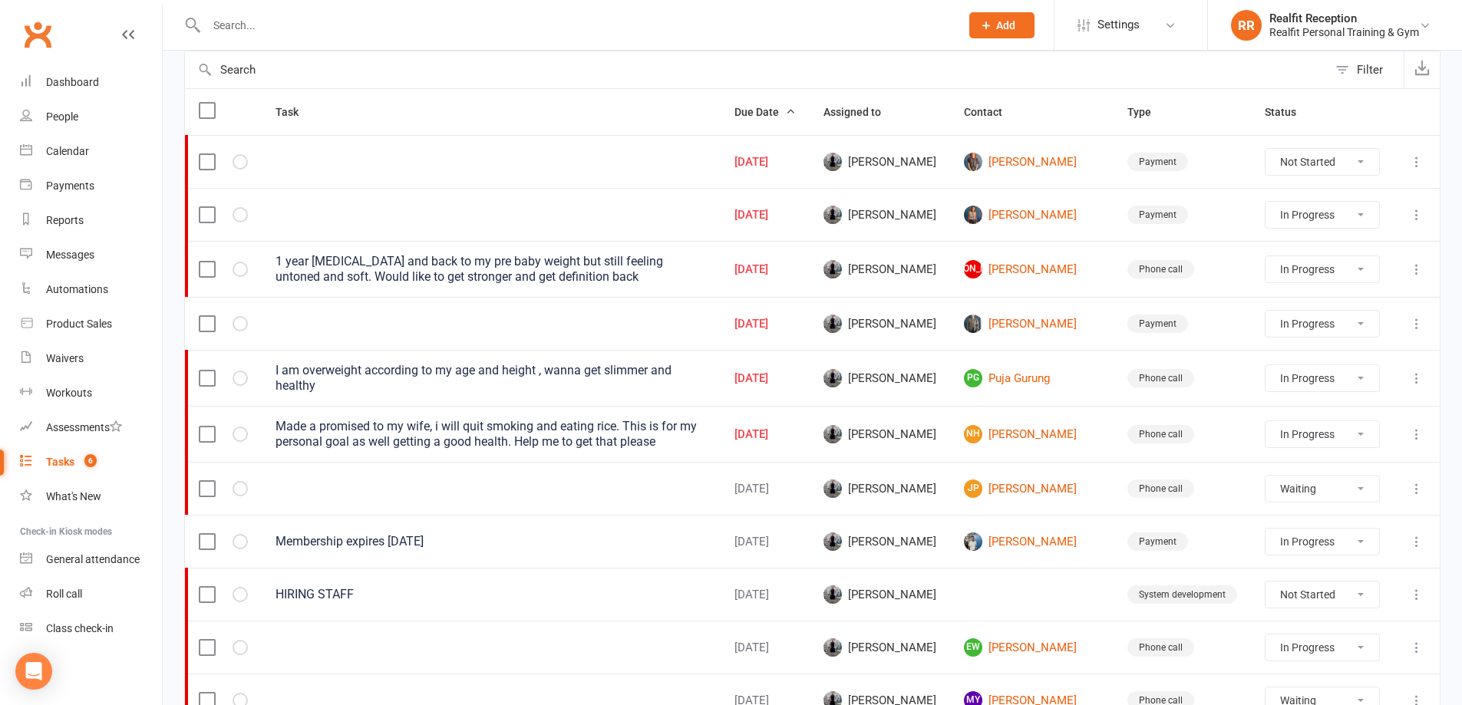
select select "waiting"
select select "started"
select select "waiting"
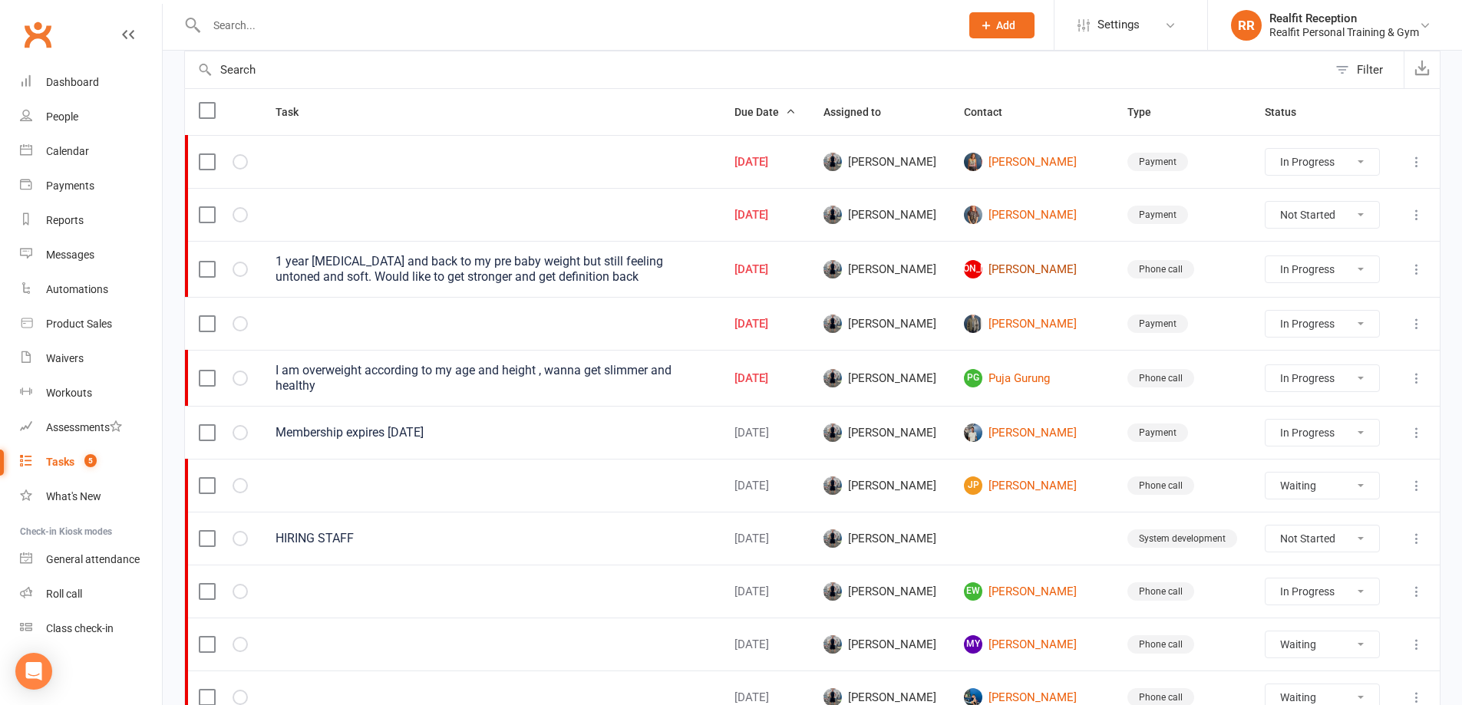
click at [1018, 268] on link "[PERSON_NAME]" at bounding box center [1032, 269] width 136 height 18
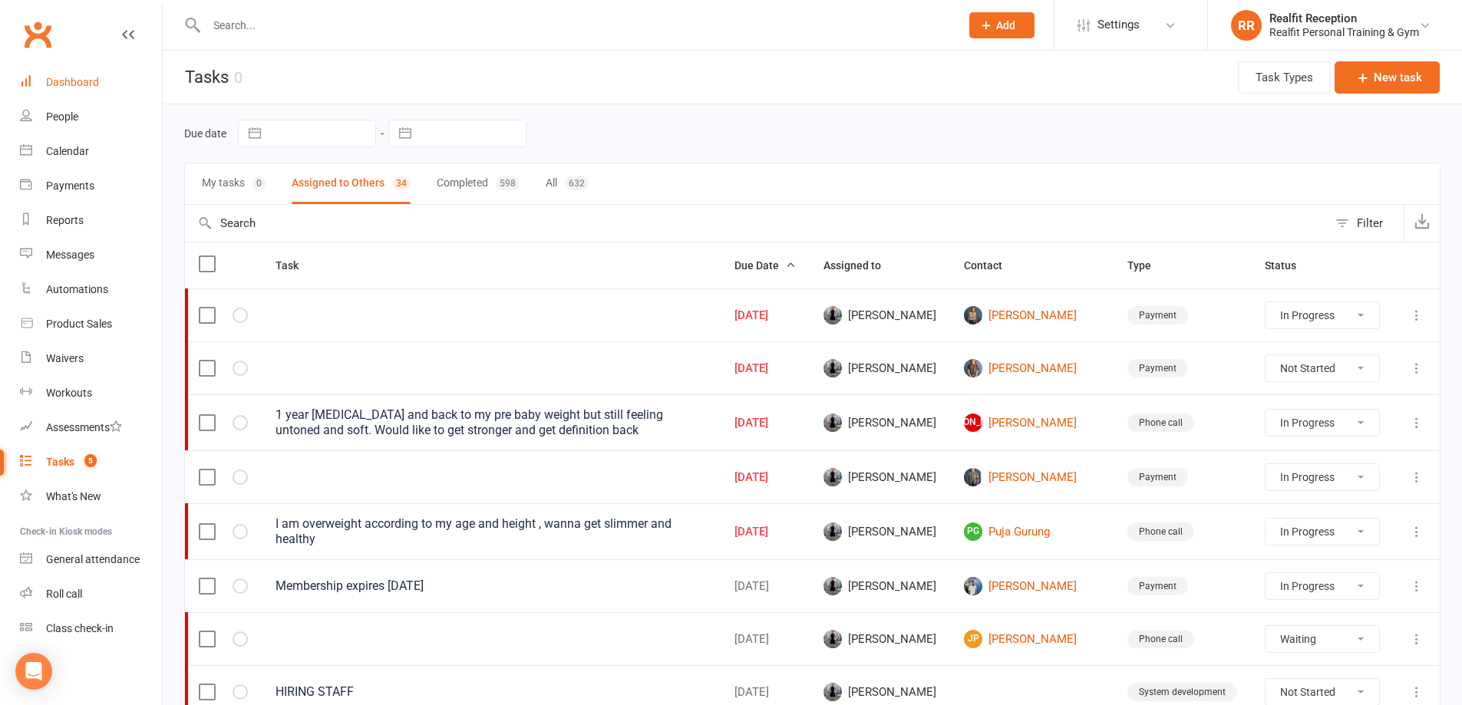
click at [58, 75] on link "Dashboard" at bounding box center [91, 82] width 142 height 35
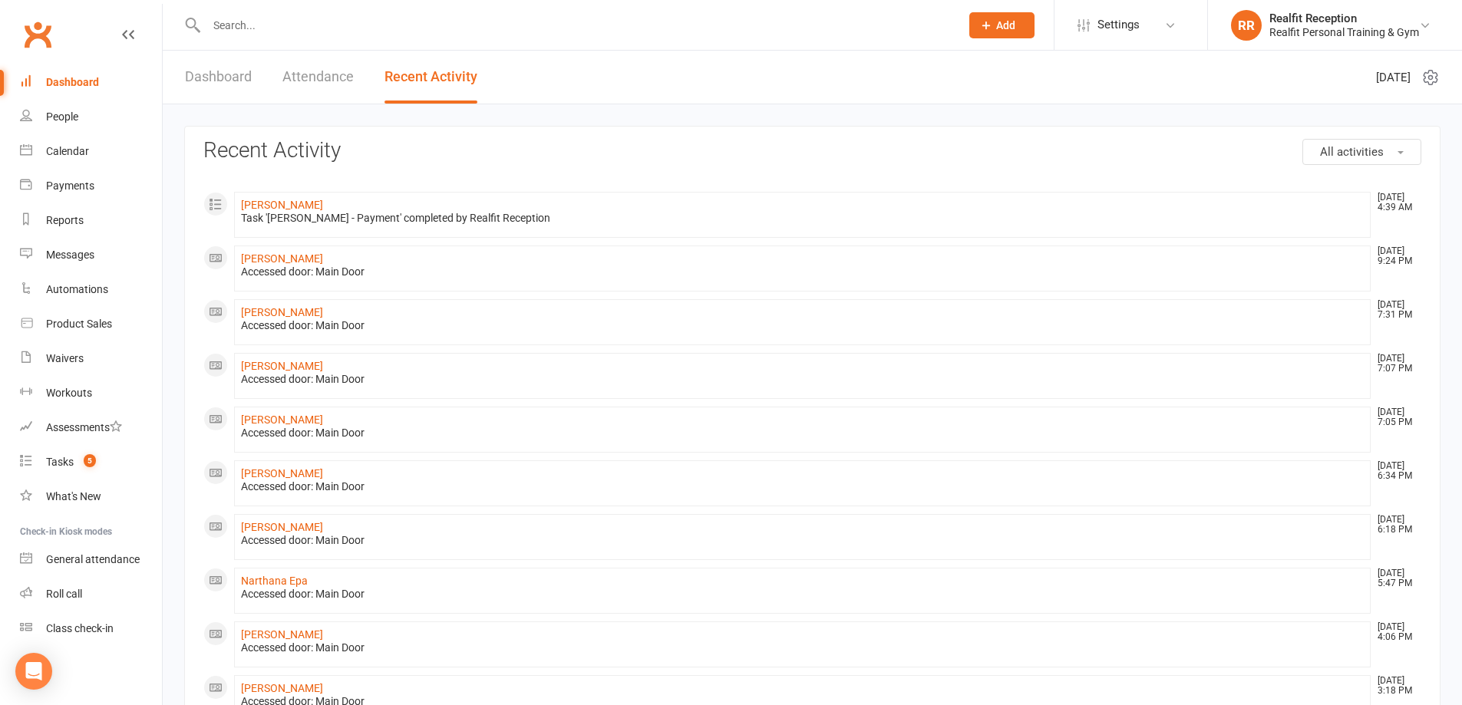
click at [309, 19] on input "text" at bounding box center [576, 25] width 748 height 21
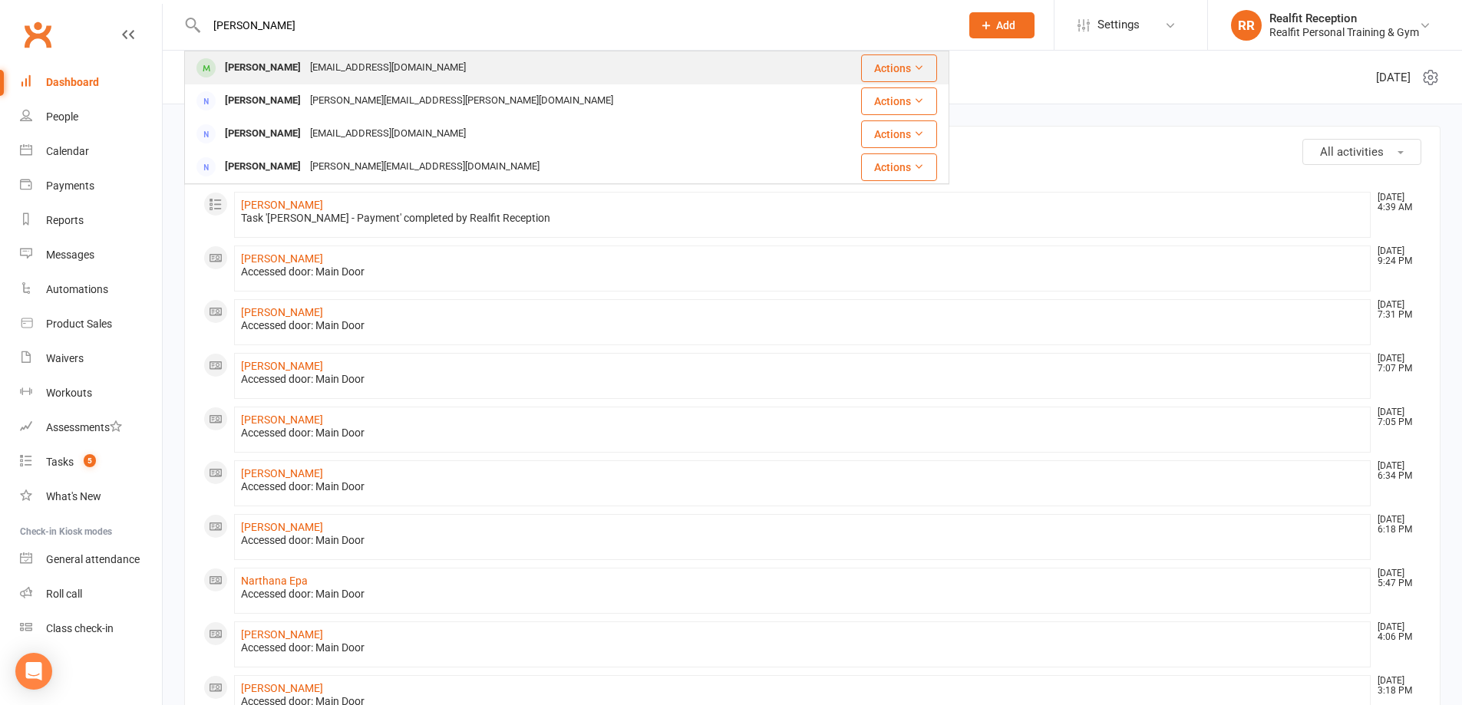
click at [314, 60] on div "[EMAIL_ADDRESS][DOMAIN_NAME]" at bounding box center [387, 68] width 165 height 22
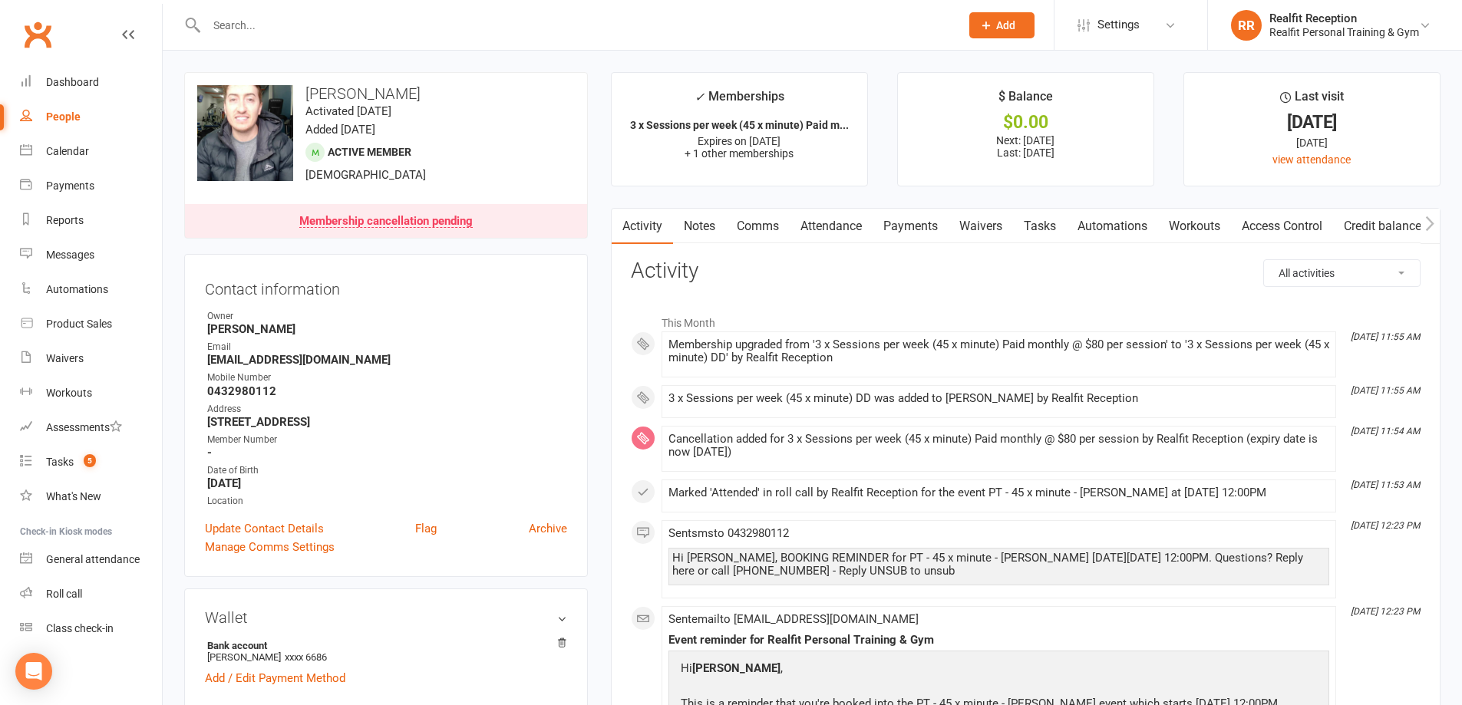
click at [909, 217] on link "Payments" at bounding box center [911, 226] width 76 height 35
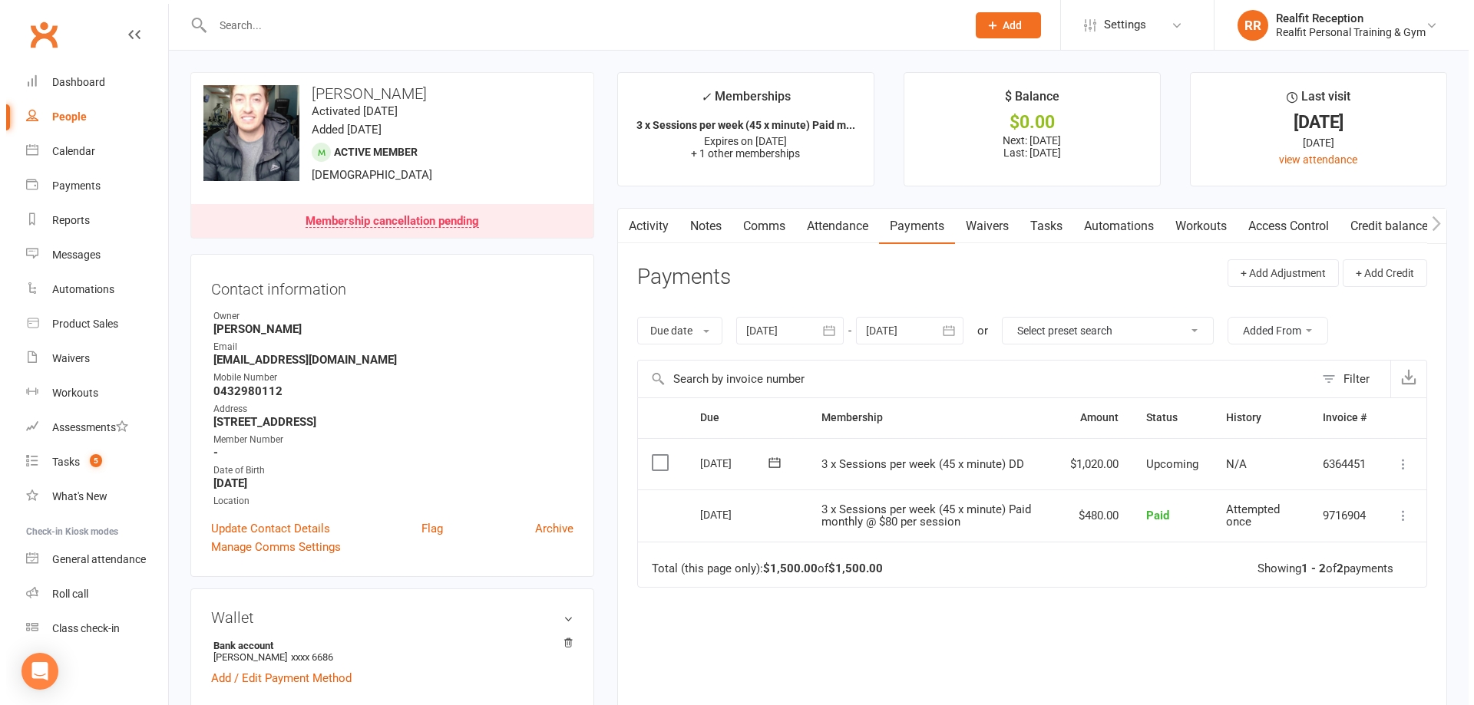
scroll to position [307, 0]
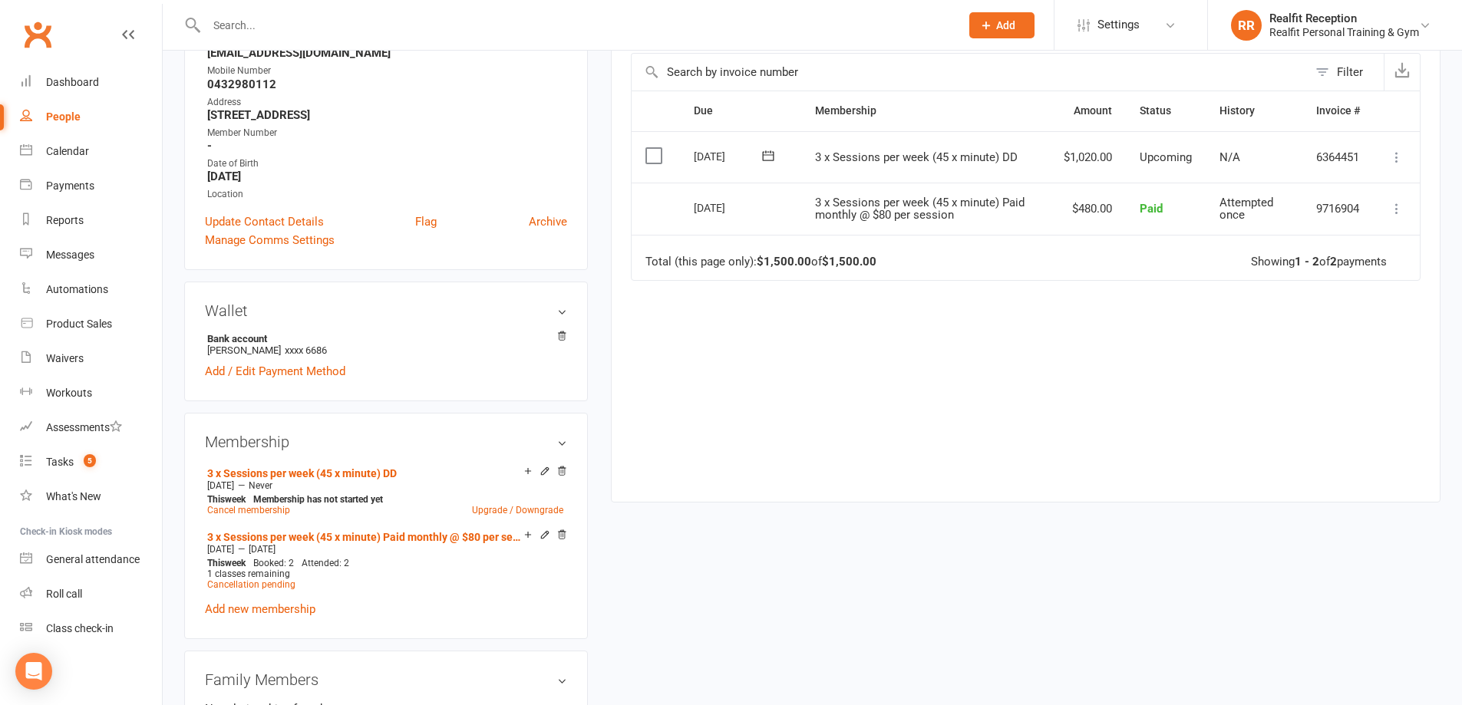
click at [1375, 386] on div "Due Contact Membership Amount Status History Invoice # Select this [DATE] [PERS…" at bounding box center [1026, 285] width 790 height 388
